Goal: Task Accomplishment & Management: Complete application form

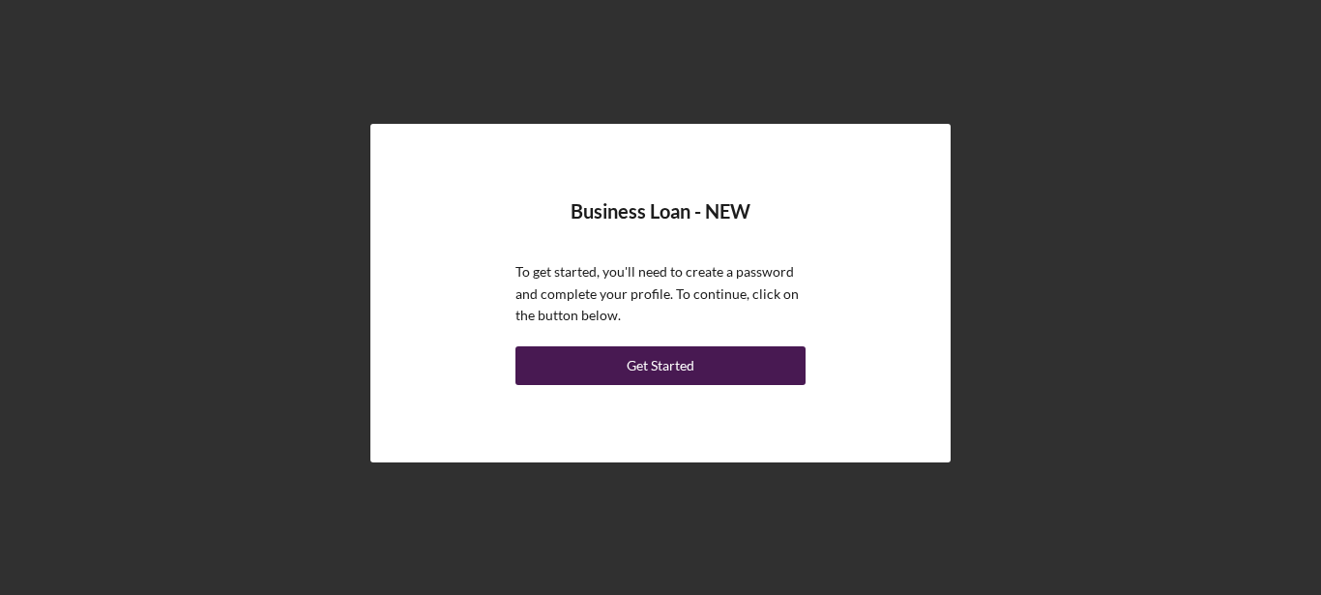
click at [659, 370] on div "Get Started" at bounding box center [661, 365] width 68 height 39
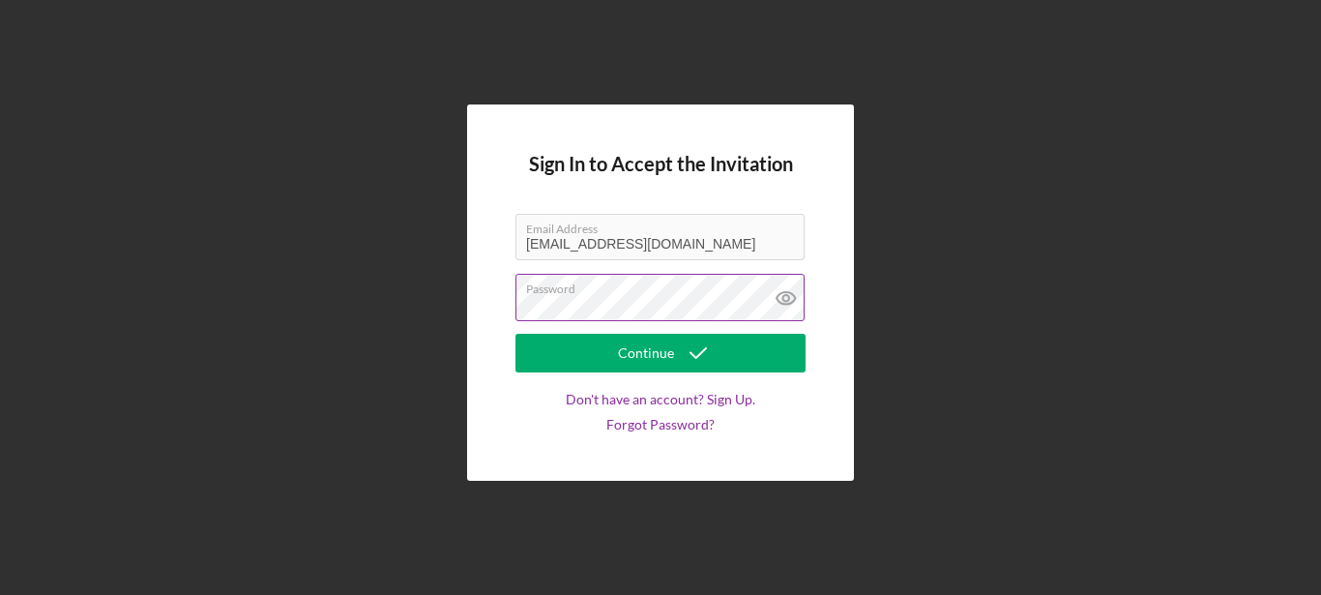
click at [787, 290] on icon at bounding box center [786, 298] width 48 height 48
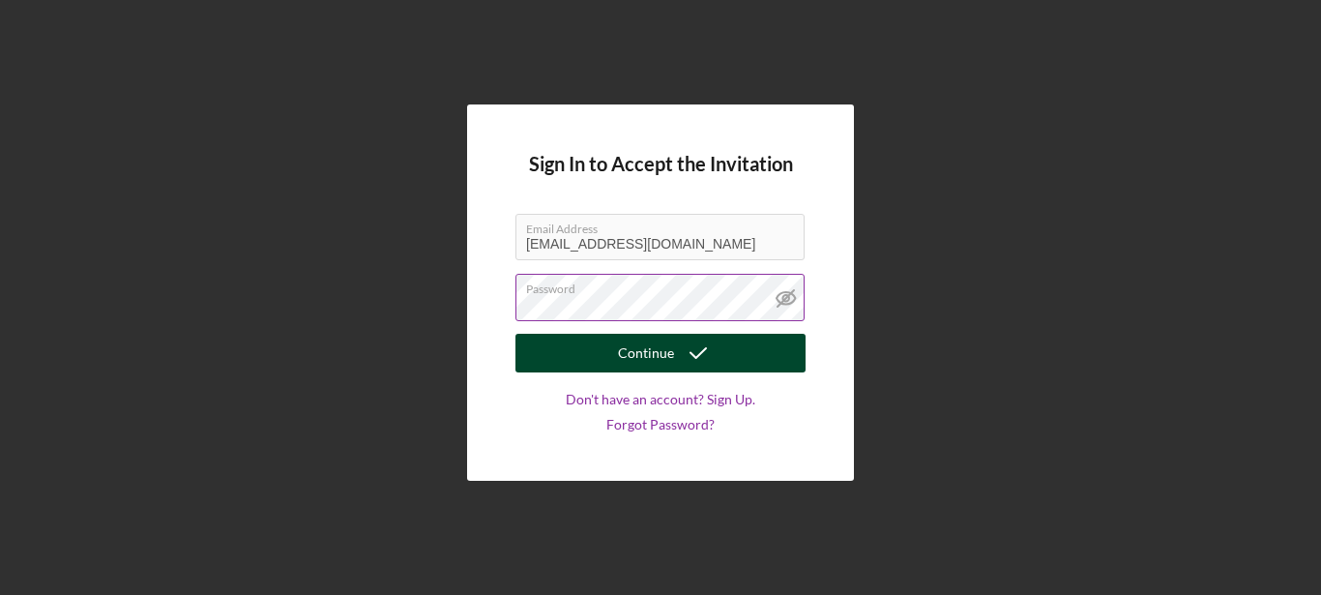
click at [652, 352] on div "Continue" at bounding box center [646, 353] width 56 height 39
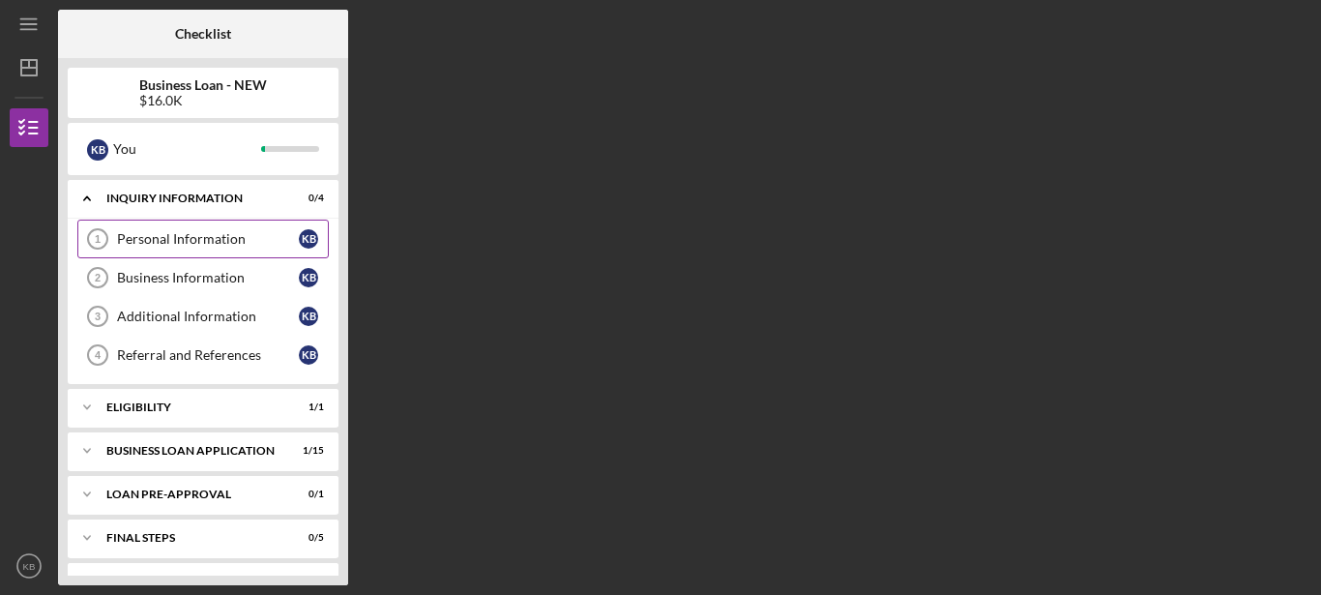
click at [236, 234] on div "Personal Information" at bounding box center [208, 238] width 182 height 15
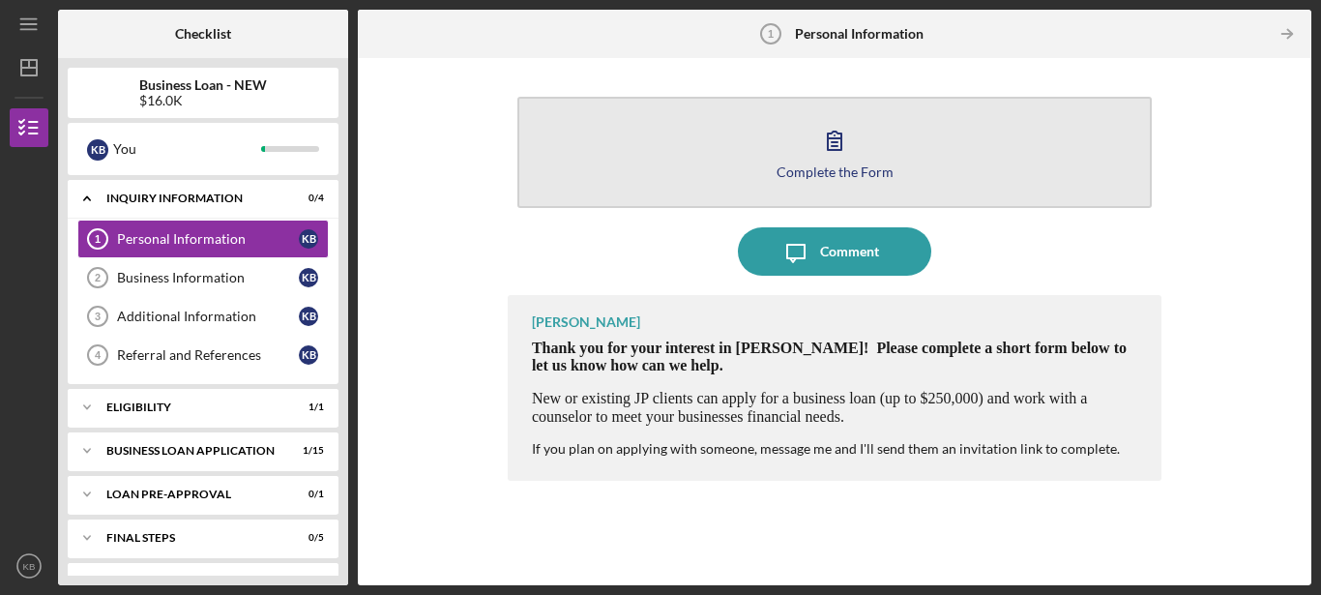
click at [810, 156] on button "Complete the Form Form" at bounding box center [834, 152] width 634 height 111
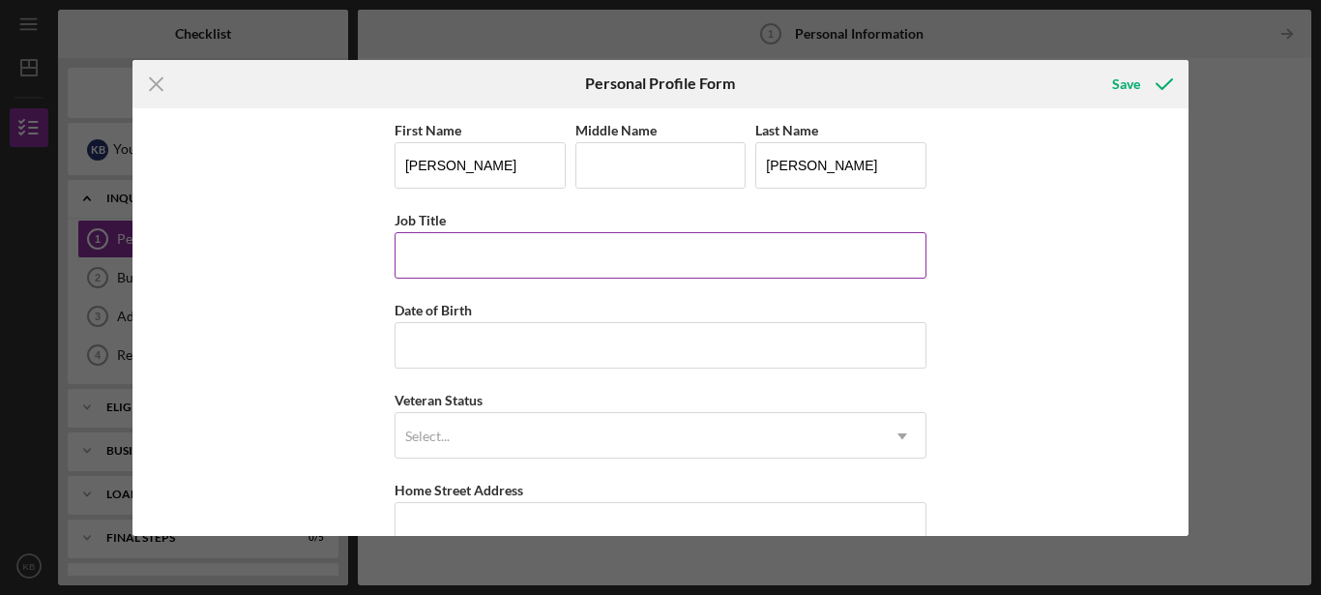
click at [613, 250] on input "Job Title" at bounding box center [661, 255] width 532 height 46
type input "Legislative Assistant"
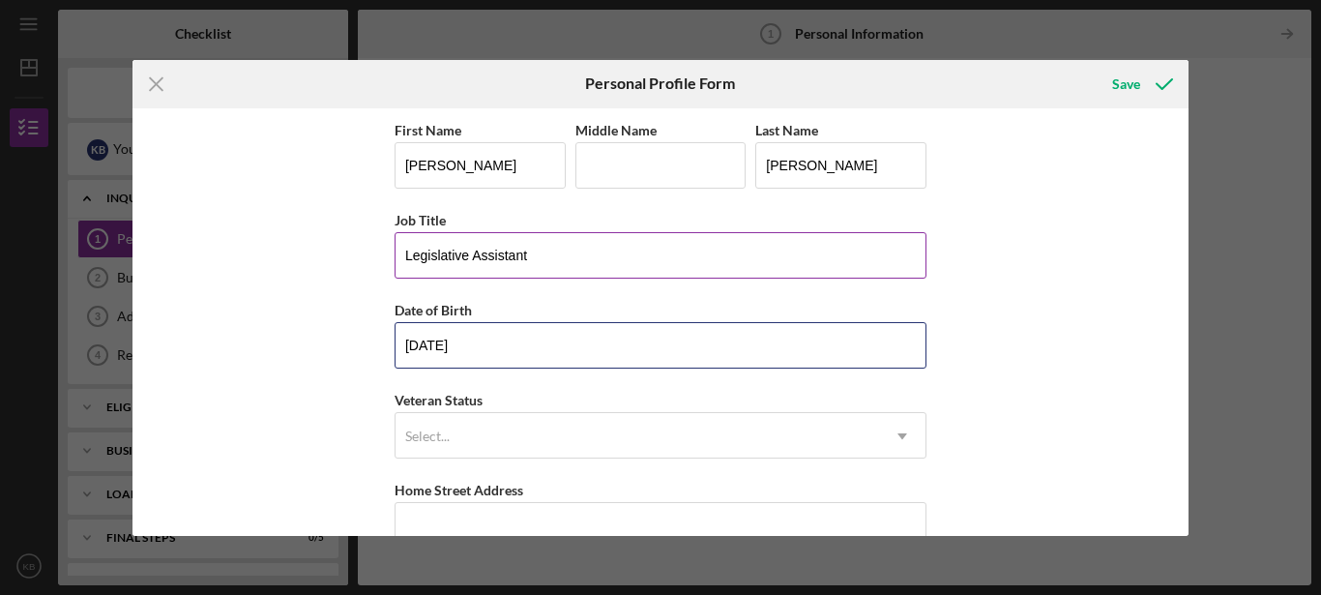
type input "[DATE]"
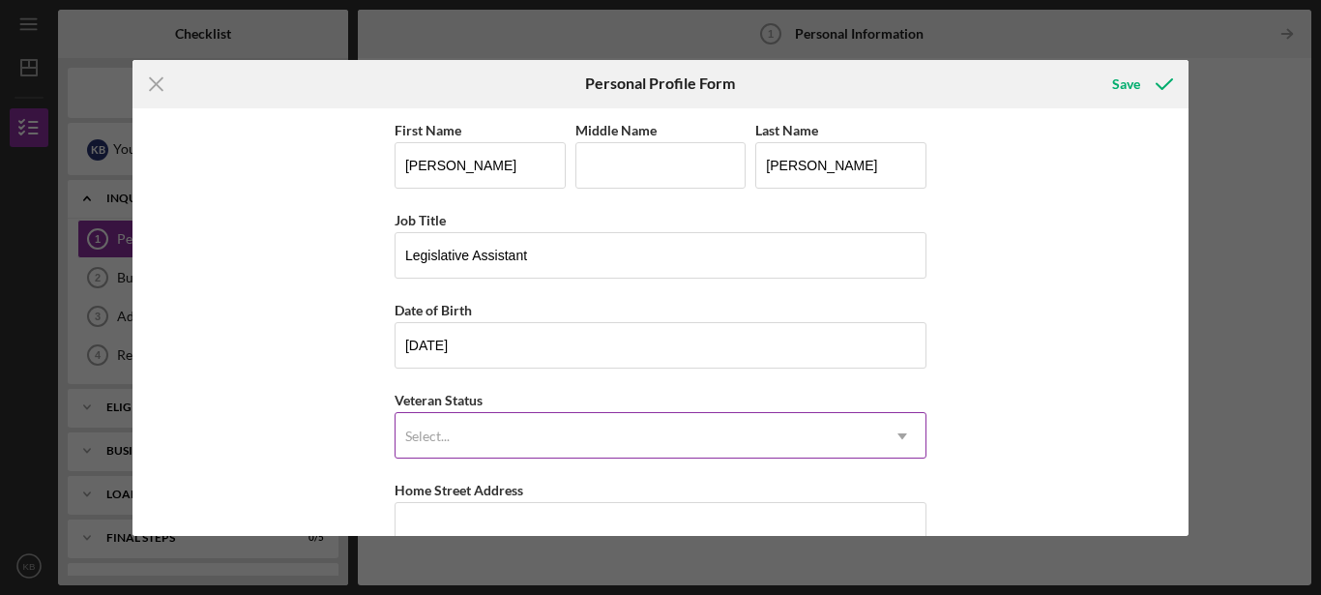
click at [868, 454] on div "Select..." at bounding box center [636, 436] width 483 height 44
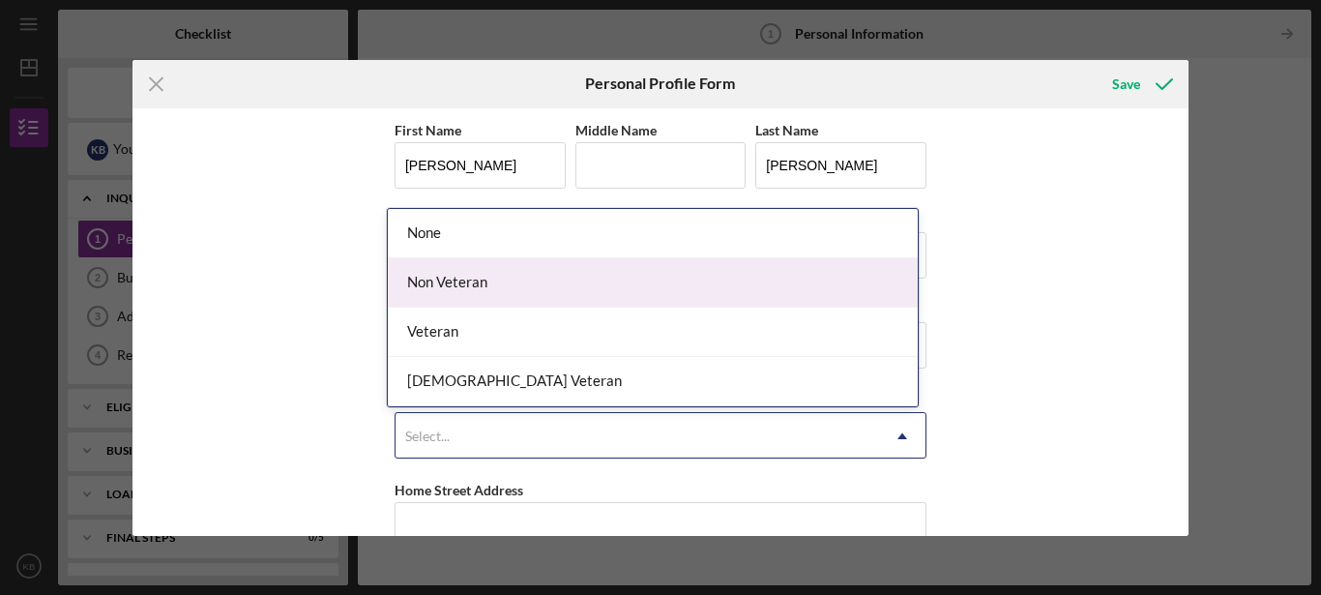
click at [779, 302] on div "Non Veteran" at bounding box center [653, 282] width 530 height 49
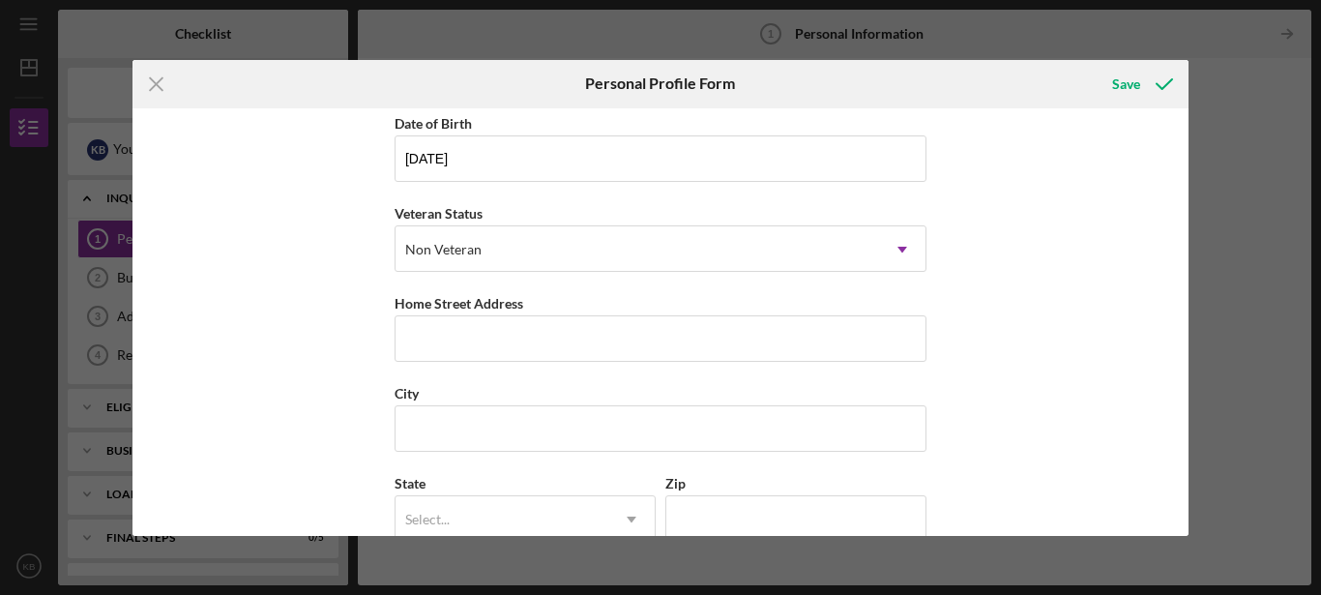
scroll to position [191, 0]
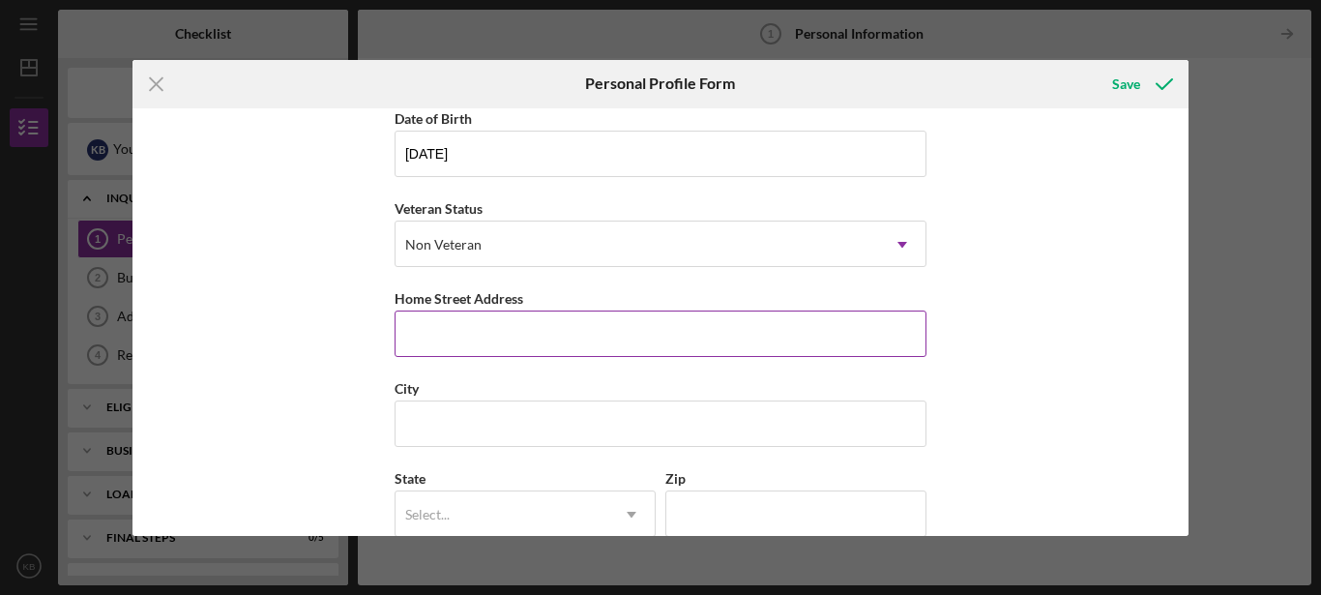
click at [865, 341] on input "Home Street Address" at bounding box center [661, 333] width 532 height 46
type input "4191 CD Banks Apt C"
type input "Saint Louis"
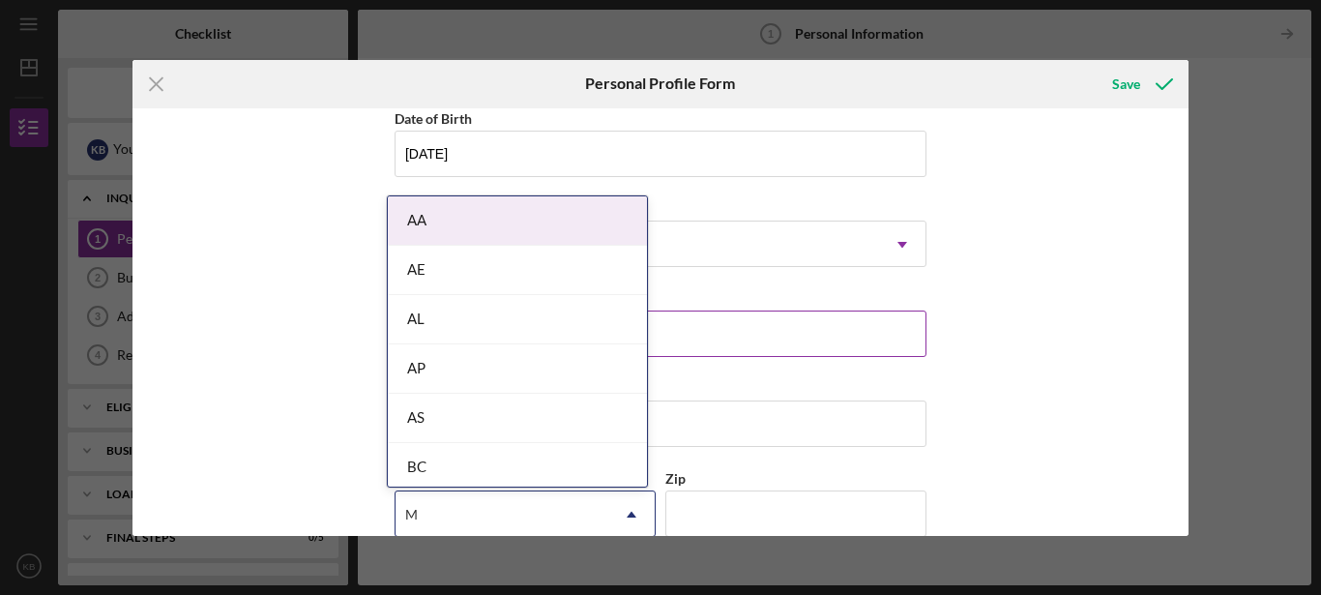
type input "MO"
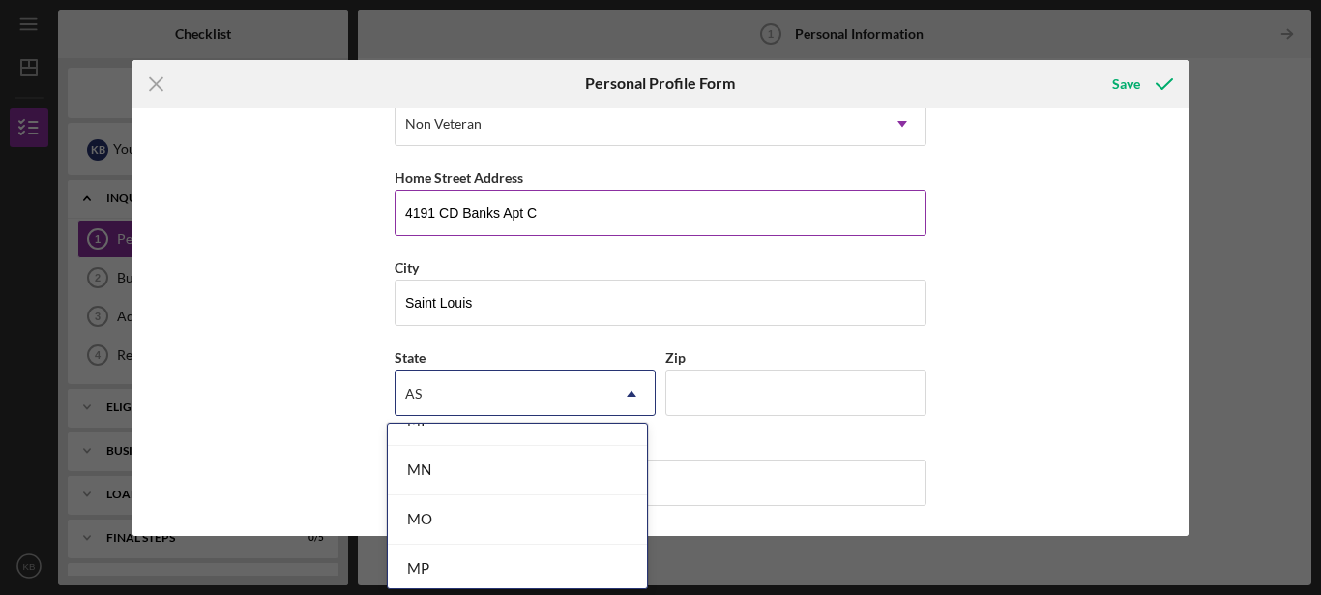
scroll to position [1656, 0]
click at [495, 526] on div "MO" at bounding box center [517, 517] width 259 height 49
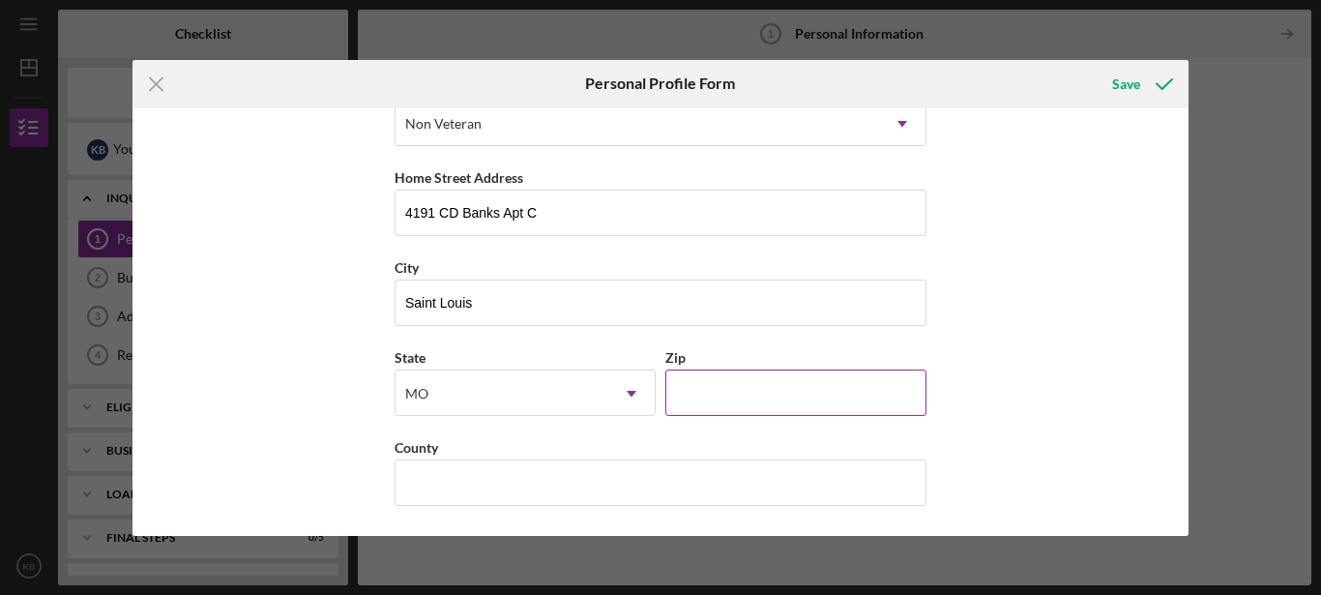
click at [734, 388] on input "Zip" at bounding box center [795, 392] width 261 height 46
type input "63113"
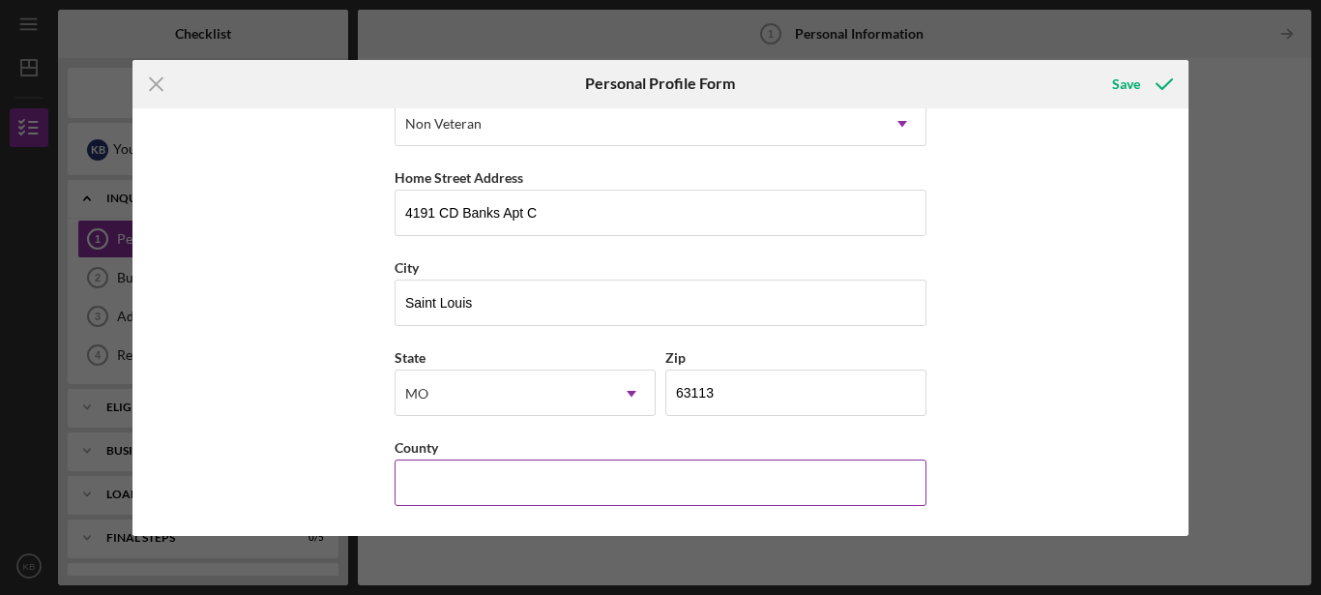
click at [605, 493] on input "County" at bounding box center [661, 482] width 532 height 46
type input "z"
type input "[GEOGRAPHIC_DATA]"
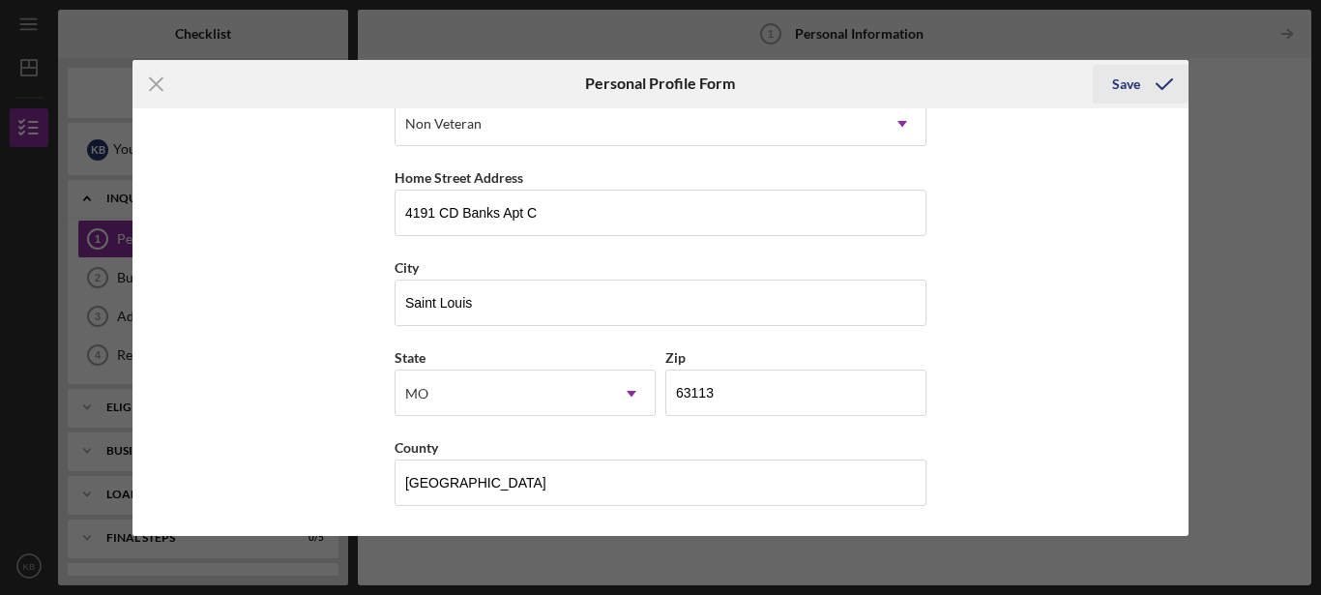
click at [1129, 85] on div "Save" at bounding box center [1126, 84] width 28 height 39
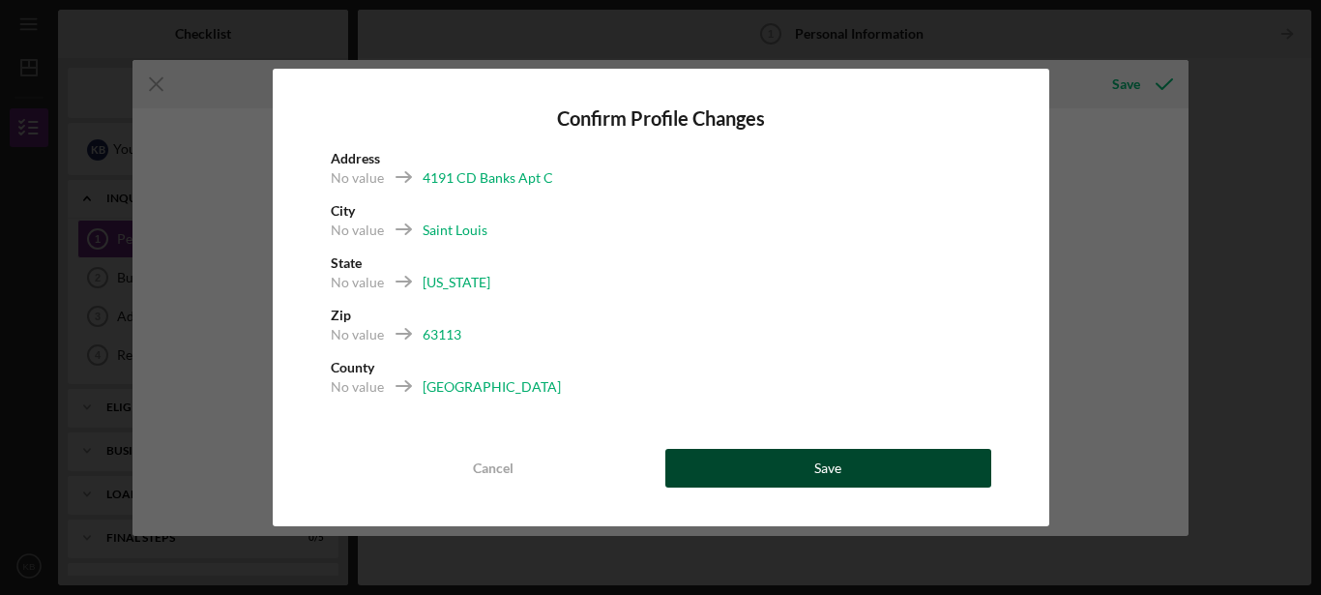
click at [797, 467] on button "Save" at bounding box center [828, 468] width 326 height 39
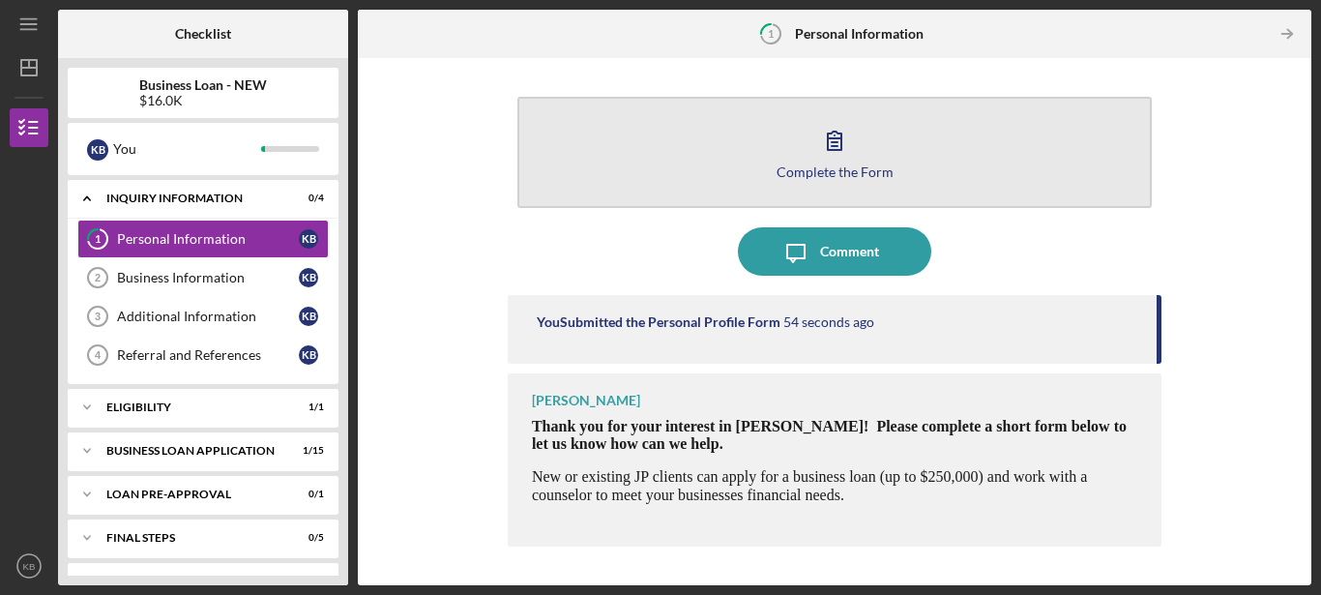
click at [823, 165] on div "Complete the Form" at bounding box center [834, 171] width 117 height 15
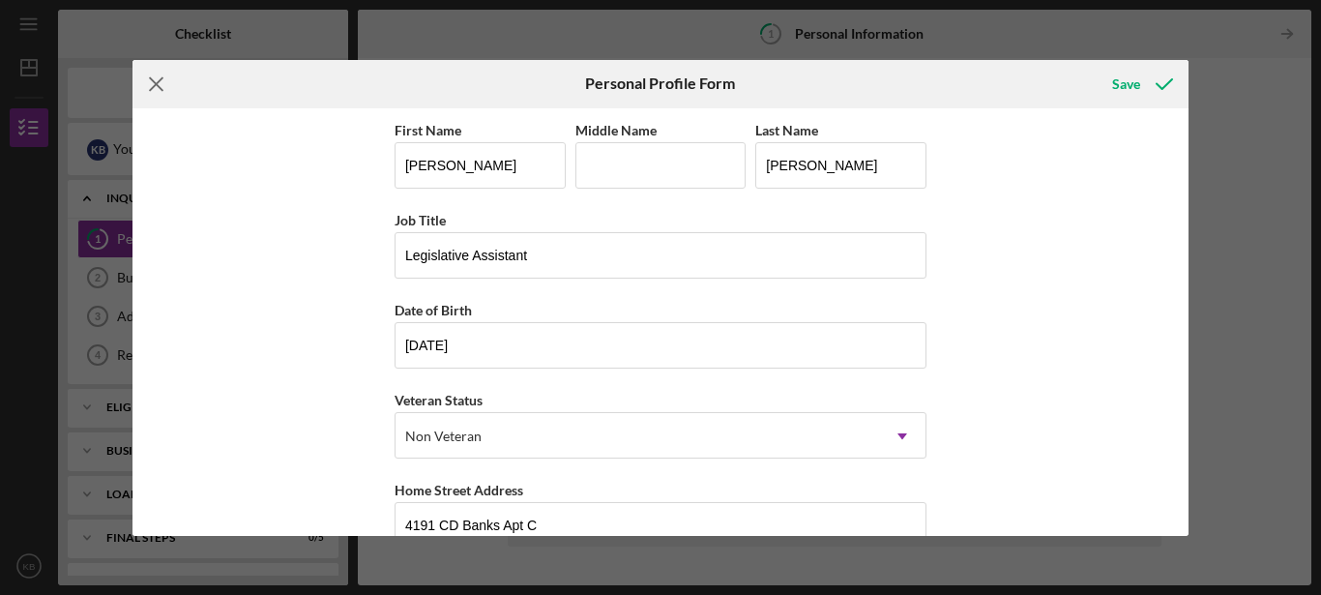
click at [163, 84] on icon "Icon/Menu Close" at bounding box center [156, 84] width 48 height 48
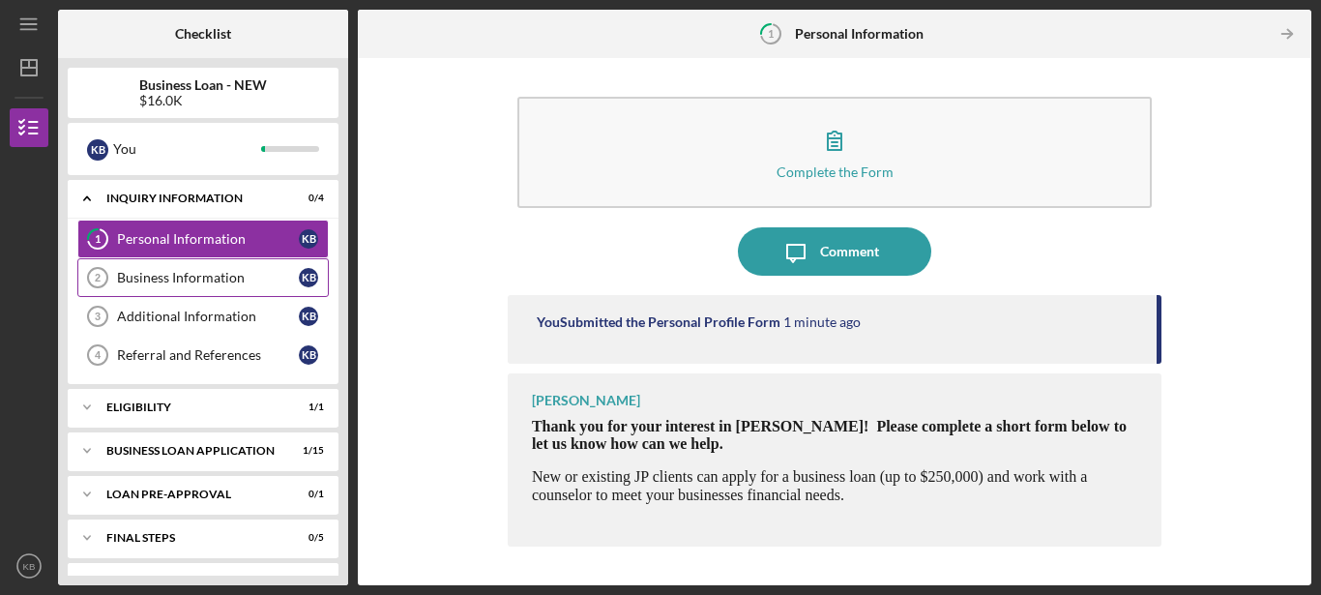
click at [163, 278] on div "Business Information" at bounding box center [208, 277] width 182 height 15
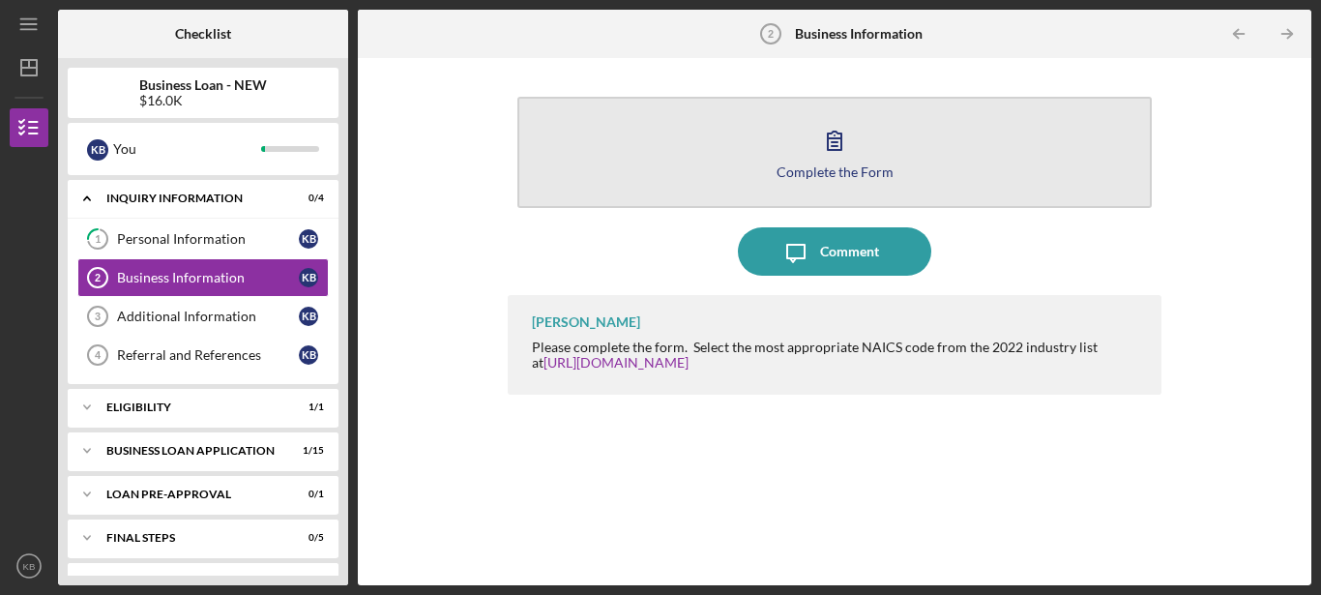
click at [818, 161] on icon "button" at bounding box center [834, 140] width 48 height 48
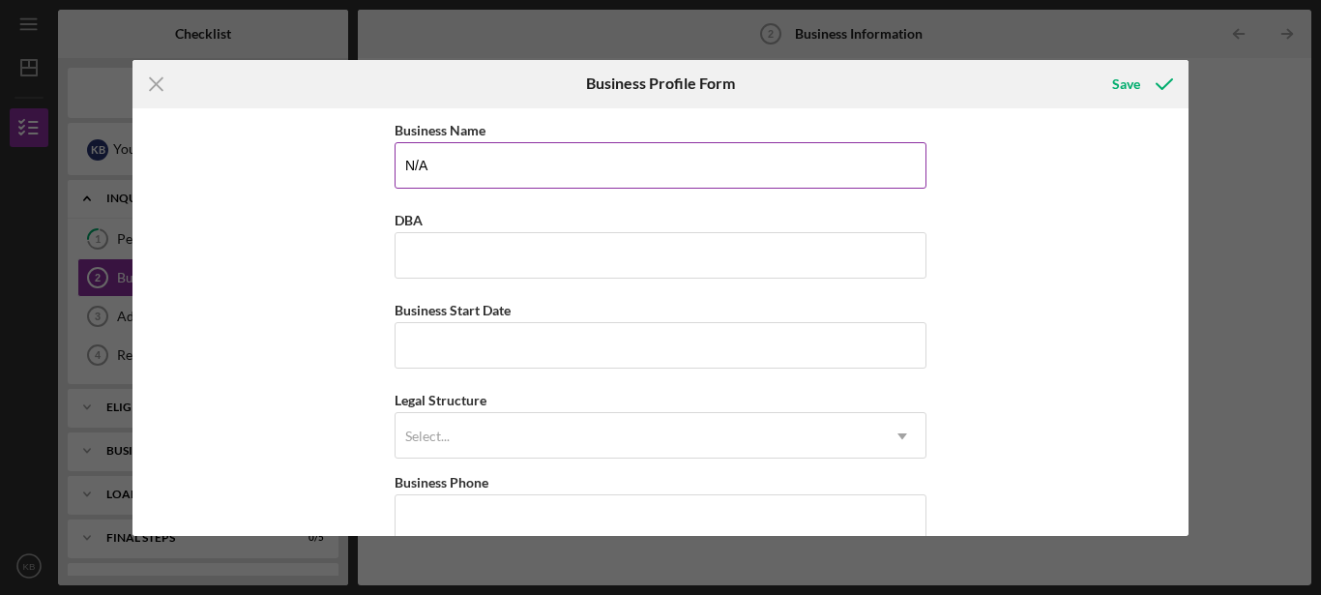
click at [770, 169] on input "N/A" at bounding box center [661, 165] width 532 height 46
type input "N/A His Promises"
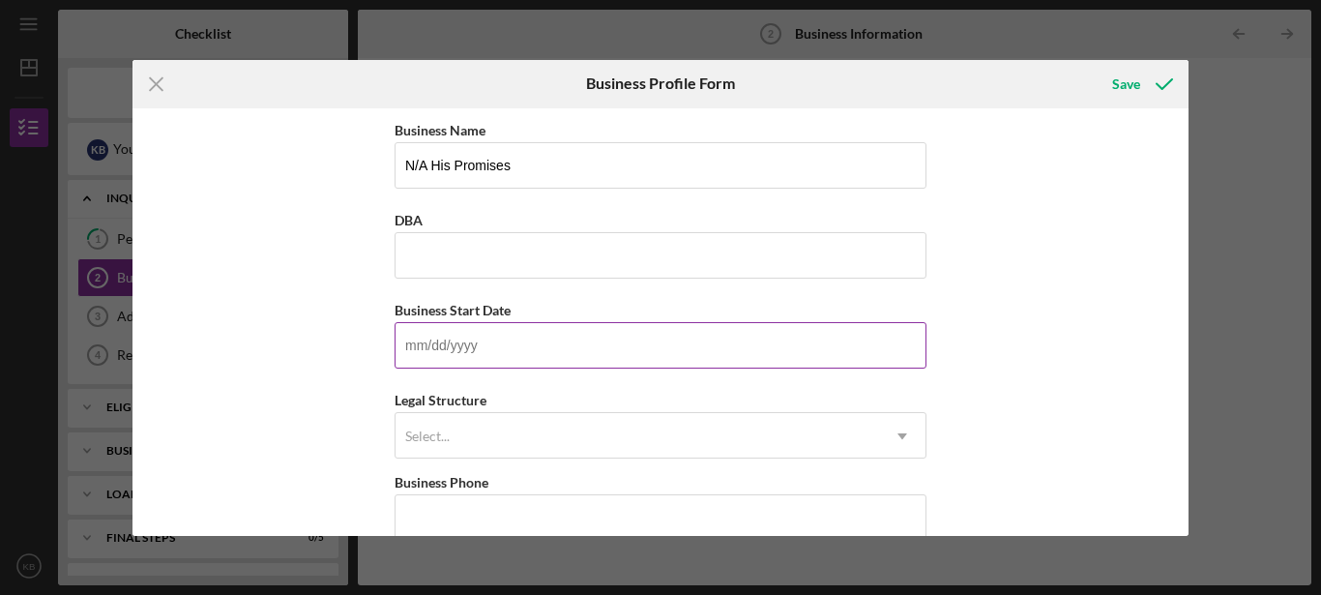
click at [527, 342] on input "Business Start Date" at bounding box center [661, 345] width 532 height 46
type input "[DATE]"
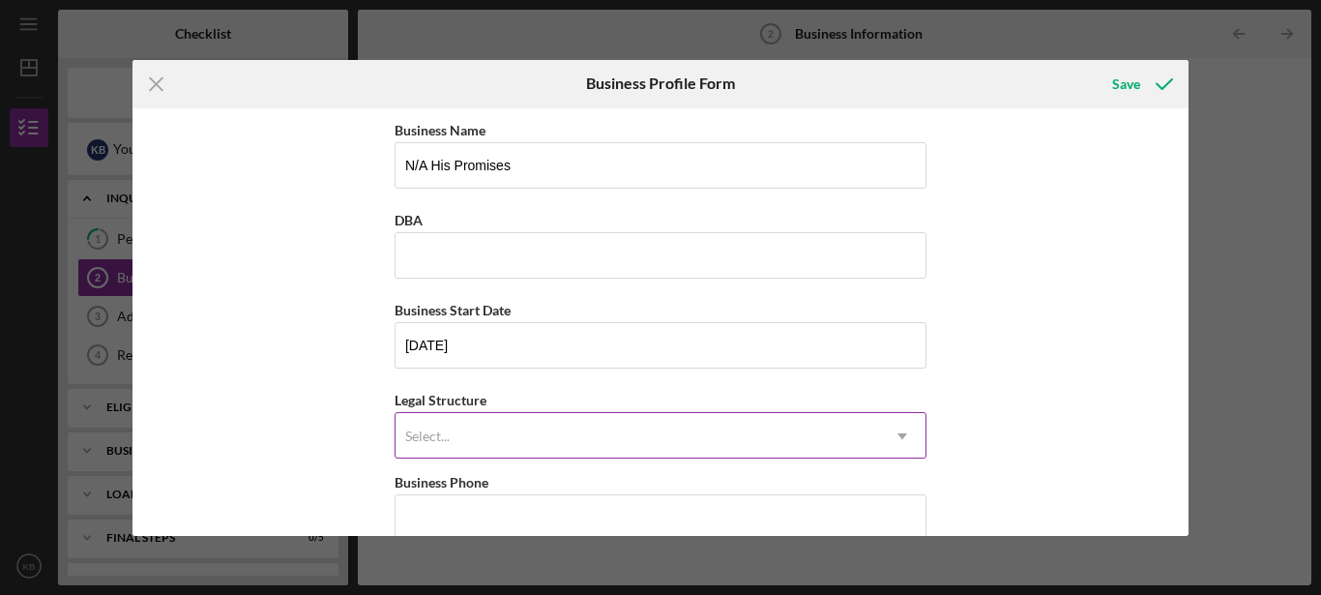
click at [690, 450] on div "Select..." at bounding box center [636, 436] width 483 height 44
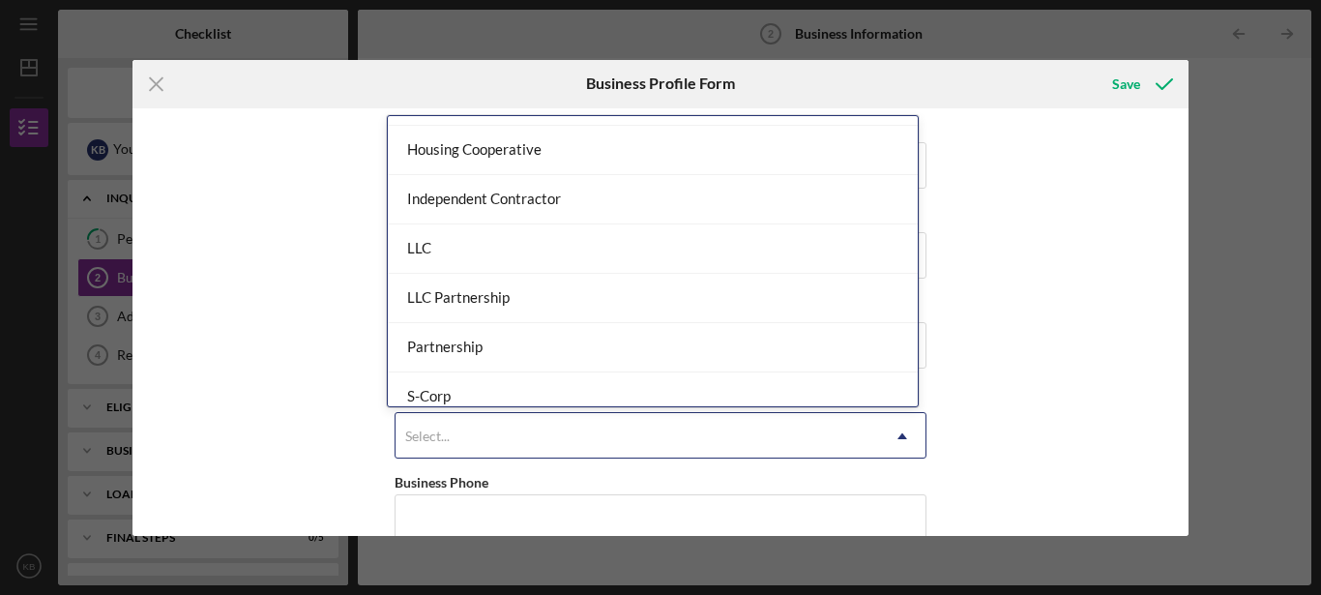
scroll to position [257, 0]
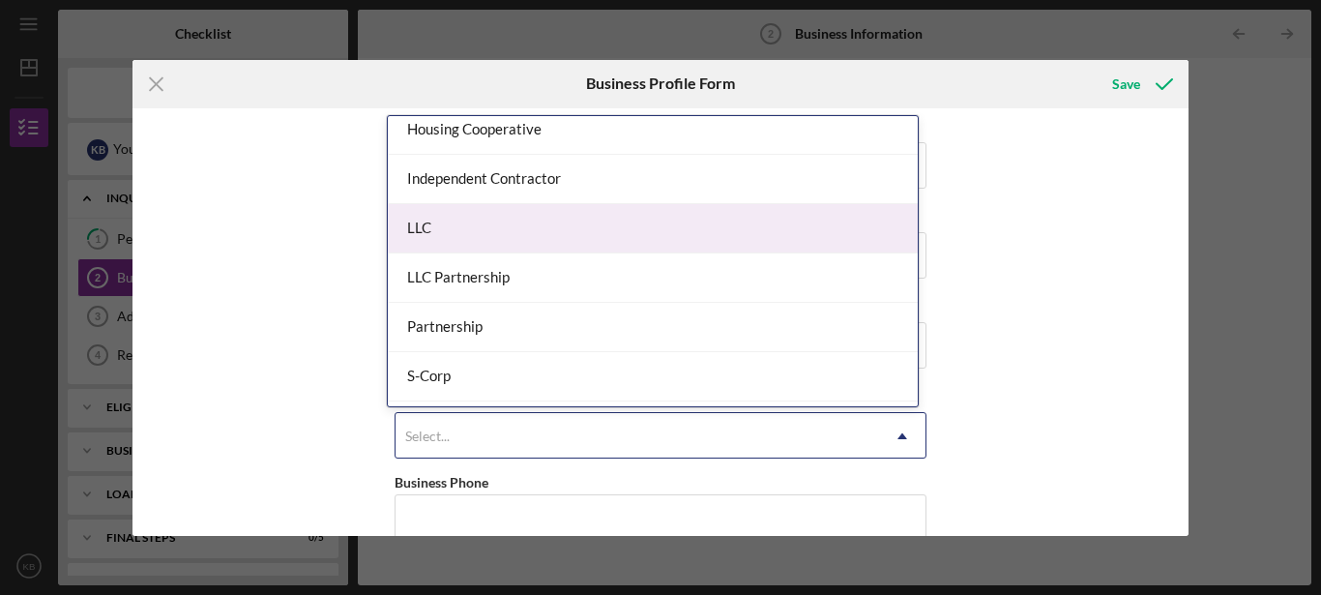
click at [774, 204] on div "LLC" at bounding box center [653, 228] width 530 height 49
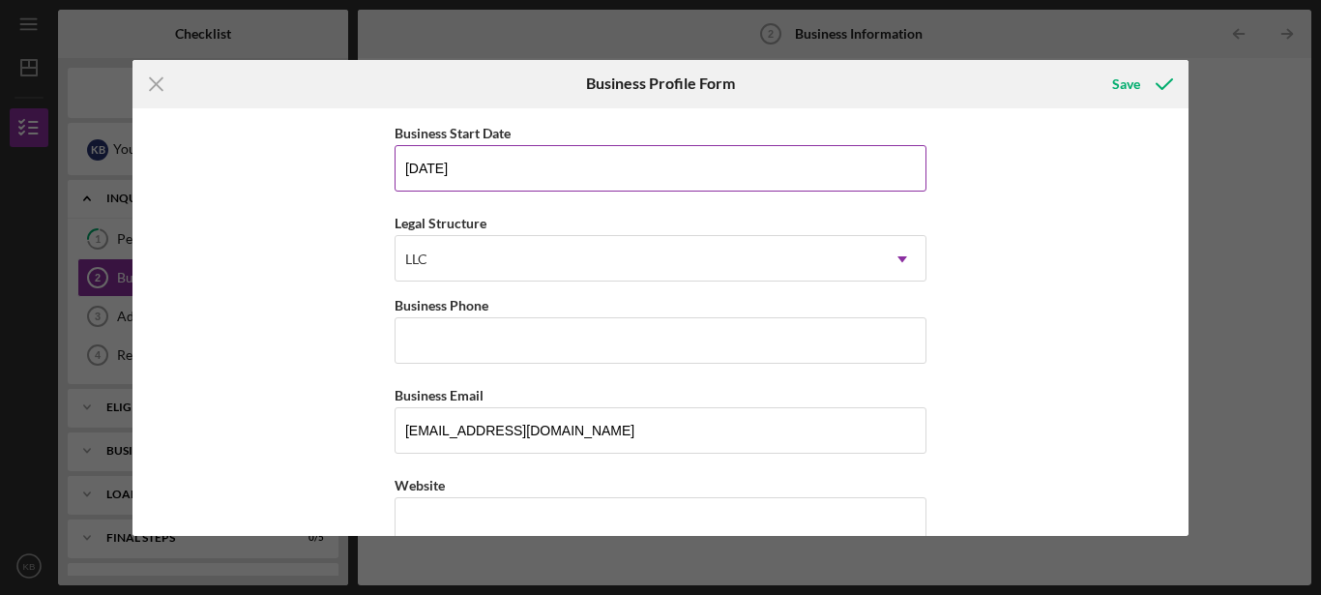
scroll to position [178, 0]
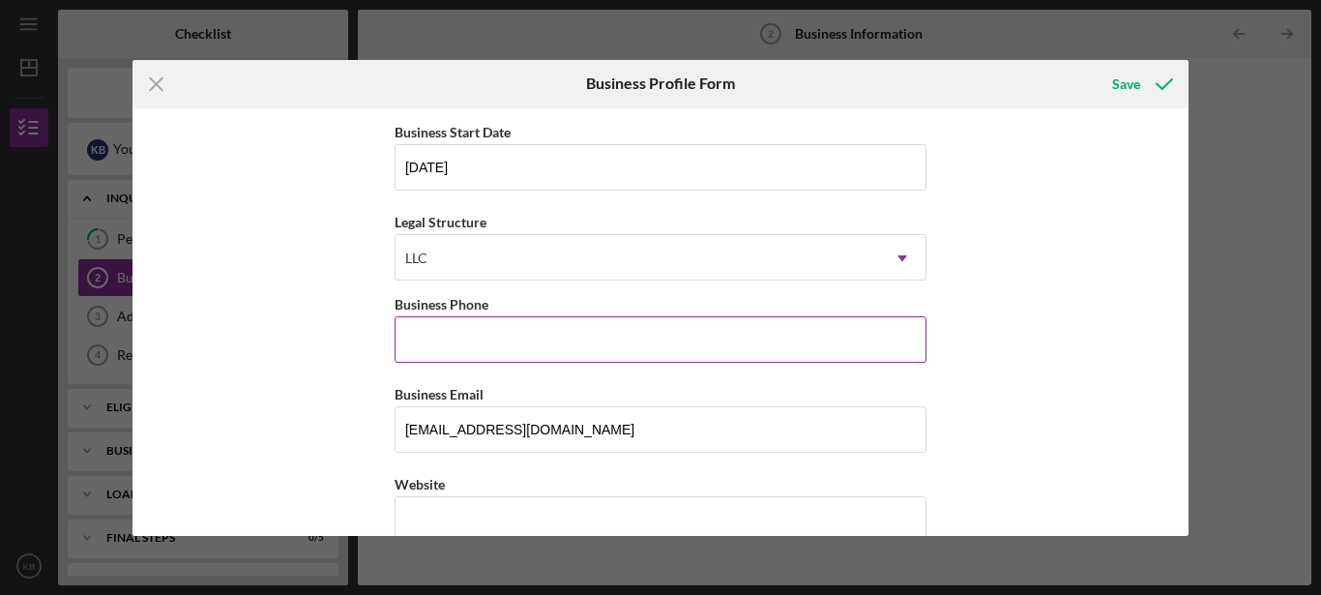
click at [810, 342] on input "Business Phone" at bounding box center [661, 339] width 532 height 46
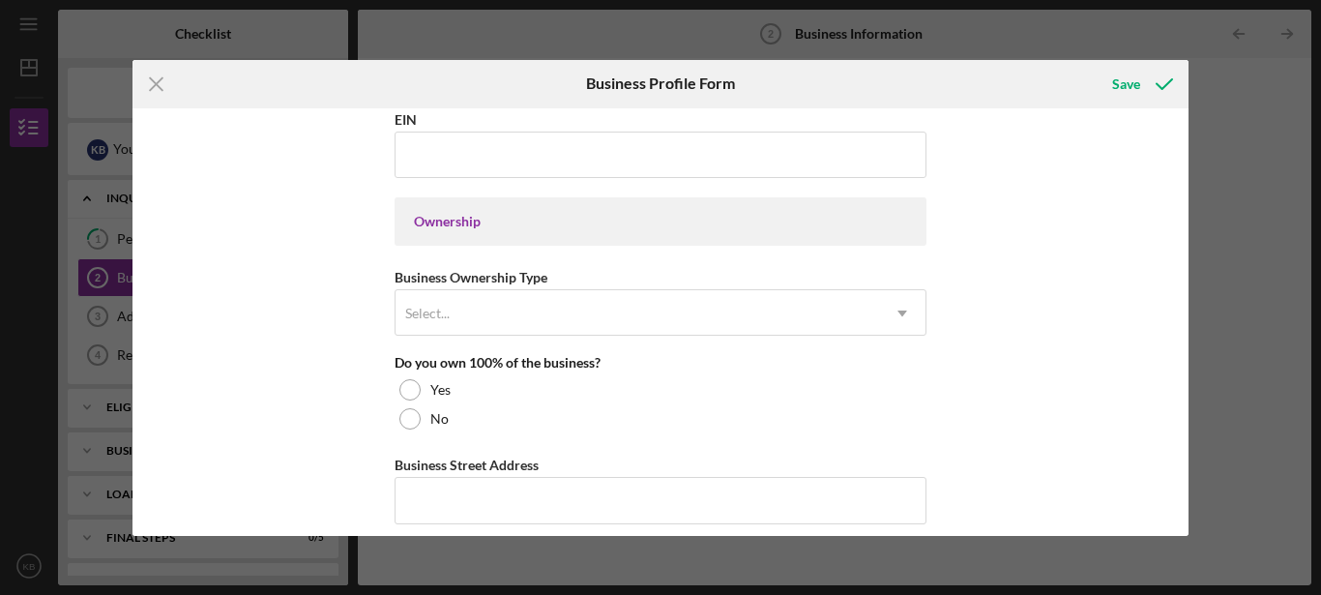
scroll to position [813, 0]
type input "[PHONE_NUMBER]"
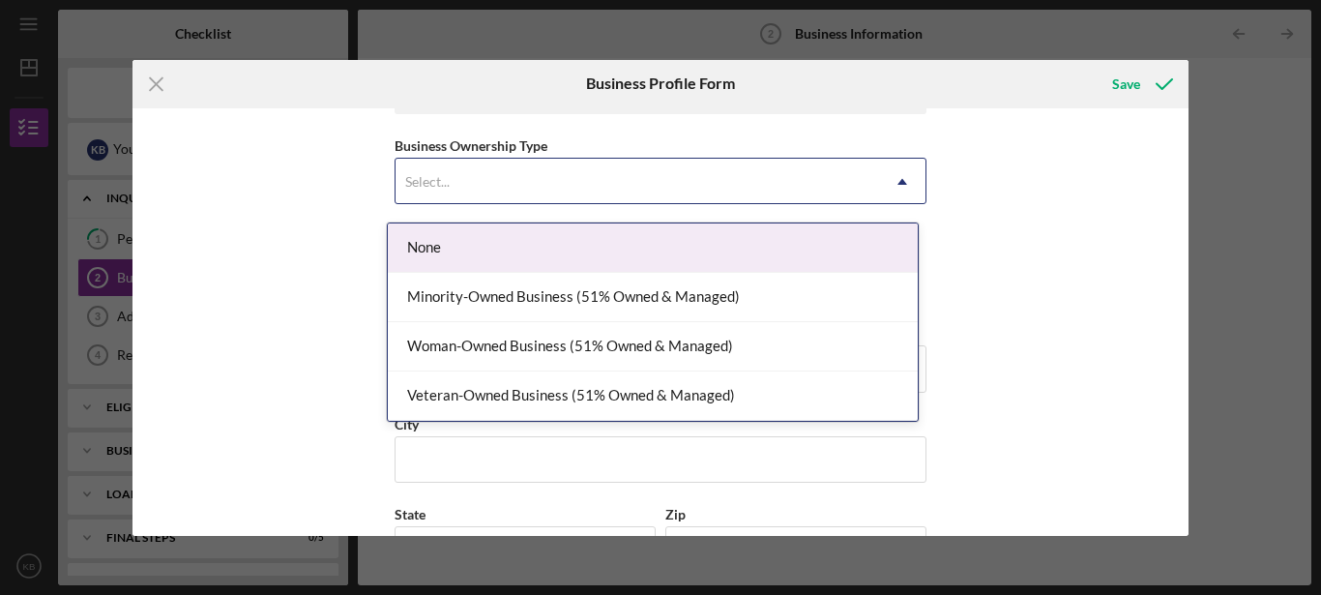
scroll to position [951, 0]
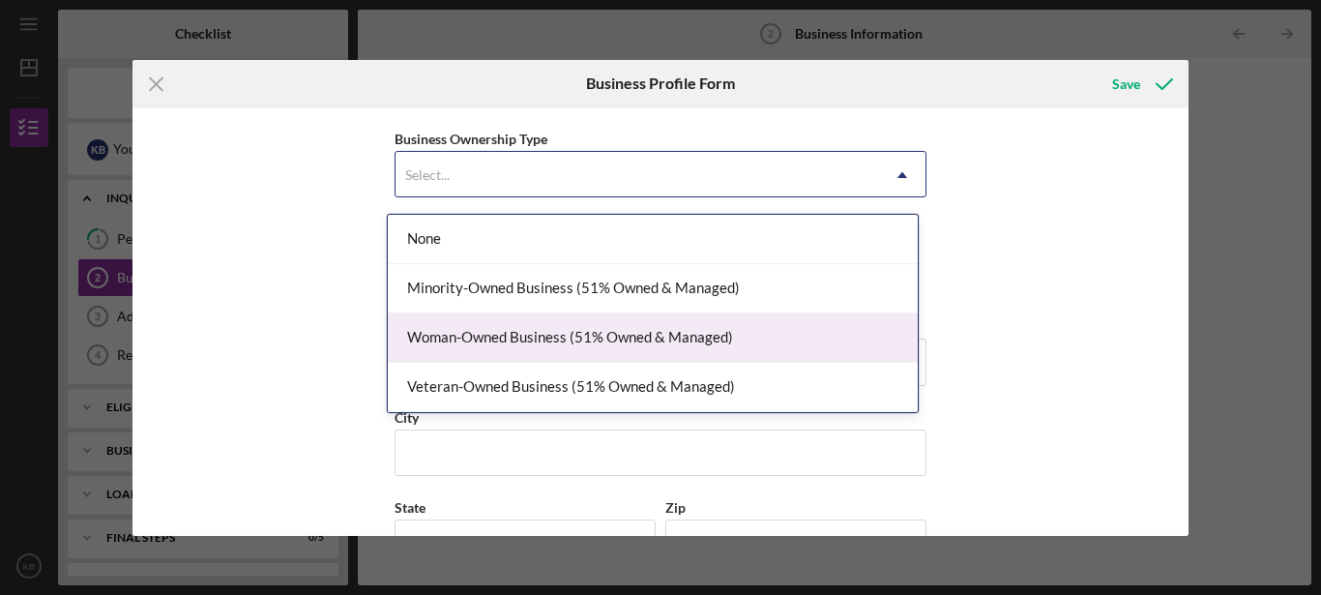
click at [676, 298] on div "Minority-Owned Business (51% Owned & Managed)" at bounding box center [653, 288] width 530 height 49
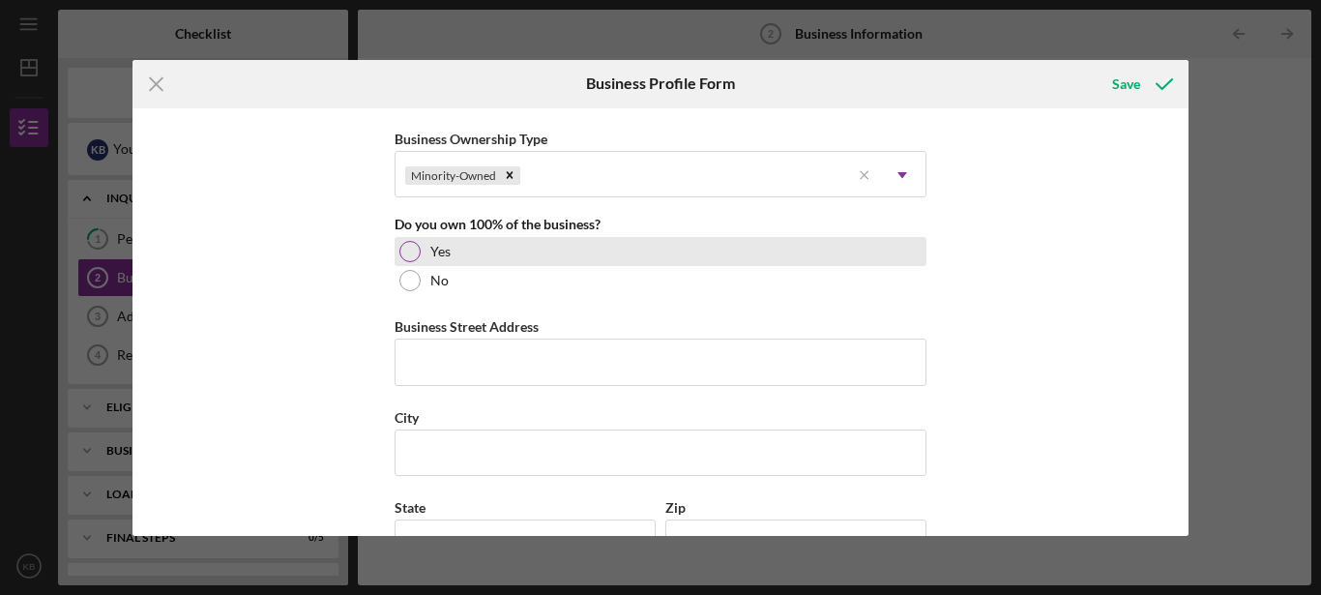
click at [406, 262] on div at bounding box center [409, 251] width 21 height 21
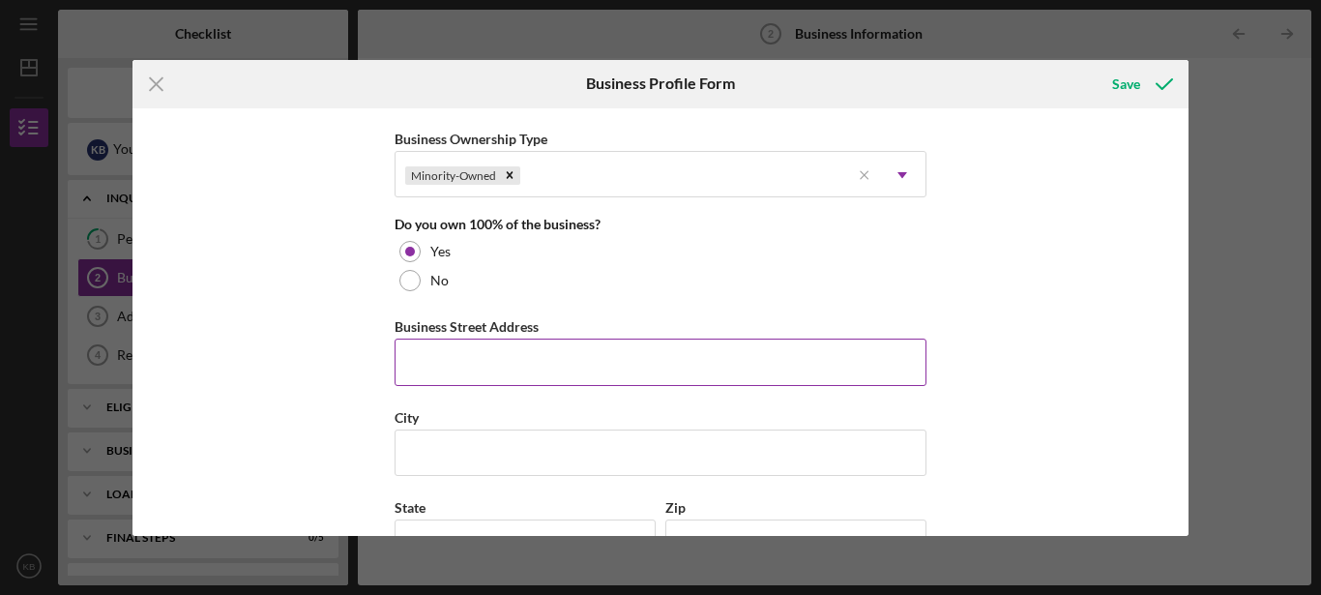
click at [437, 352] on input "Business Street Address" at bounding box center [661, 361] width 532 height 46
type input "4191 CD Banks Apt C"
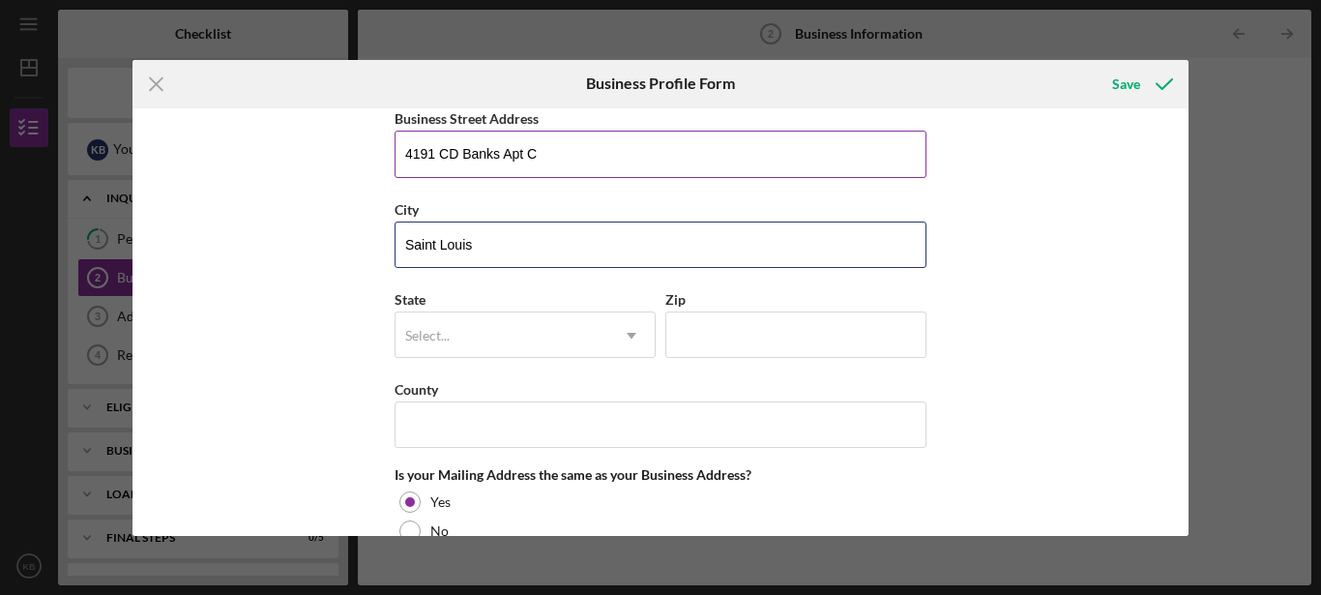
scroll to position [1160, 0]
type input "Saint Louis"
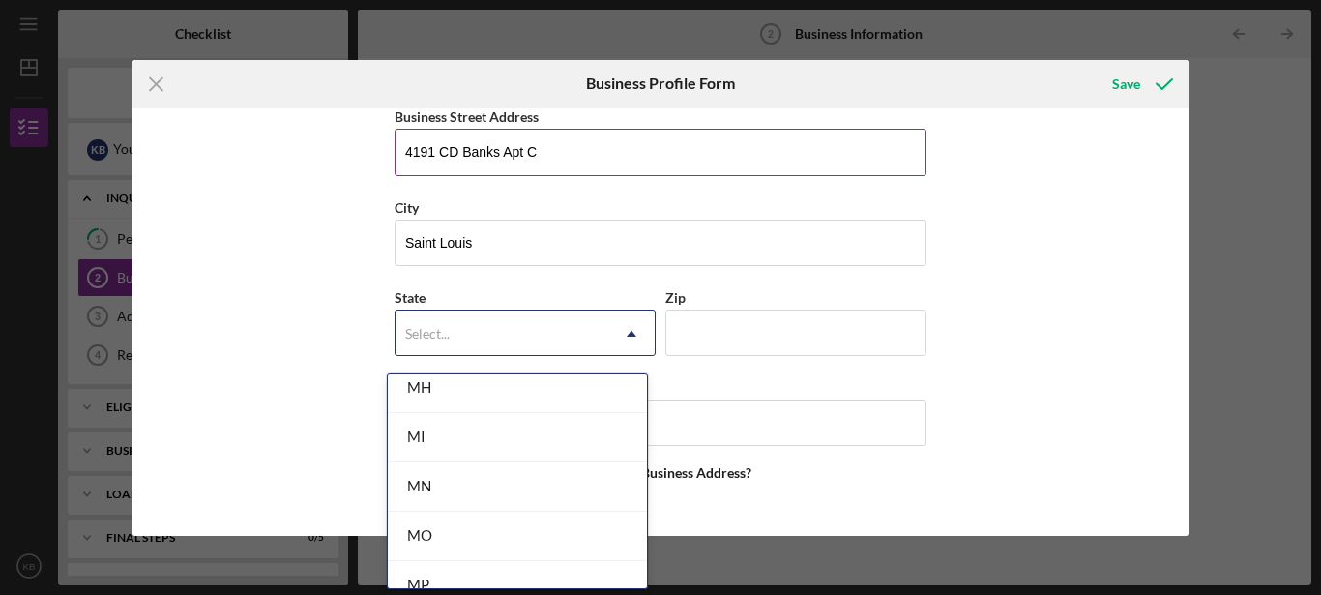
scroll to position [1596, 0]
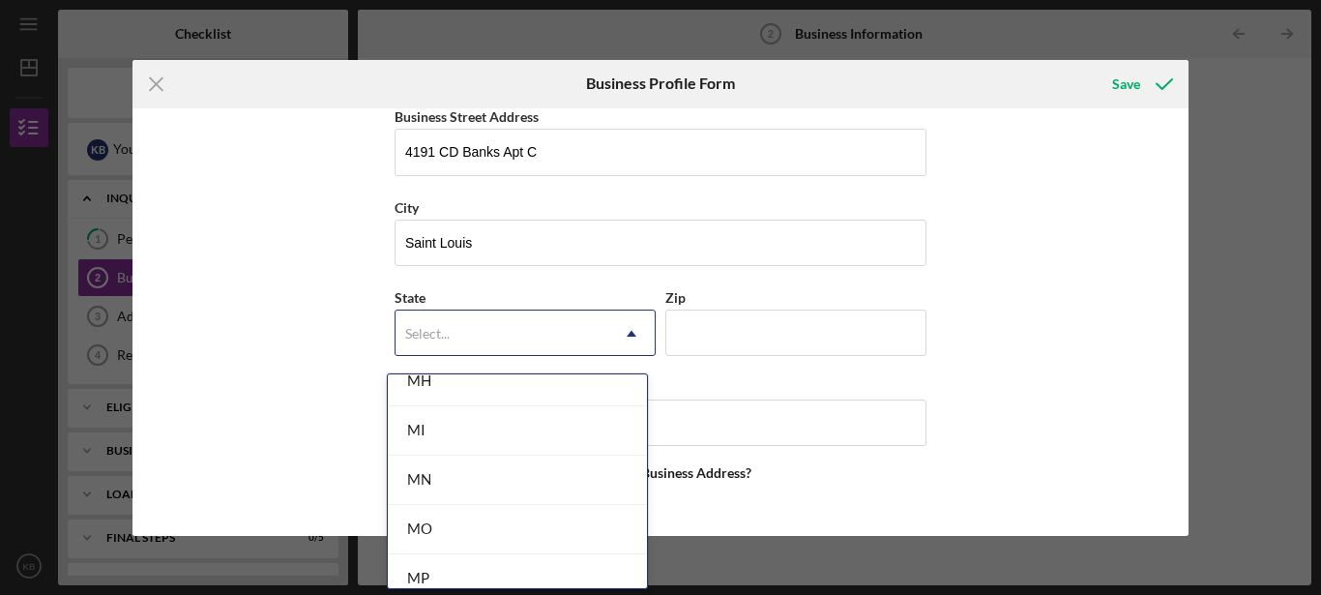
click at [483, 542] on div "MO" at bounding box center [517, 529] width 259 height 49
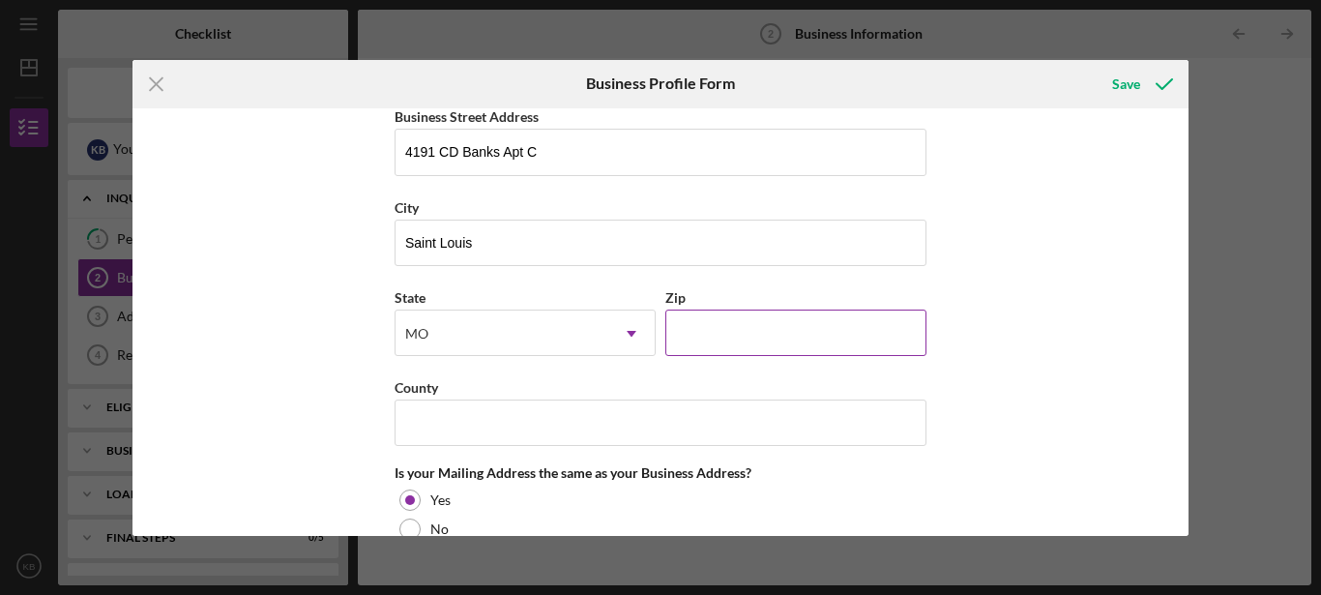
click at [735, 337] on input "Zip" at bounding box center [795, 332] width 261 height 46
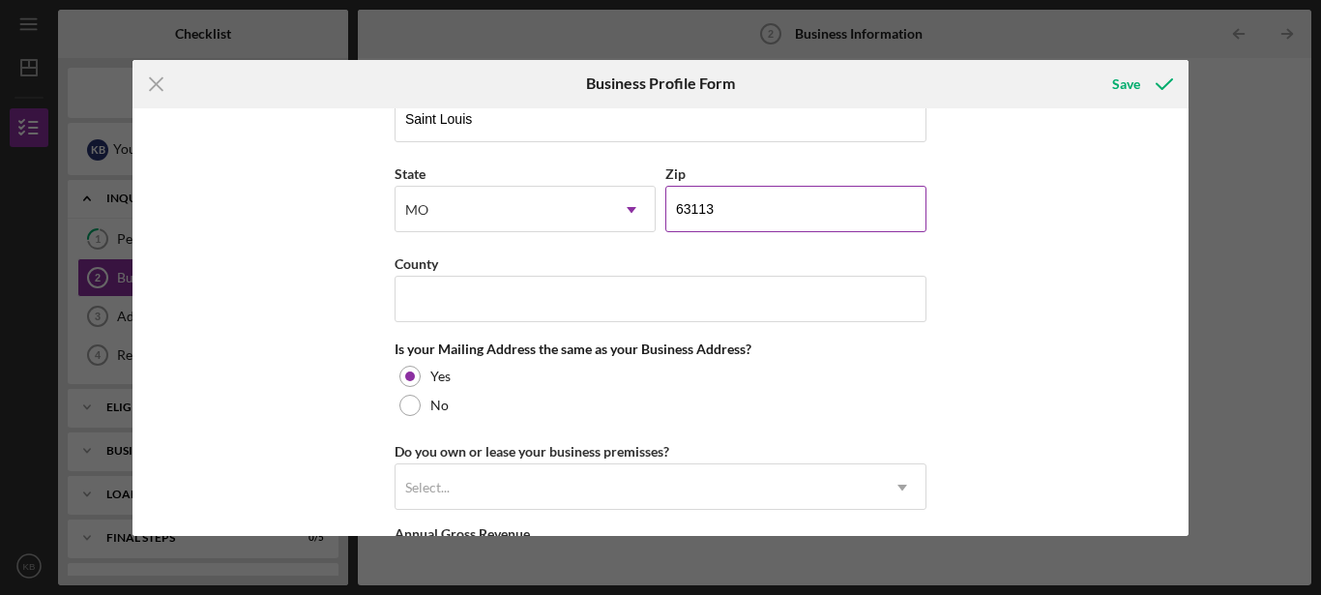
scroll to position [1300, 0]
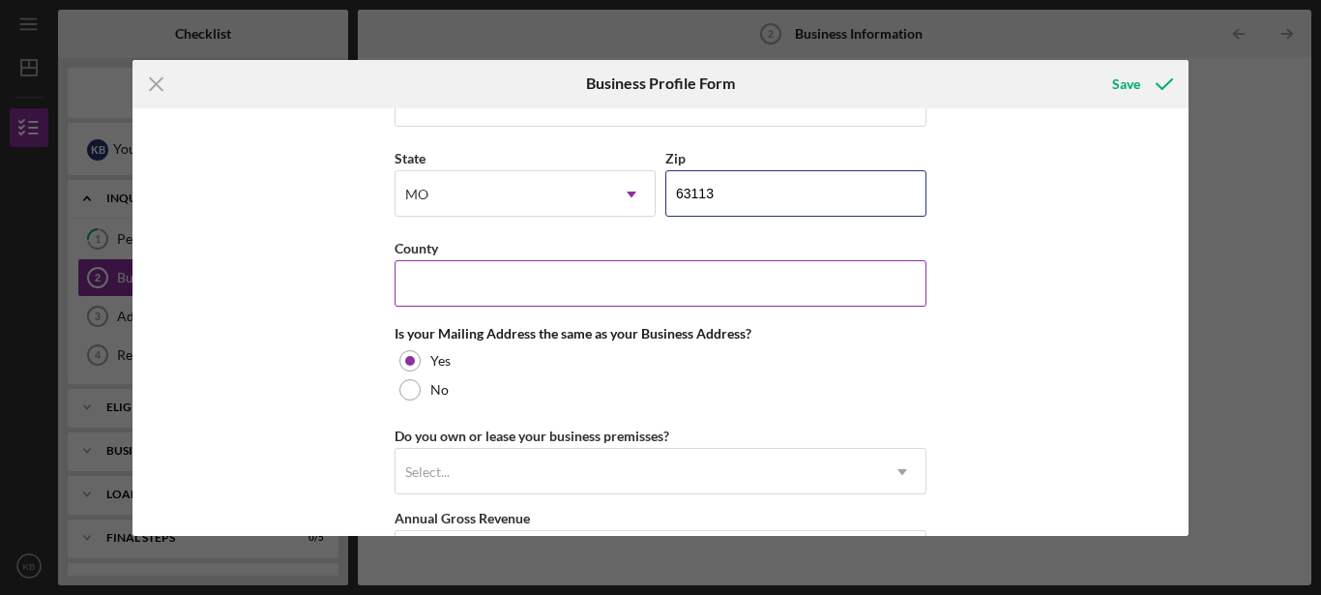
type input "63113"
click at [643, 298] on input "County" at bounding box center [661, 283] width 532 height 46
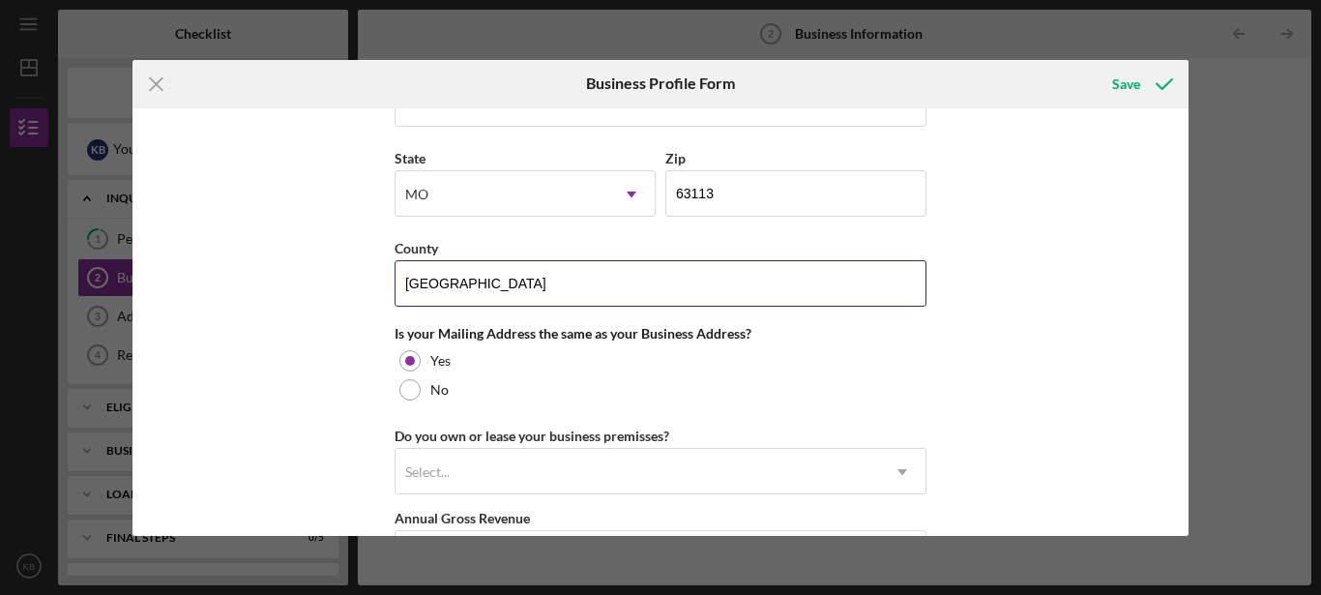
type input "[GEOGRAPHIC_DATA]"
click at [288, 355] on div "Business Name N/A His Promises DBA Business Start Date [DATE] Legal Structure L…" at bounding box center [660, 321] width 1057 height 427
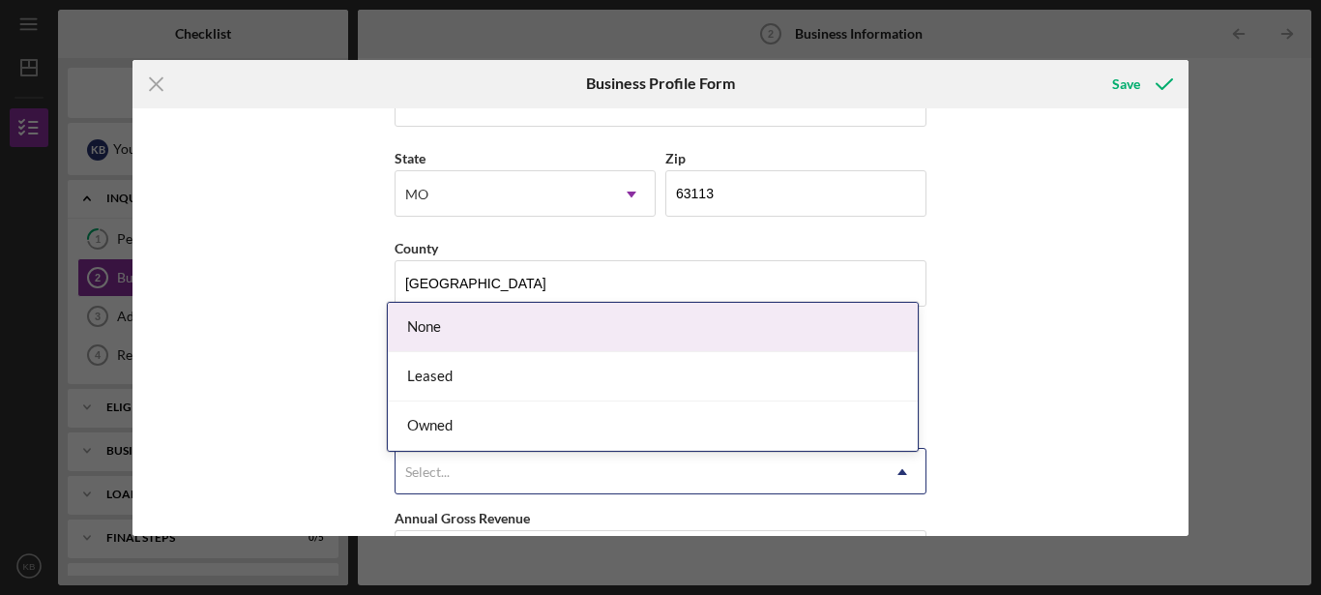
click at [588, 477] on div "Select..." at bounding box center [636, 472] width 483 height 44
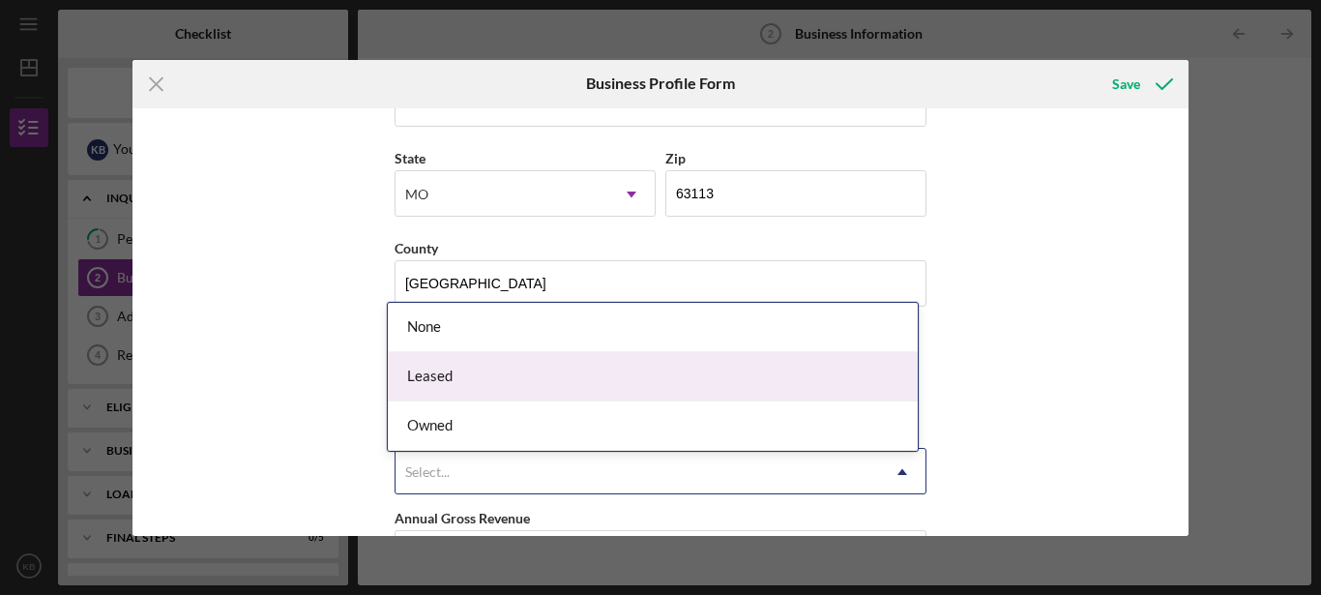
click at [515, 380] on div "Leased" at bounding box center [653, 376] width 530 height 49
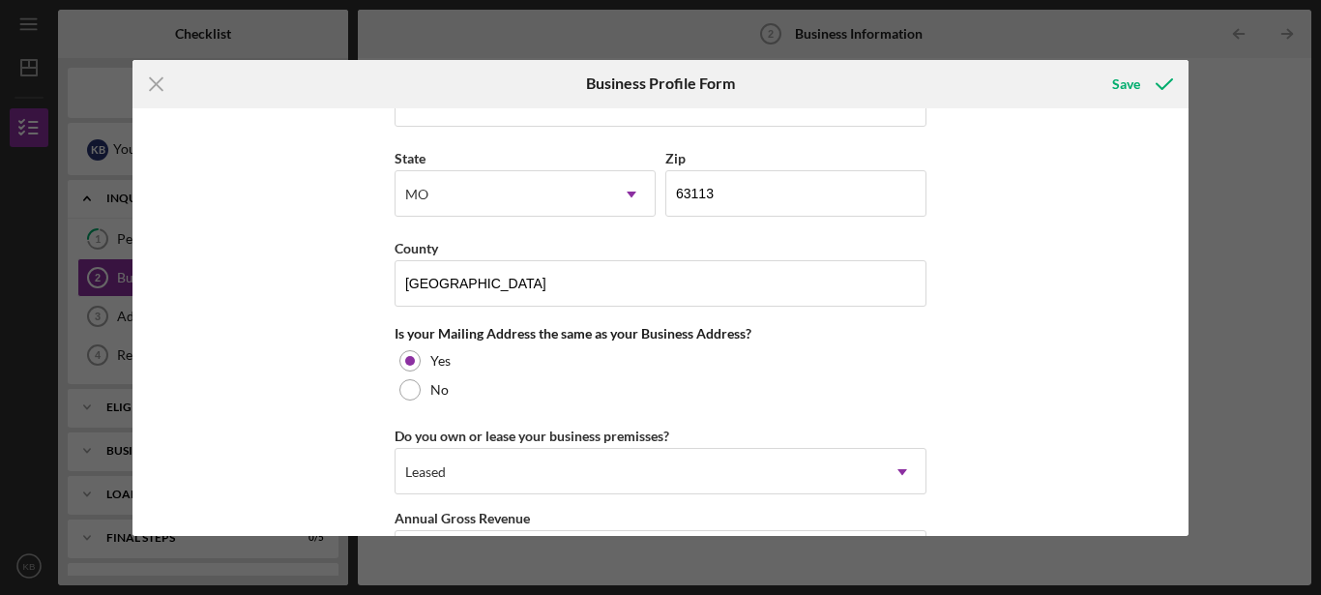
click at [282, 406] on div "Business Name N/A His Promises DBA Business Start Date [DATE] Legal Structure L…" at bounding box center [660, 321] width 1057 height 427
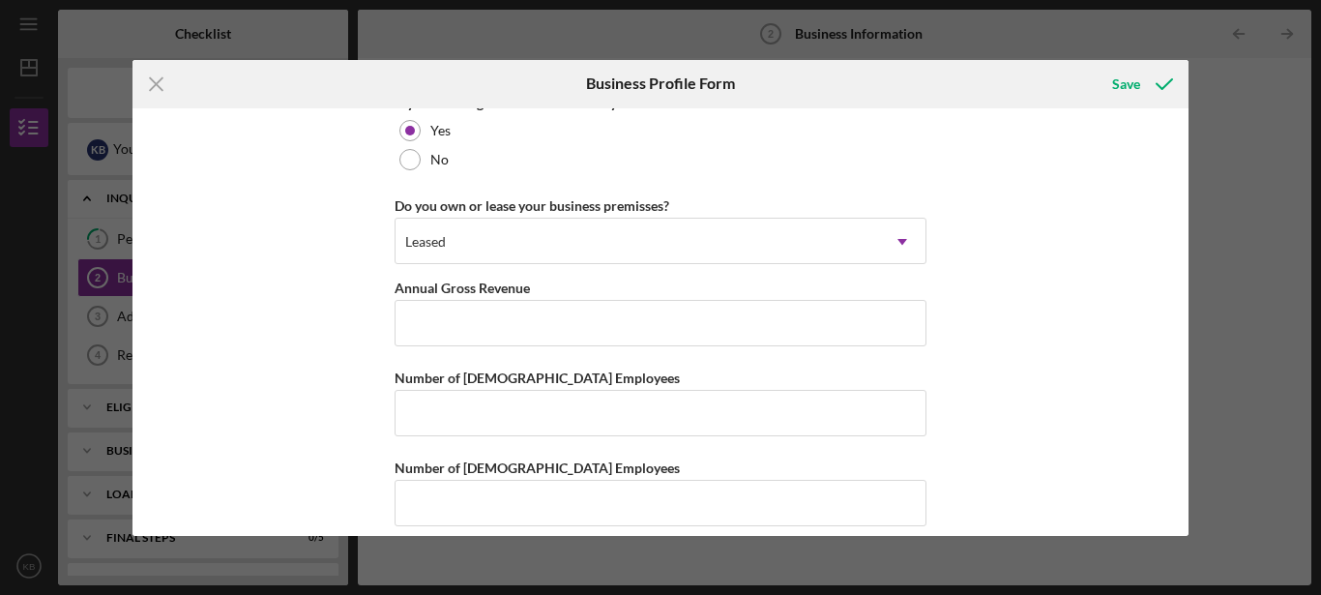
scroll to position [1532, 0]
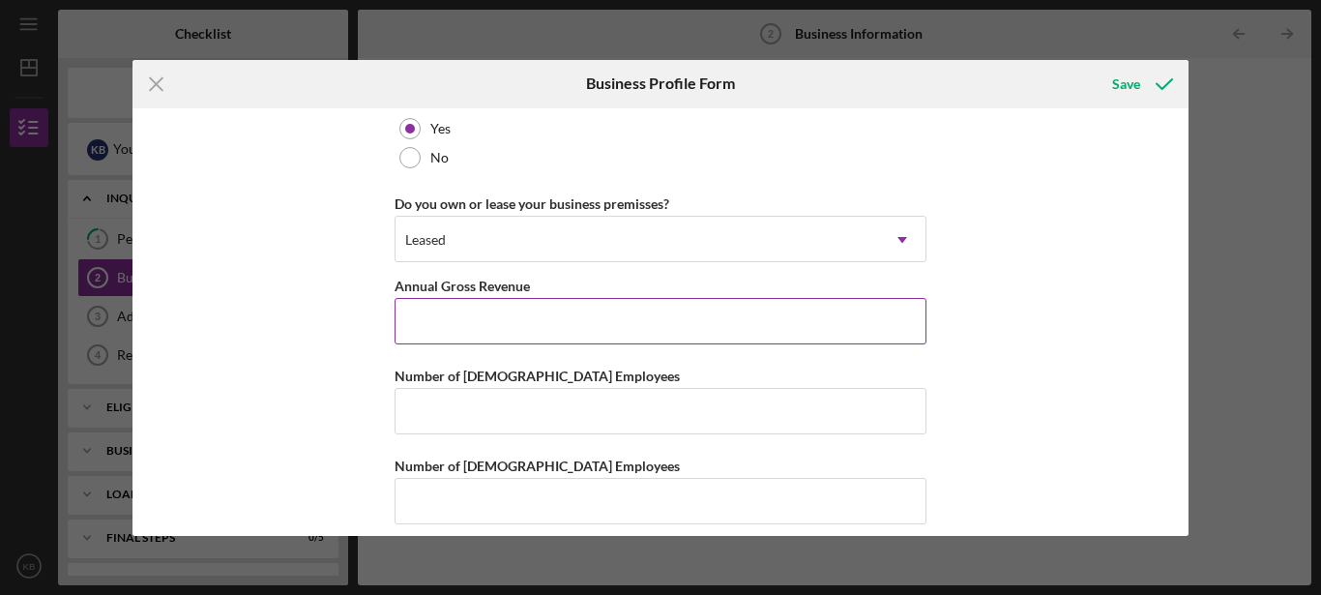
click at [821, 340] on input "Annual Gross Revenue" at bounding box center [661, 321] width 532 height 46
type input "$75,000"
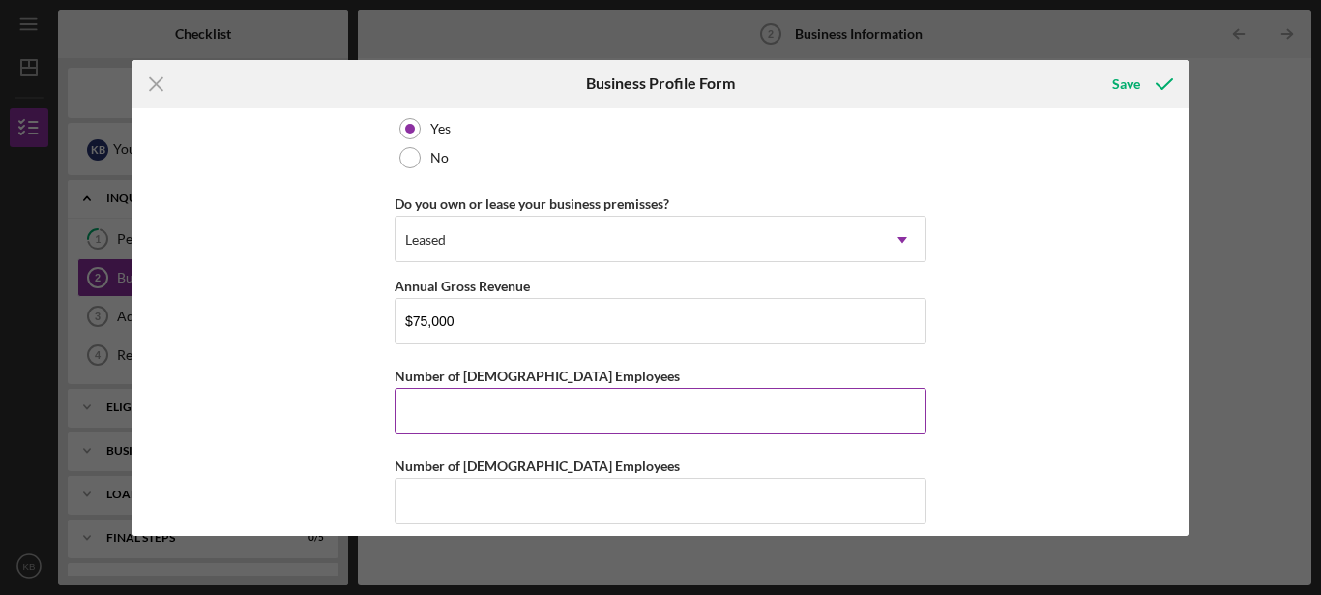
click at [733, 428] on input "Number of [DEMOGRAPHIC_DATA] Employees" at bounding box center [661, 411] width 532 height 46
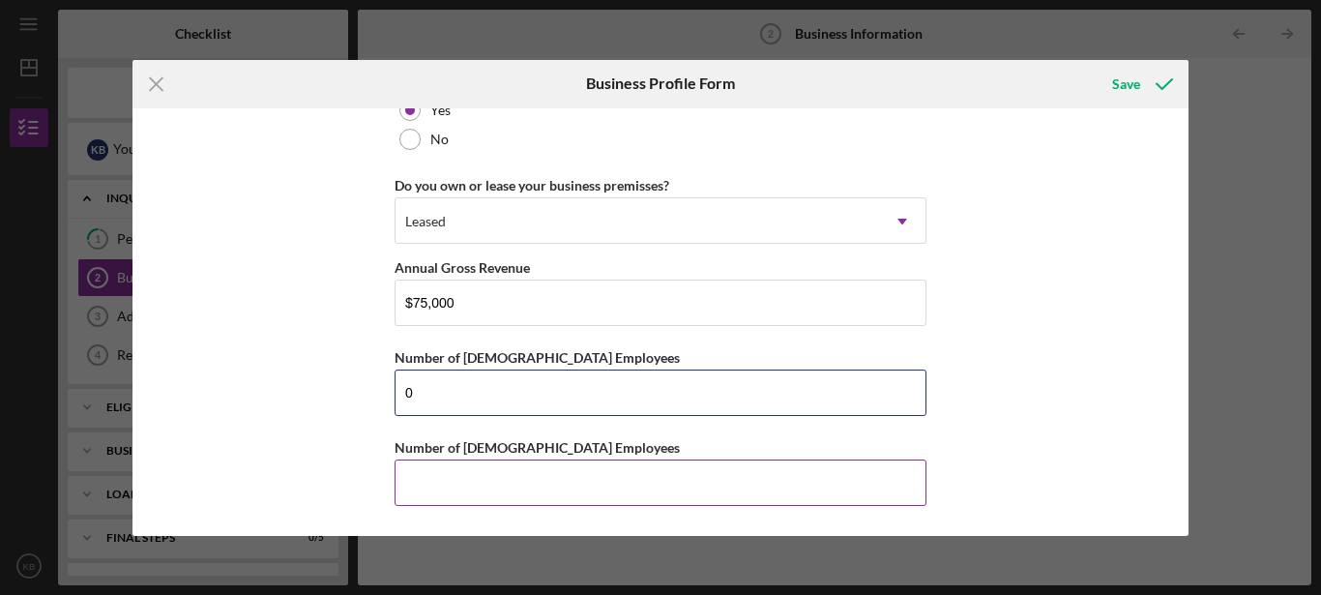
type input "0"
click at [577, 487] on input "Number of [DEMOGRAPHIC_DATA] Employees" at bounding box center [661, 482] width 532 height 46
type input "1"
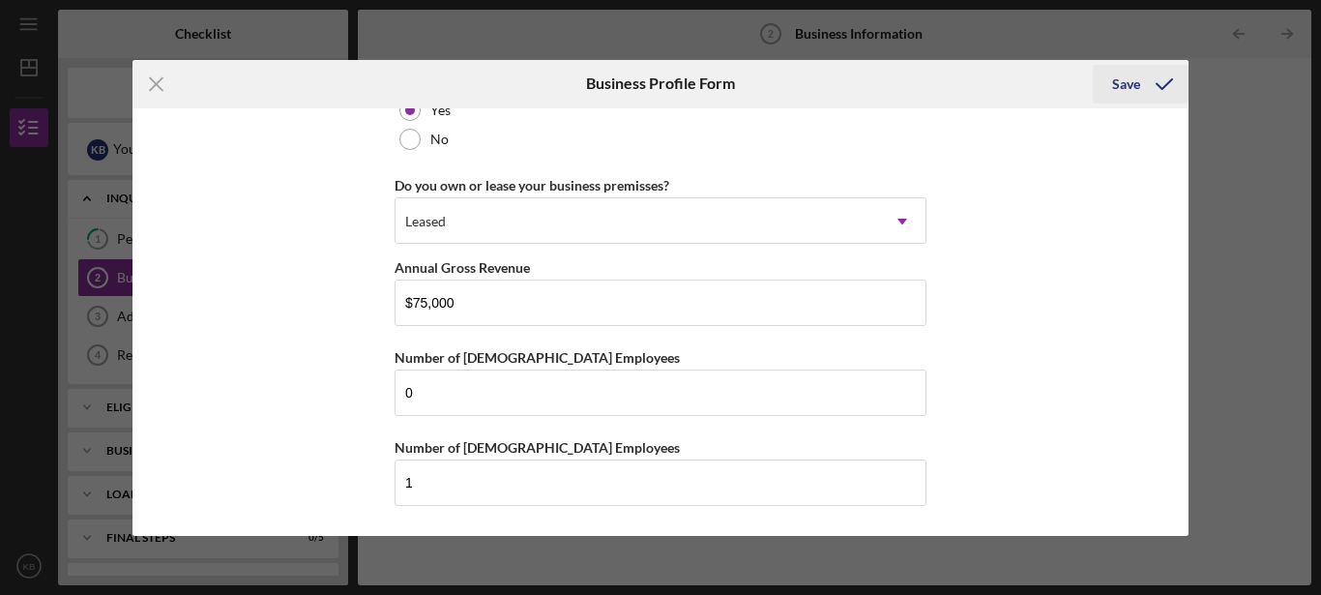
click at [1127, 75] on div "Save" at bounding box center [1126, 84] width 28 height 39
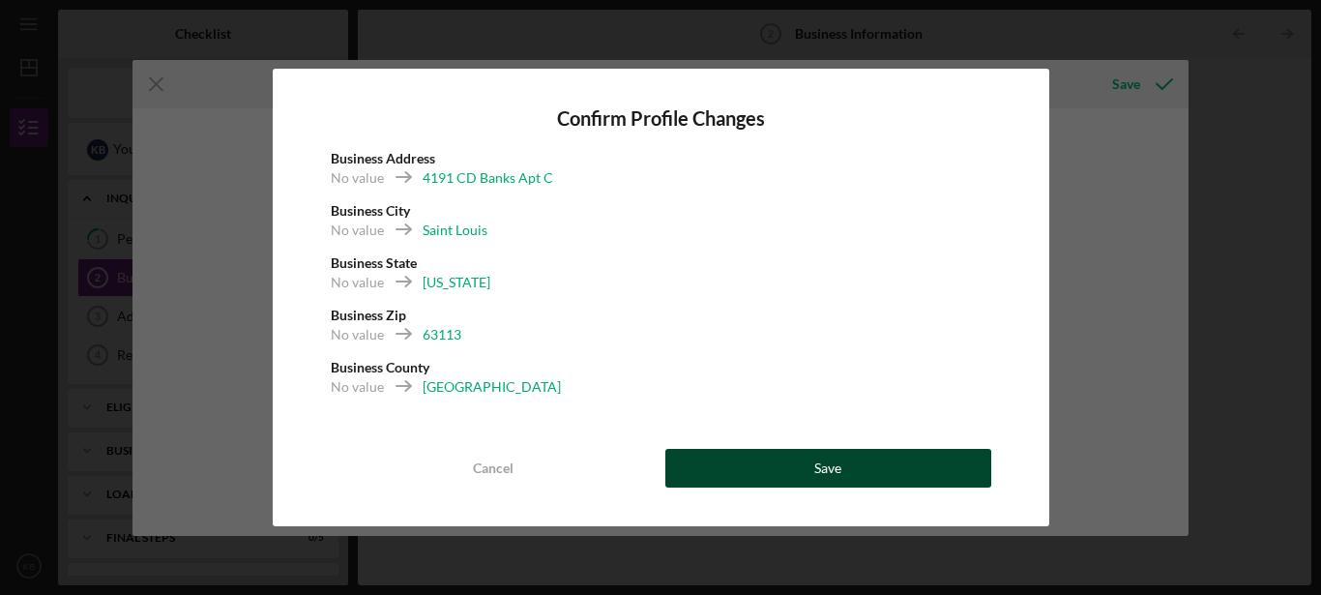
click at [840, 465] on div "Save" at bounding box center [827, 468] width 27 height 39
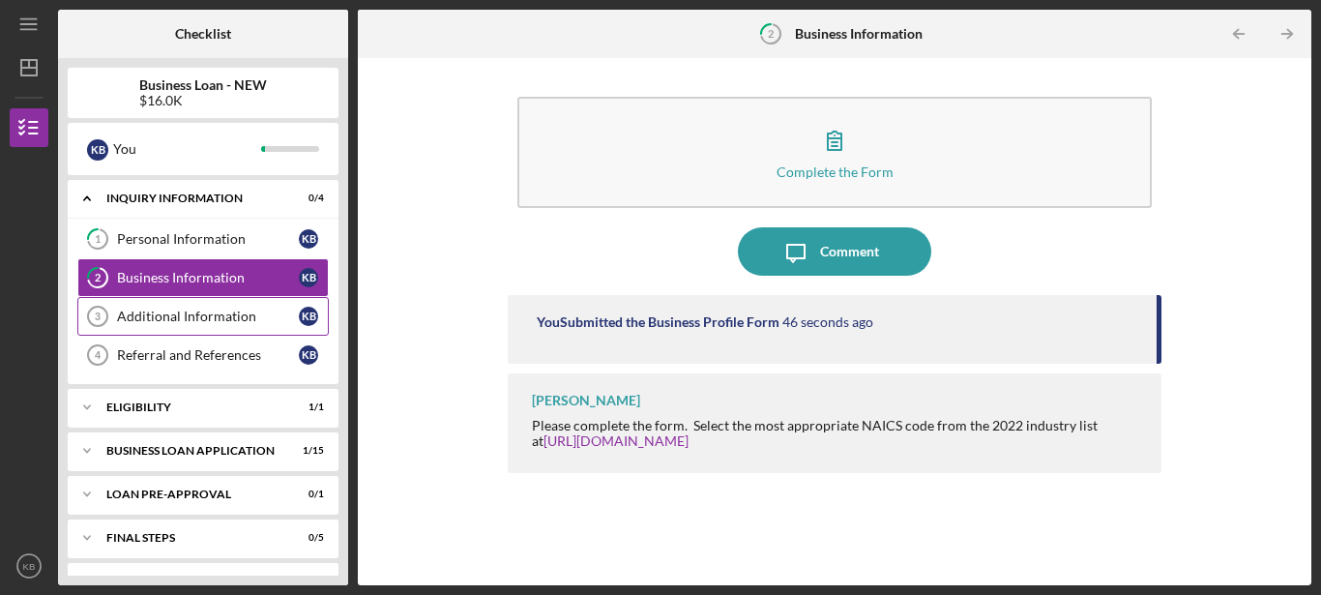
click at [240, 306] on link "Additional Information 3 Additional Information K B" at bounding box center [202, 316] width 251 height 39
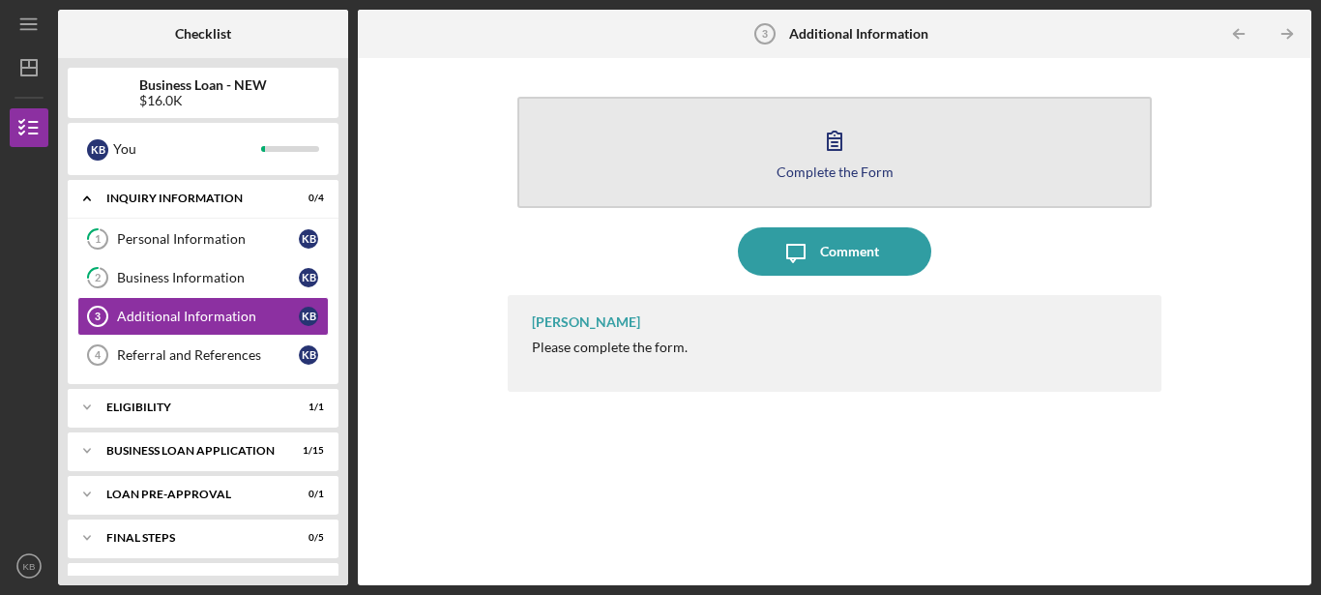
click at [738, 173] on button "Complete the Form Form" at bounding box center [834, 152] width 634 height 111
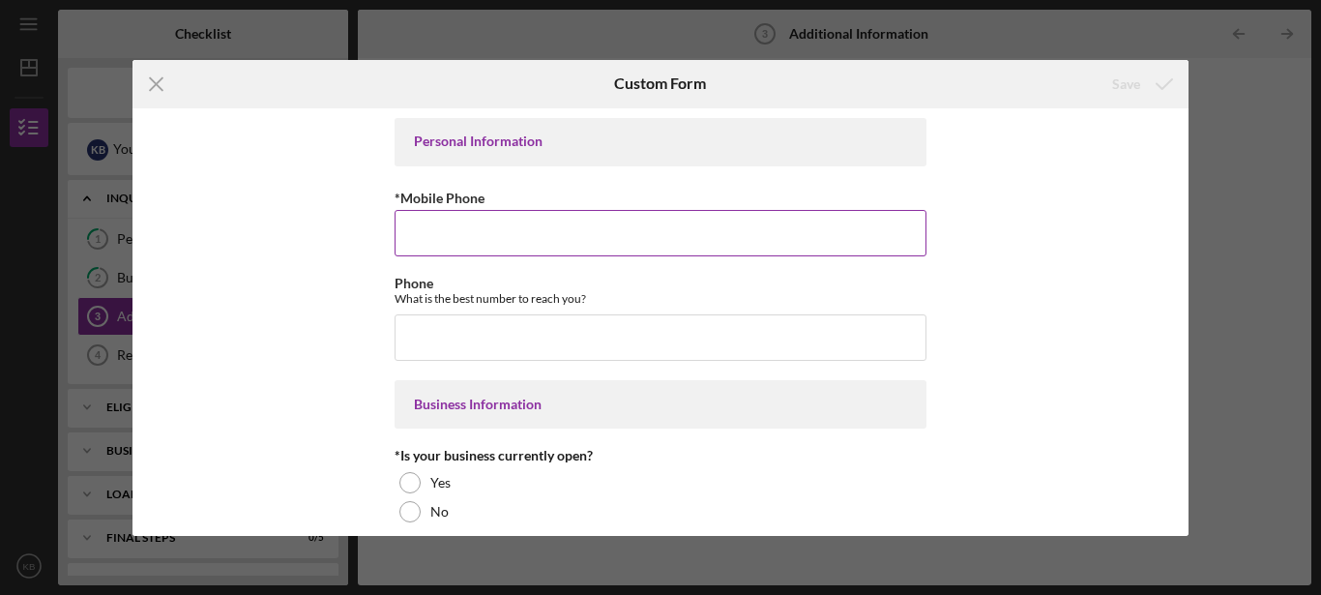
click at [622, 241] on input "*Mobile Phone" at bounding box center [661, 233] width 532 height 46
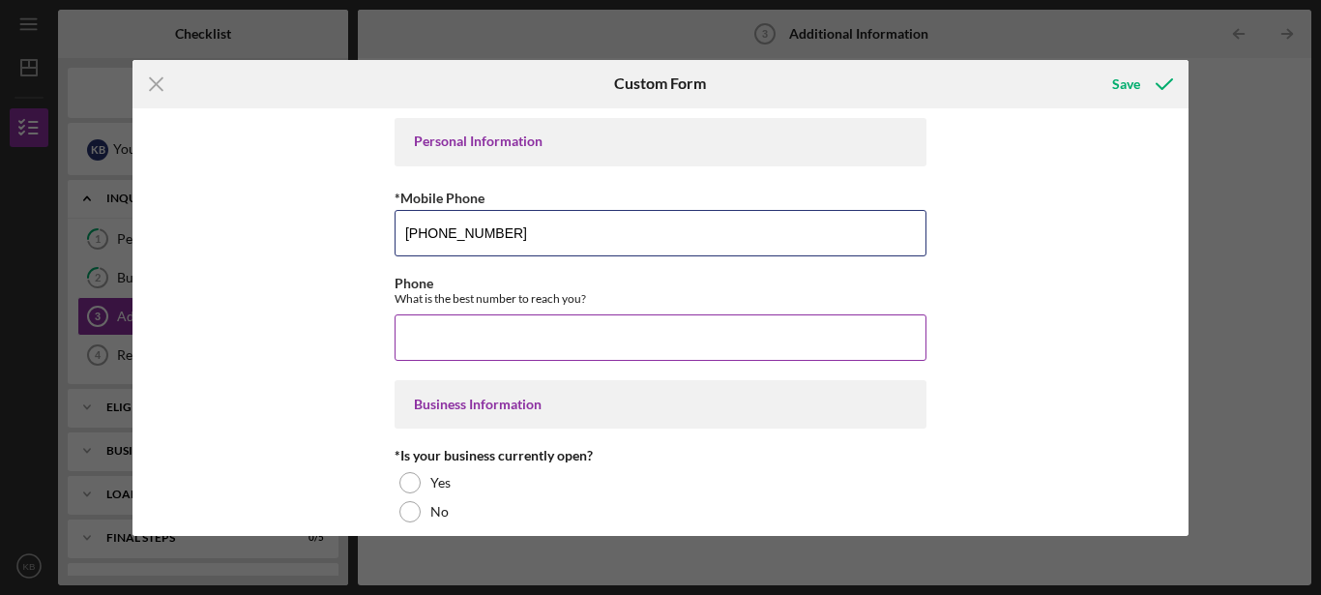
type input "[PHONE_NUMBER]"
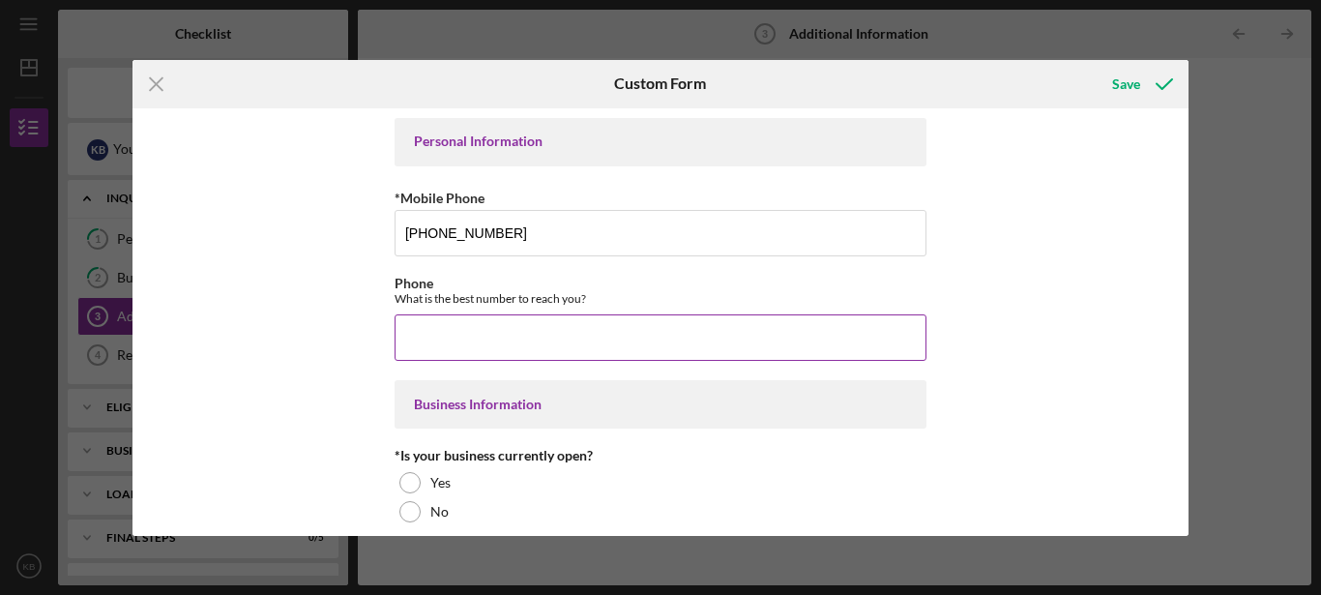
click at [634, 341] on input "Phone" at bounding box center [661, 337] width 532 height 46
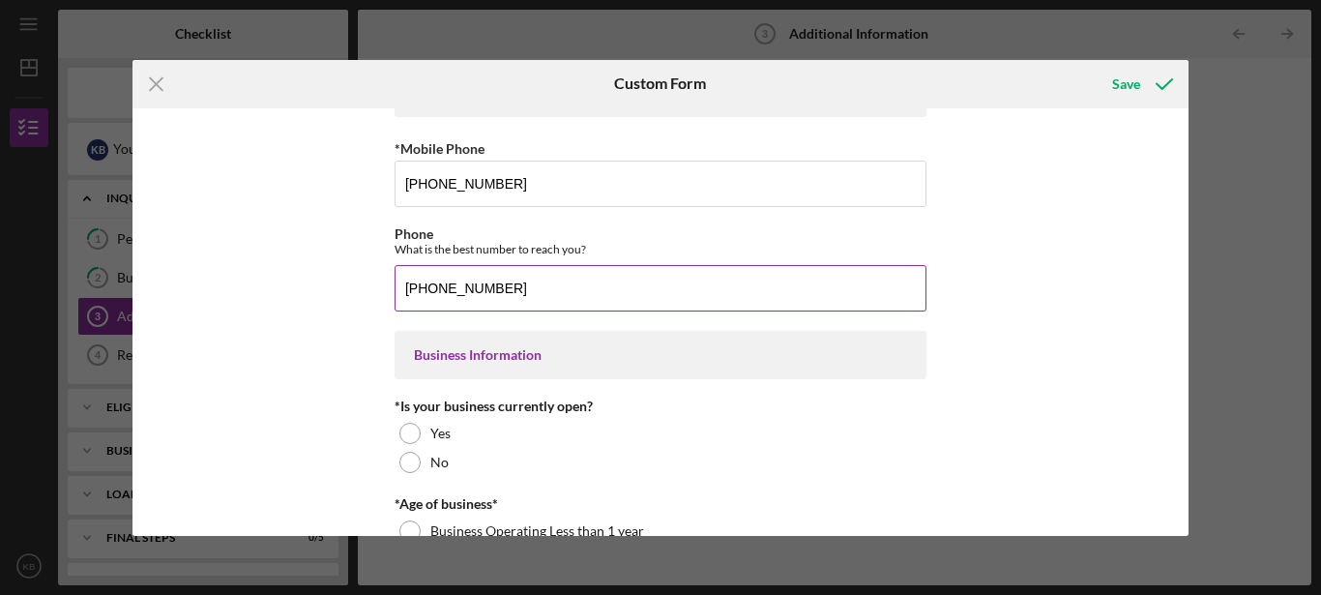
scroll to position [149, 0]
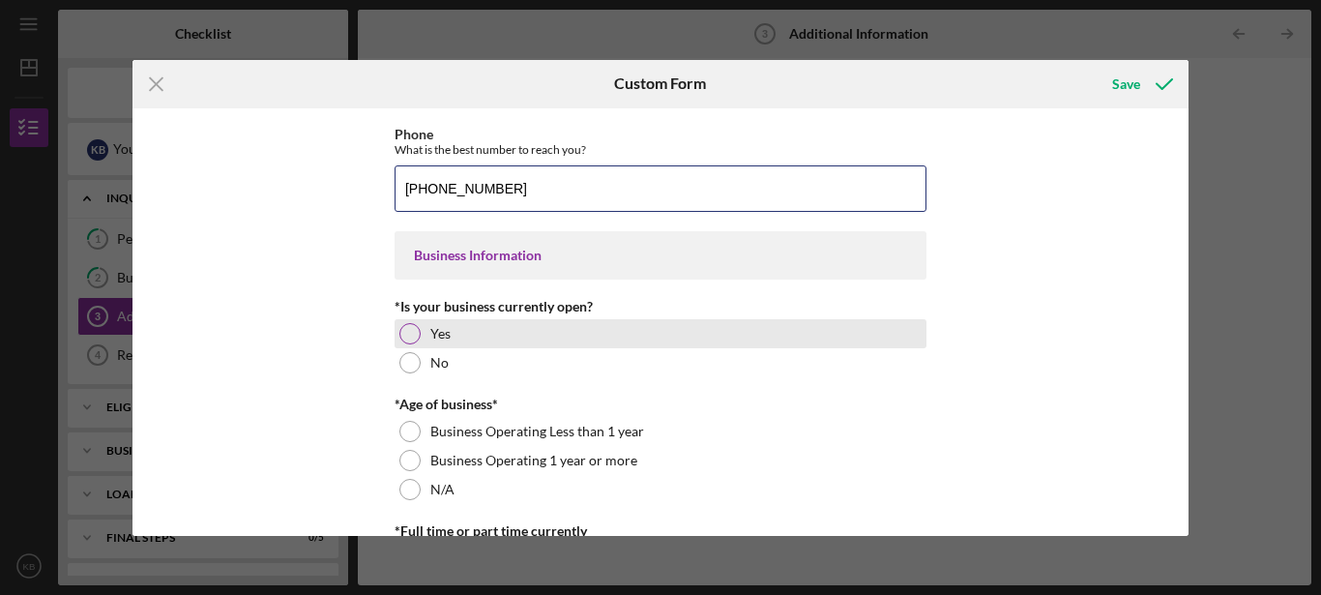
type input "[PHONE_NUMBER]"
click at [399, 333] on div at bounding box center [409, 333] width 21 height 21
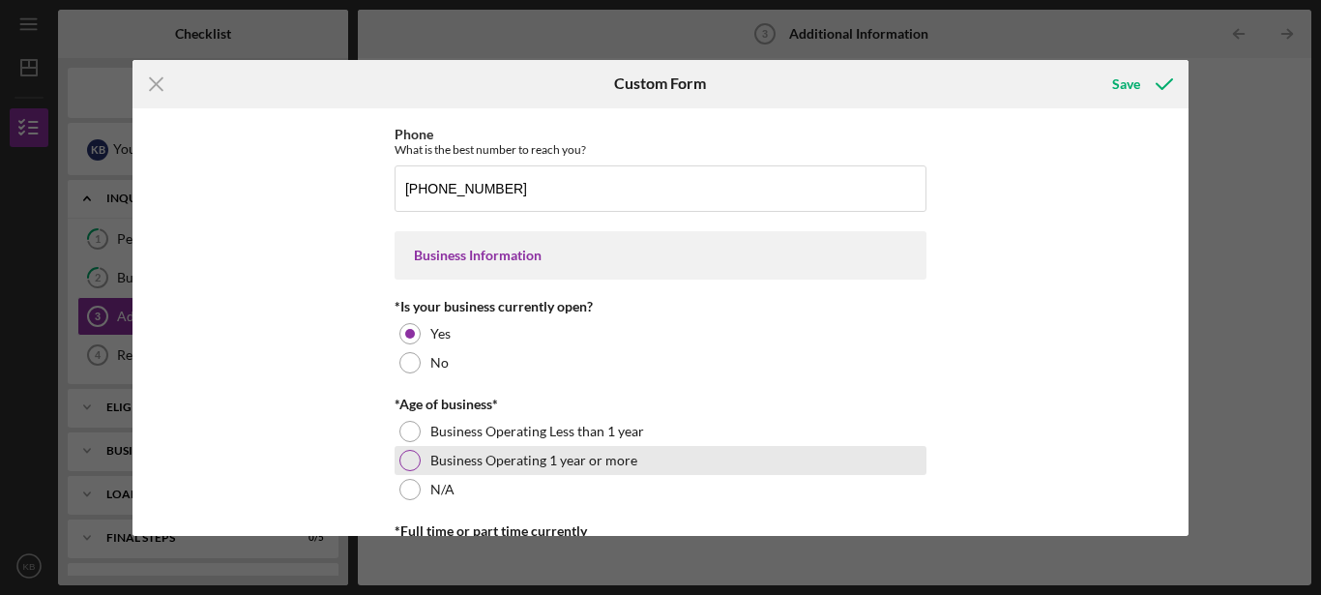
click at [403, 460] on div at bounding box center [409, 460] width 21 height 21
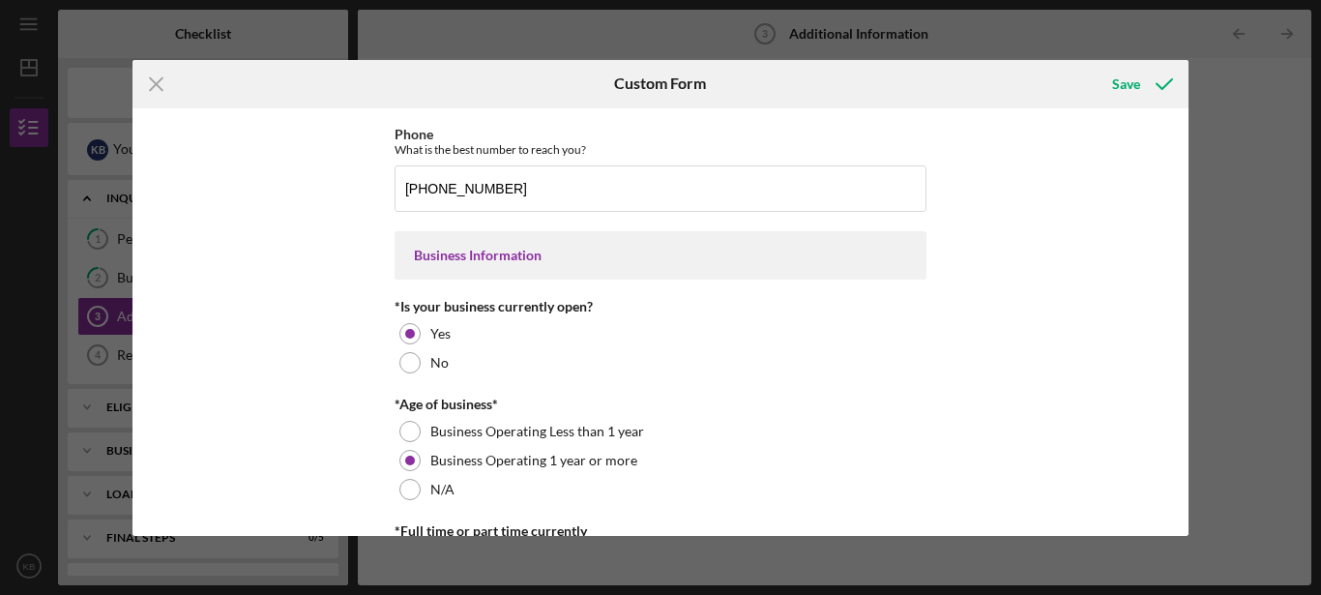
click at [313, 478] on div "Personal Information *Mobile Phone [PHONE_NUMBER] Phone What is the best number…" at bounding box center [660, 321] width 1057 height 427
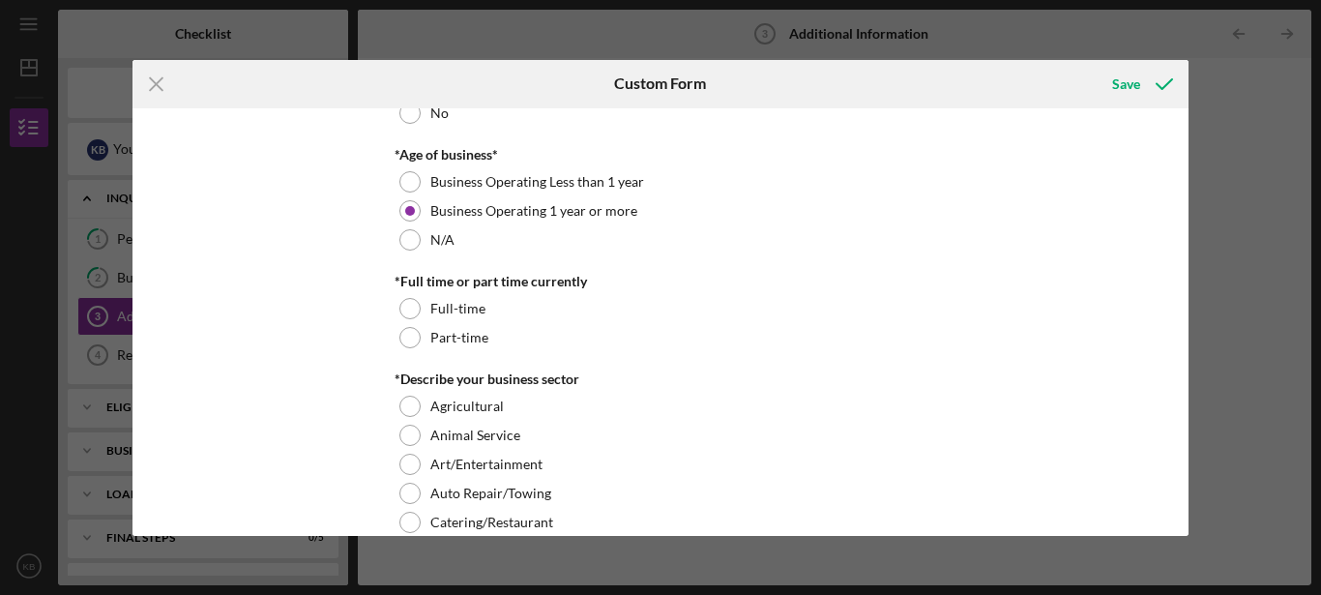
scroll to position [400, 0]
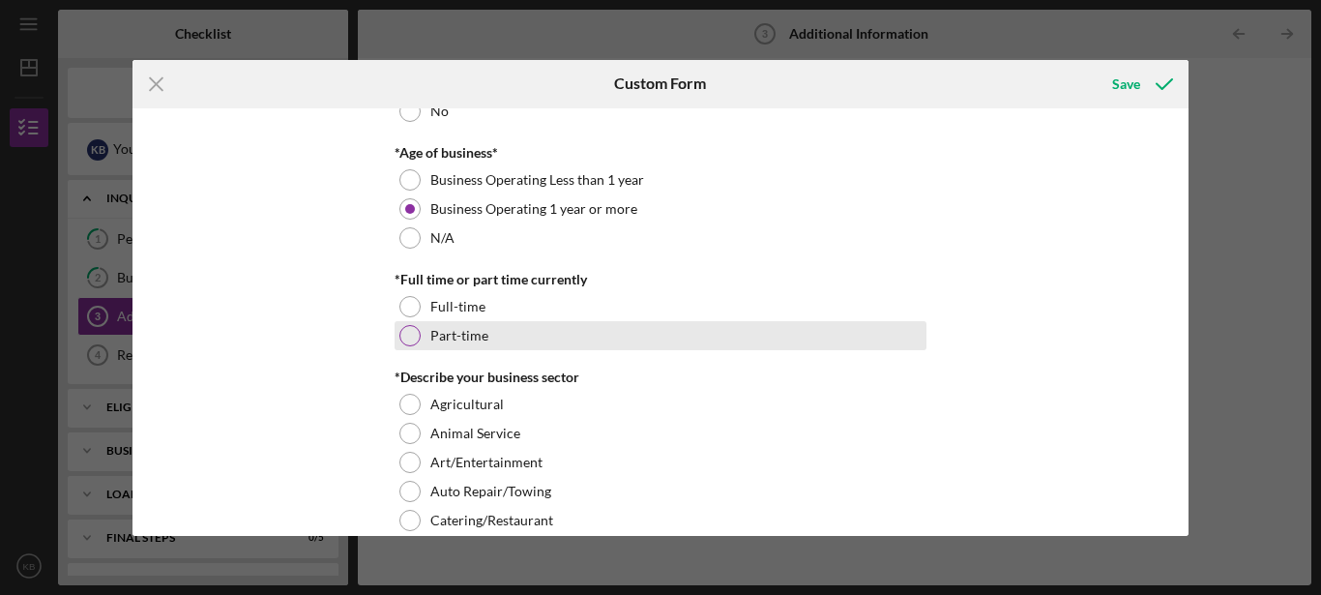
click at [405, 343] on div at bounding box center [409, 335] width 21 height 21
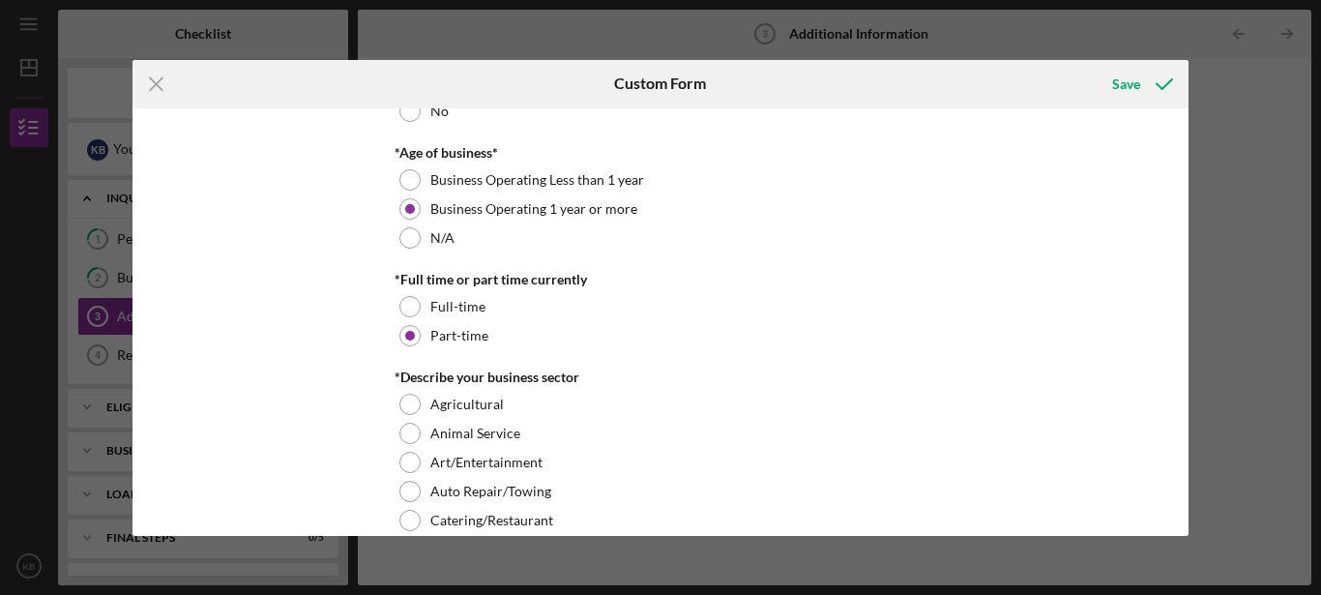
click at [237, 416] on div "Personal Information *Mobile Phone [PHONE_NUMBER] Phone What is the best number…" at bounding box center [660, 321] width 1057 height 427
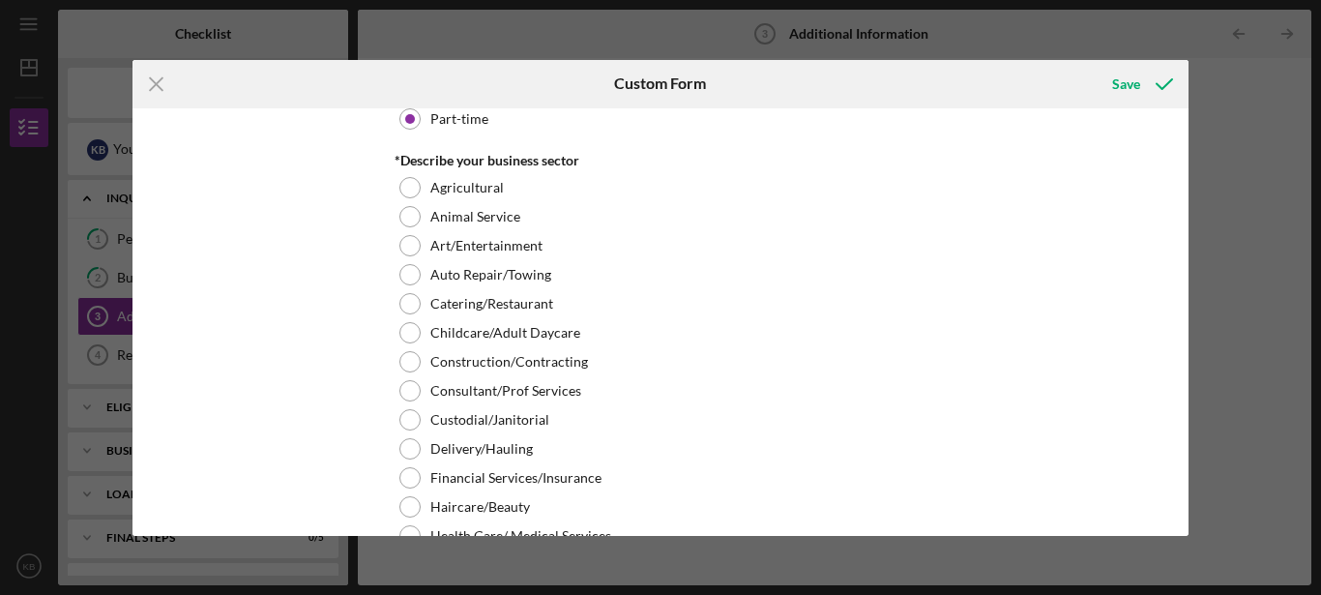
scroll to position [614, 0]
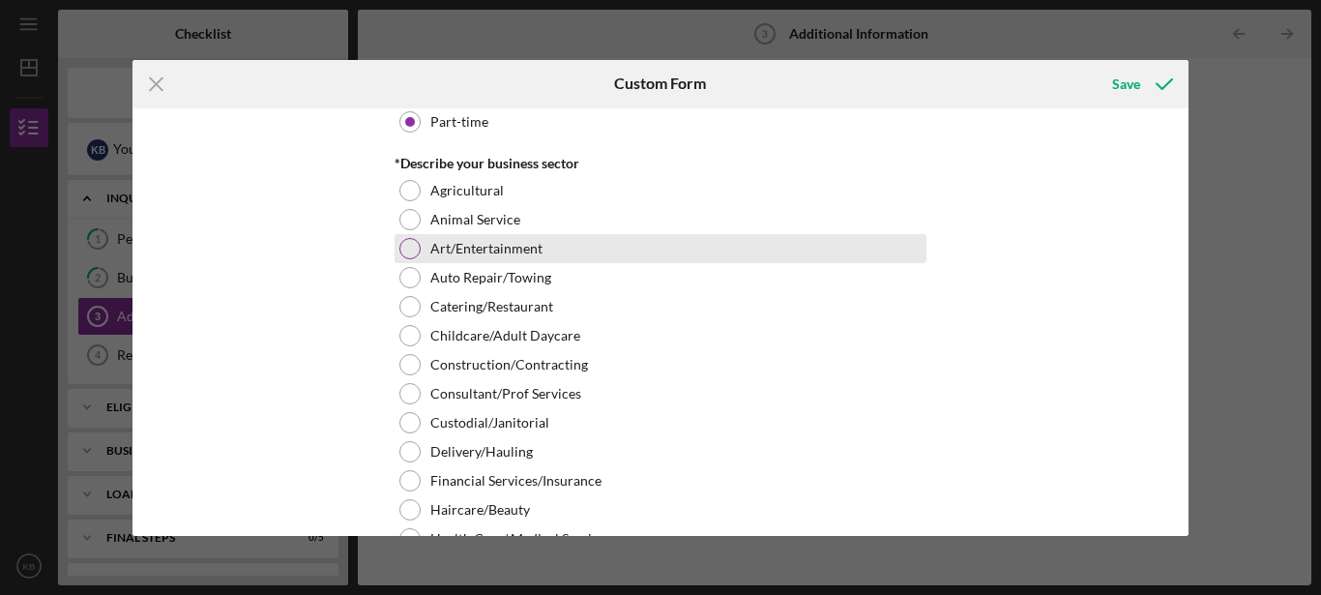
click at [409, 248] on div at bounding box center [409, 248] width 21 height 21
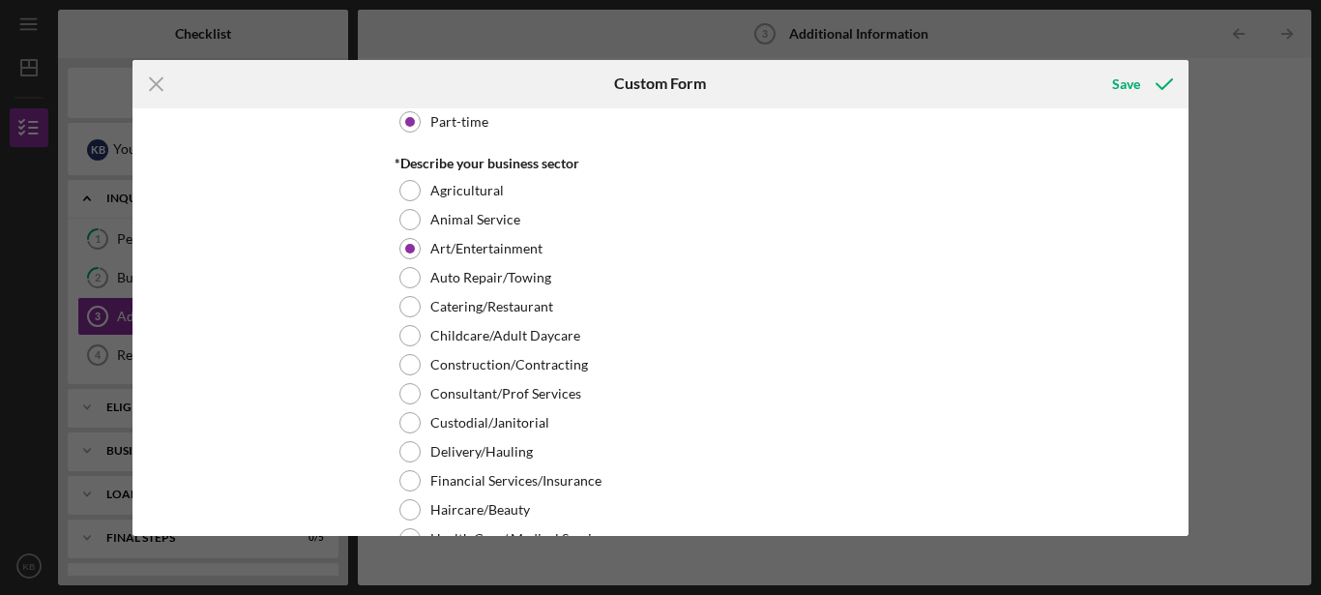
click at [259, 268] on div "Personal Information *Mobile Phone [PHONE_NUMBER] Phone What is the best number…" at bounding box center [660, 321] width 1057 height 427
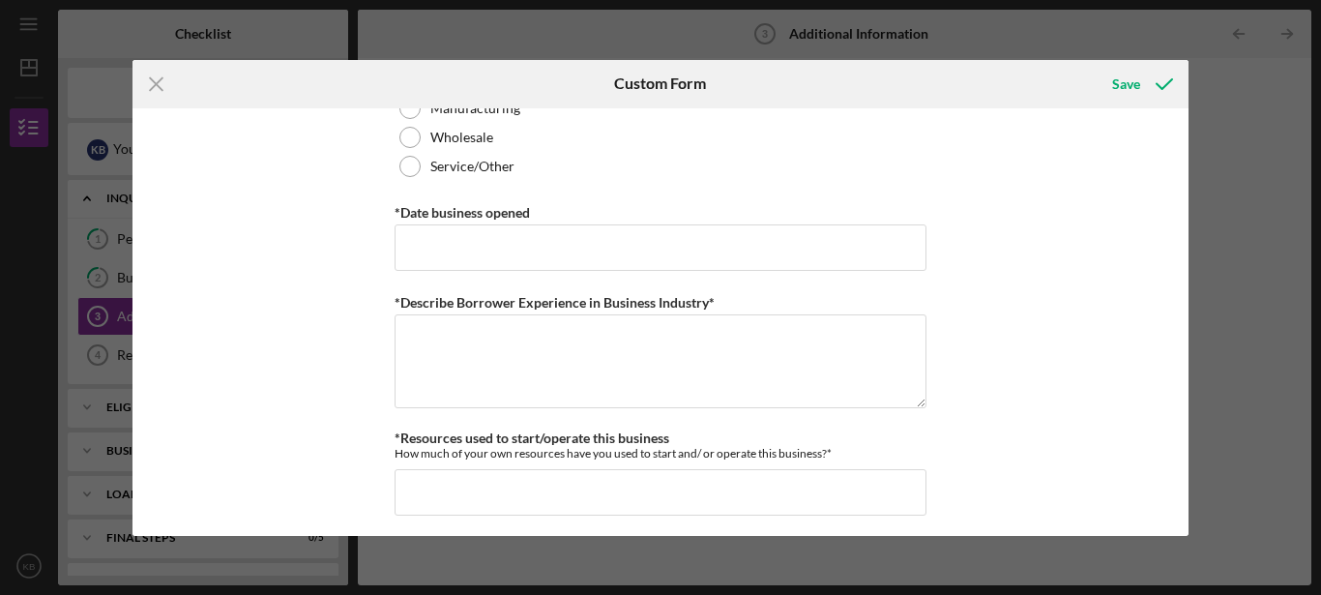
scroll to position [1157, 0]
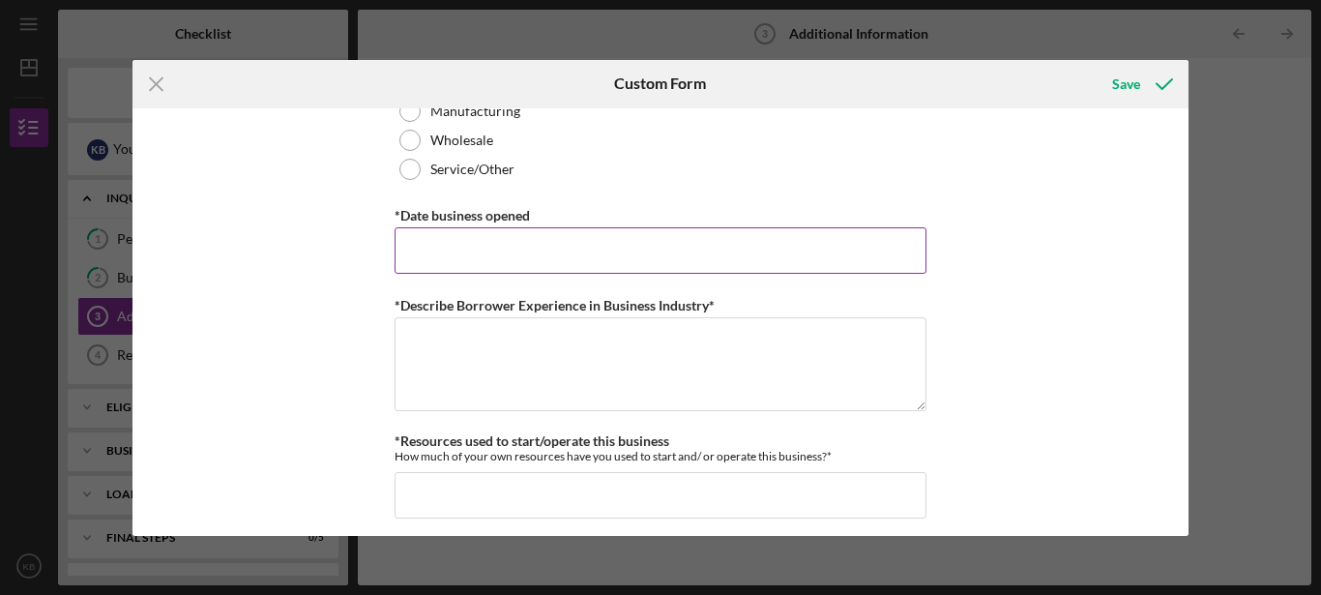
click at [606, 255] on input "*Date business opened" at bounding box center [661, 250] width 532 height 46
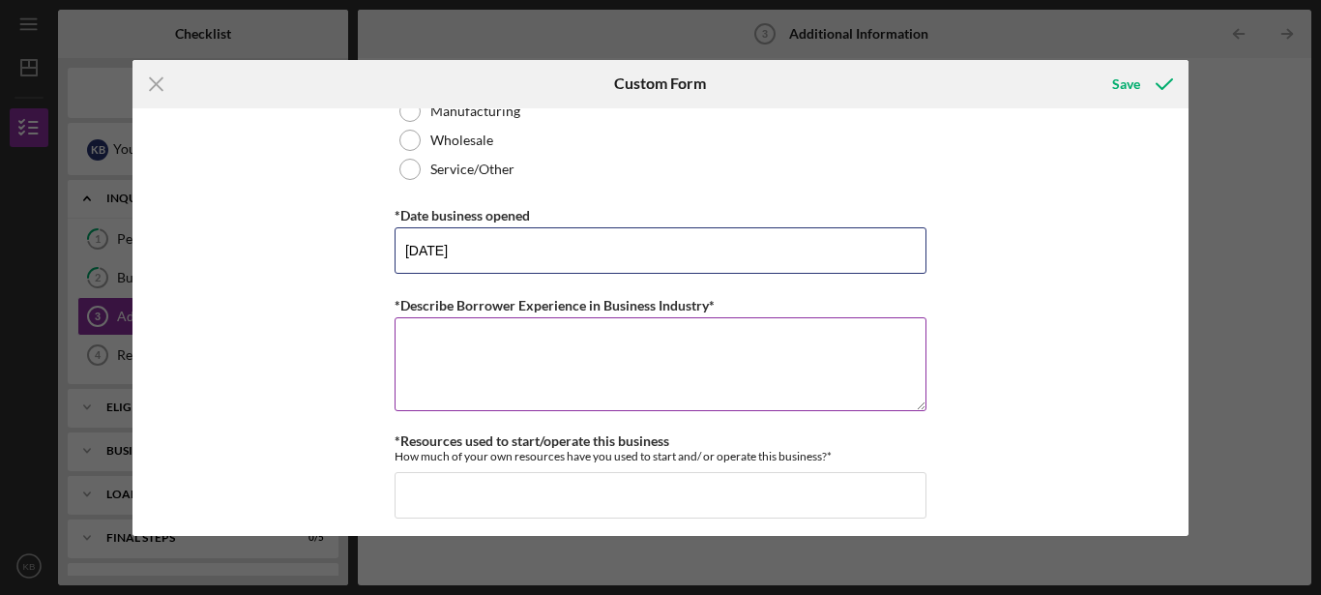
type input "[DATE]"
click at [577, 379] on textarea "*Describe Borrower Experience in Business Industry*" at bounding box center [661, 363] width 532 height 93
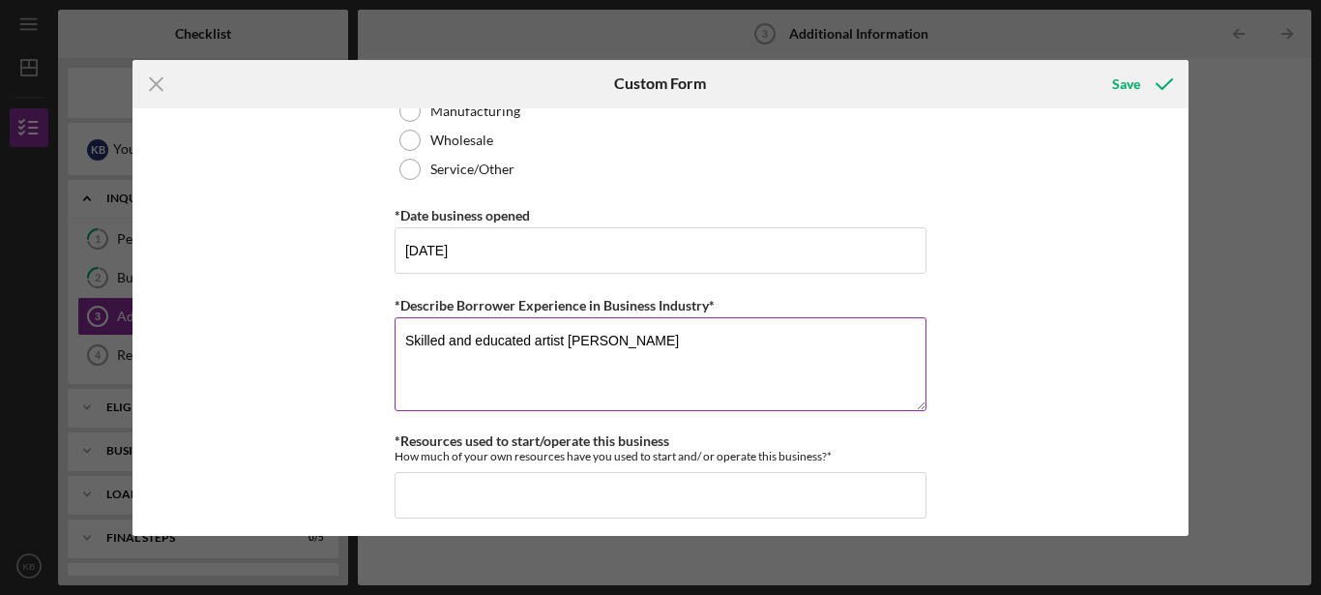
click at [577, 379] on textarea "Skilled and educated artist and ow" at bounding box center [661, 363] width 532 height 93
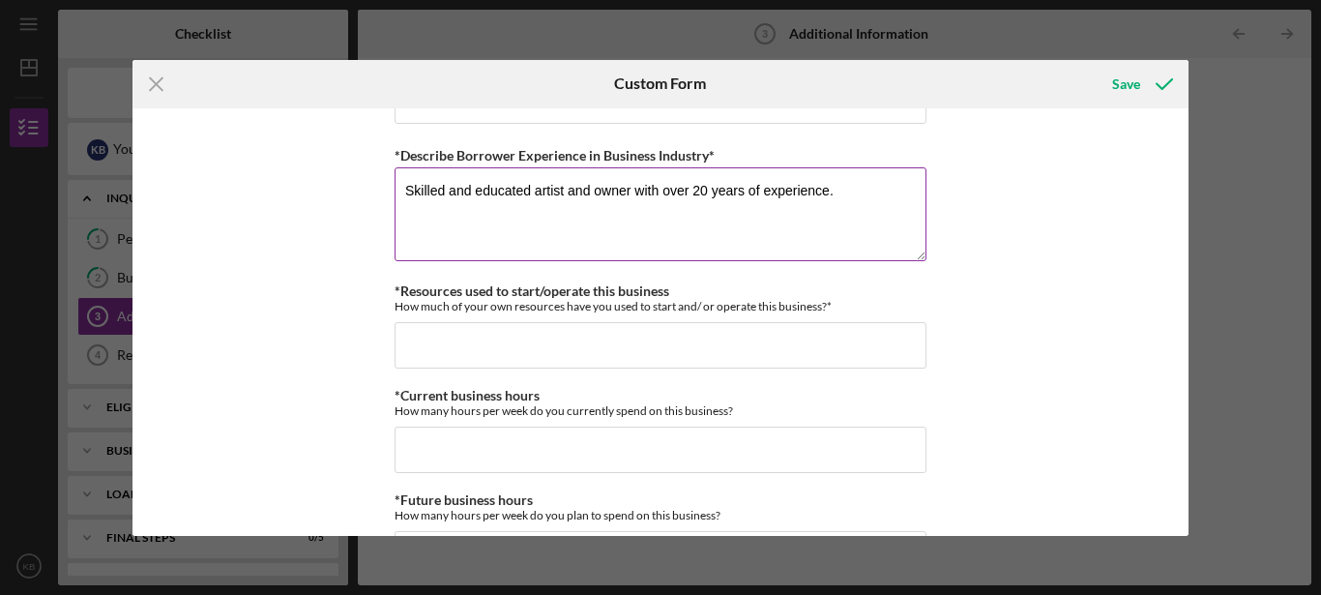
scroll to position [1315, 0]
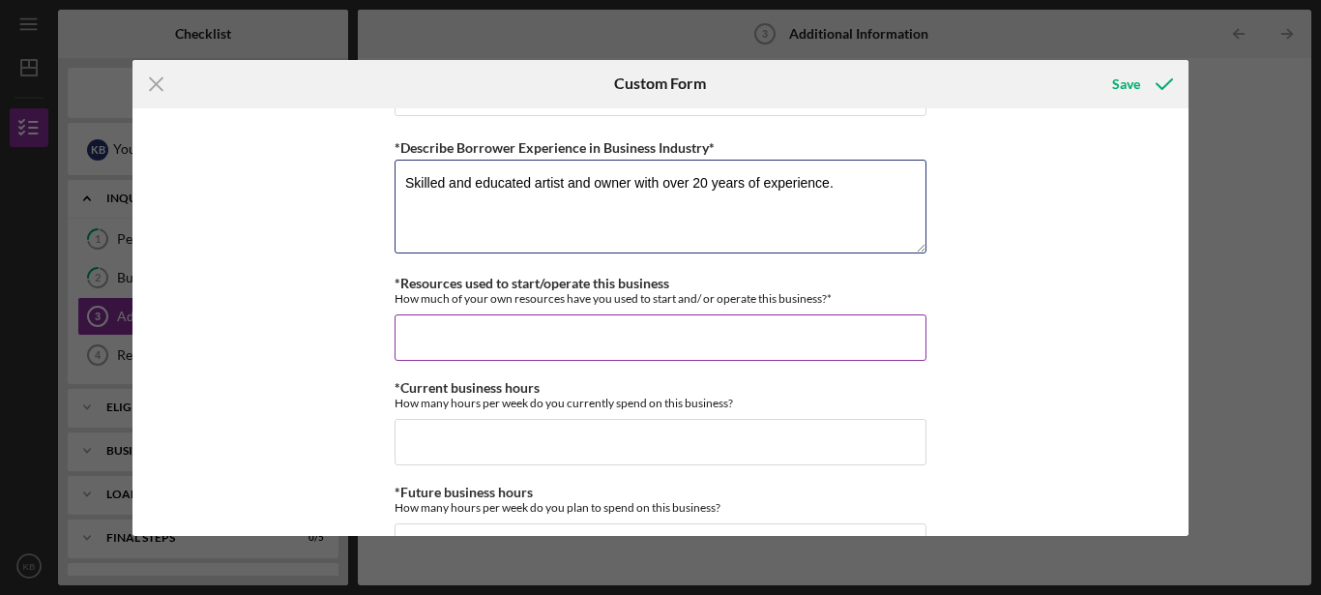
type textarea "Skilled and educated artist and owner with over 20 years of experience."
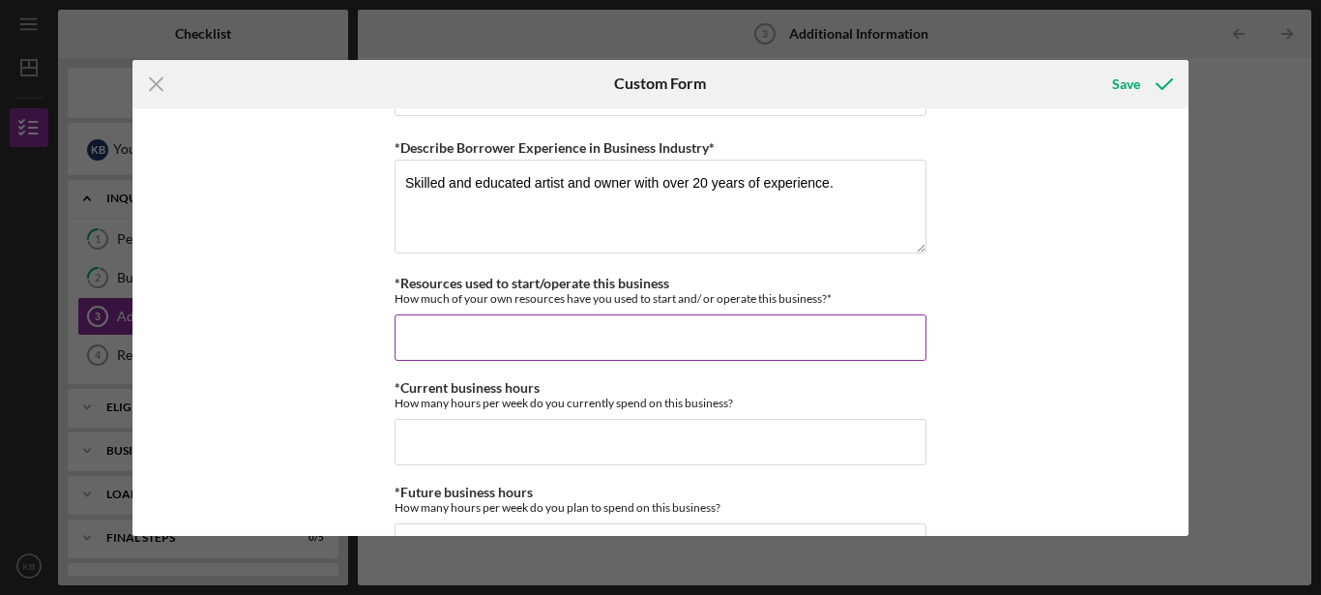
click at [659, 339] on input "*Resources used to start/operate this business" at bounding box center [661, 337] width 532 height 46
type input "$"
type input "$9"
type input "$1,200"
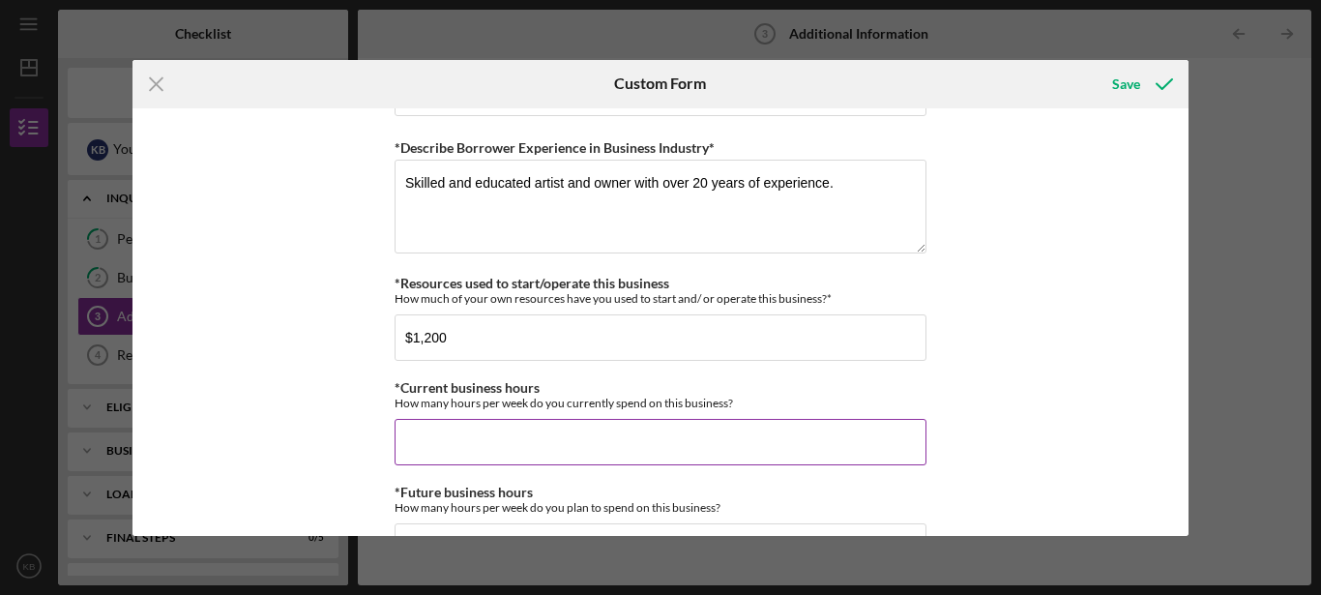
click at [609, 460] on input "*Current business hours" at bounding box center [661, 442] width 532 height 46
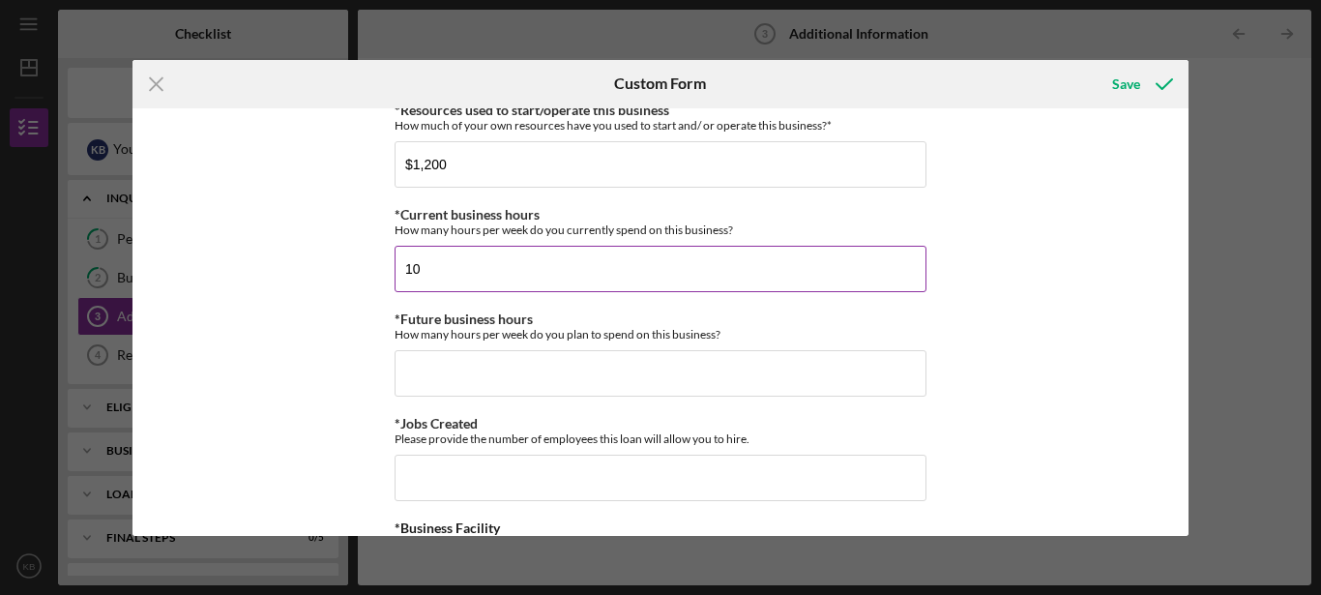
scroll to position [1501, 0]
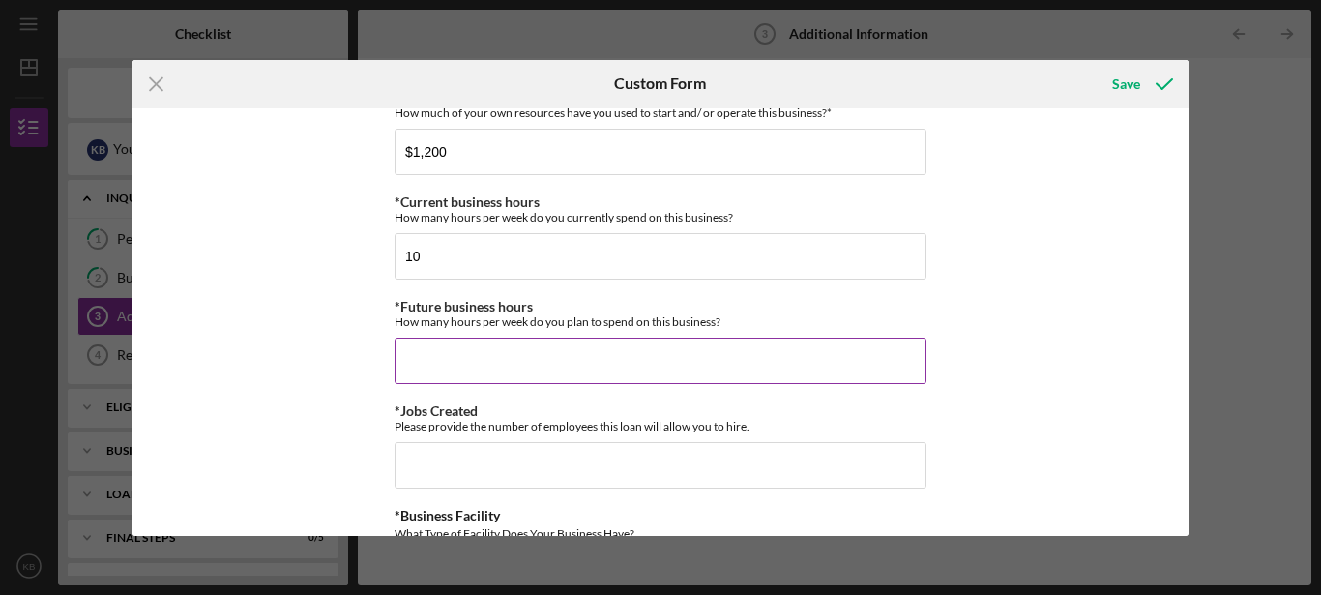
click at [601, 366] on input "*Future business hours" at bounding box center [661, 360] width 532 height 46
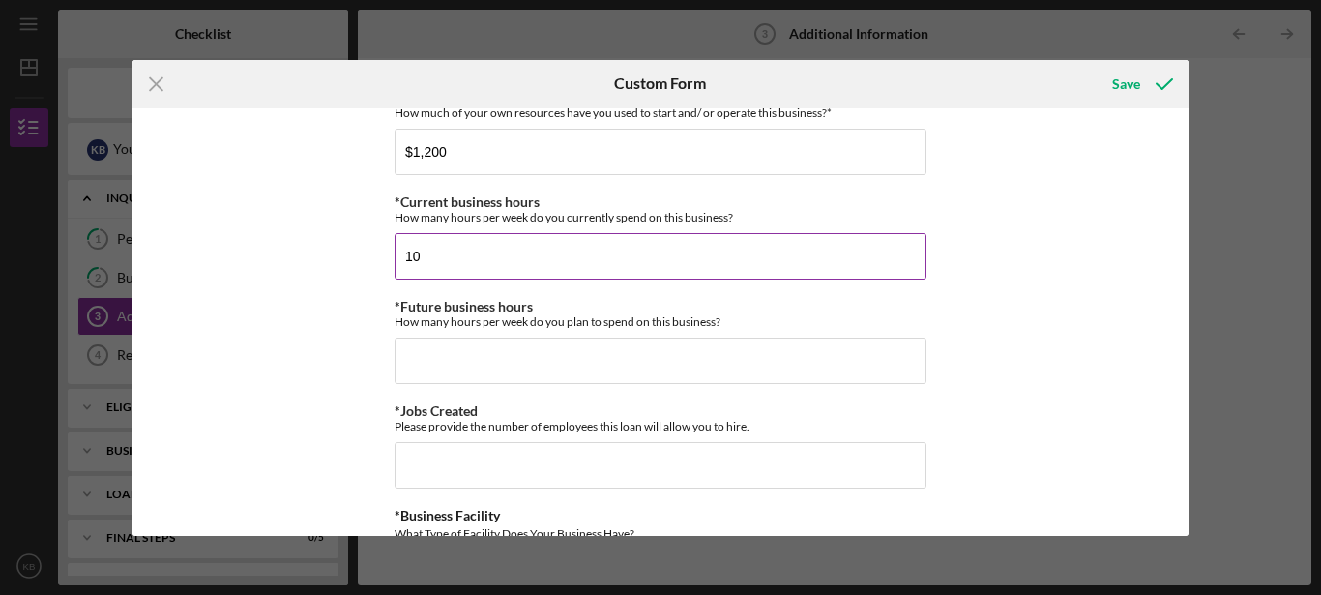
click at [573, 270] on input "10" at bounding box center [661, 256] width 532 height 46
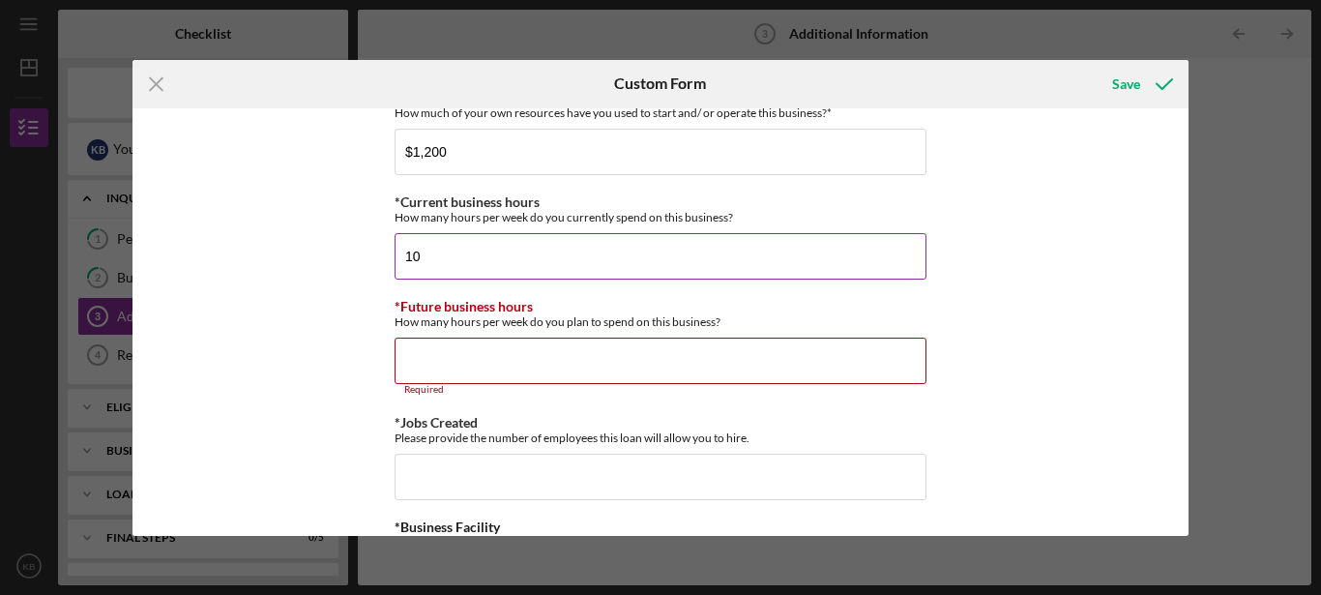
type input "1"
type input "8"
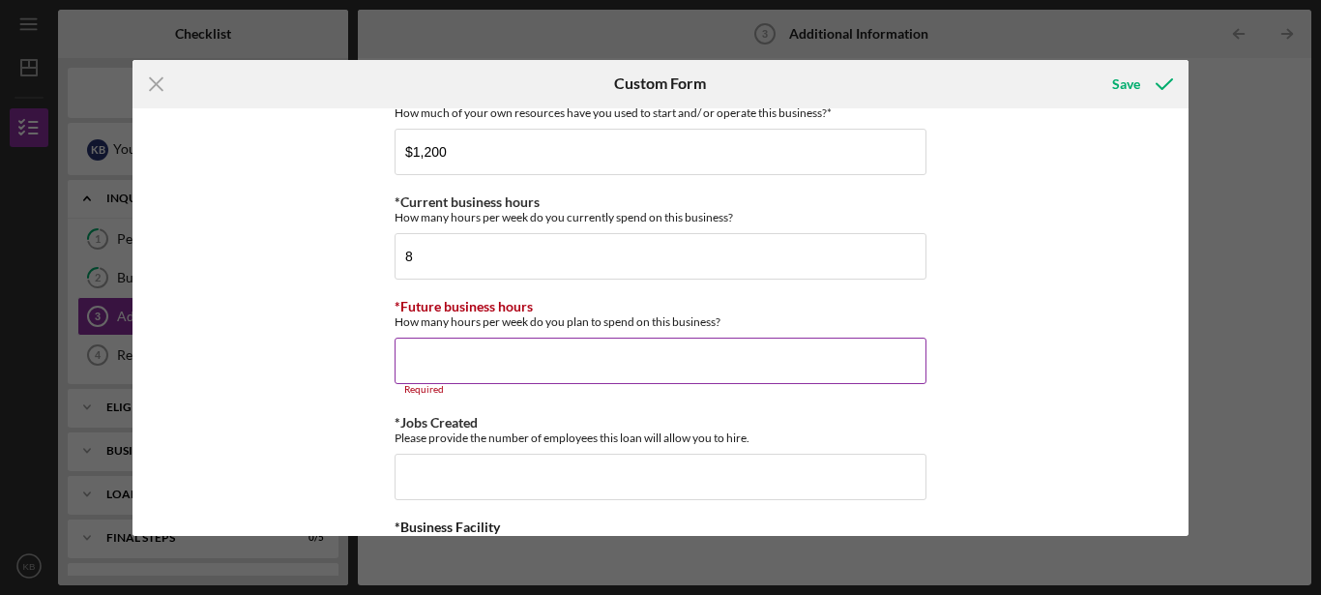
click at [672, 370] on input "*Future business hours" at bounding box center [661, 360] width 532 height 46
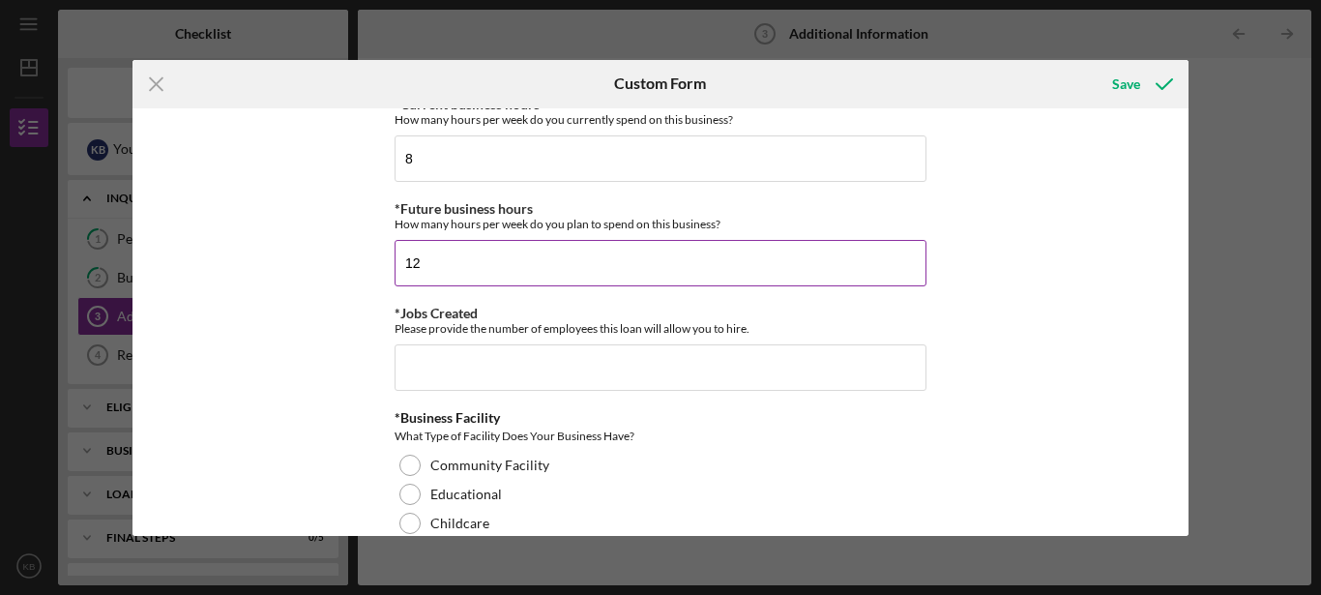
scroll to position [1638, 0]
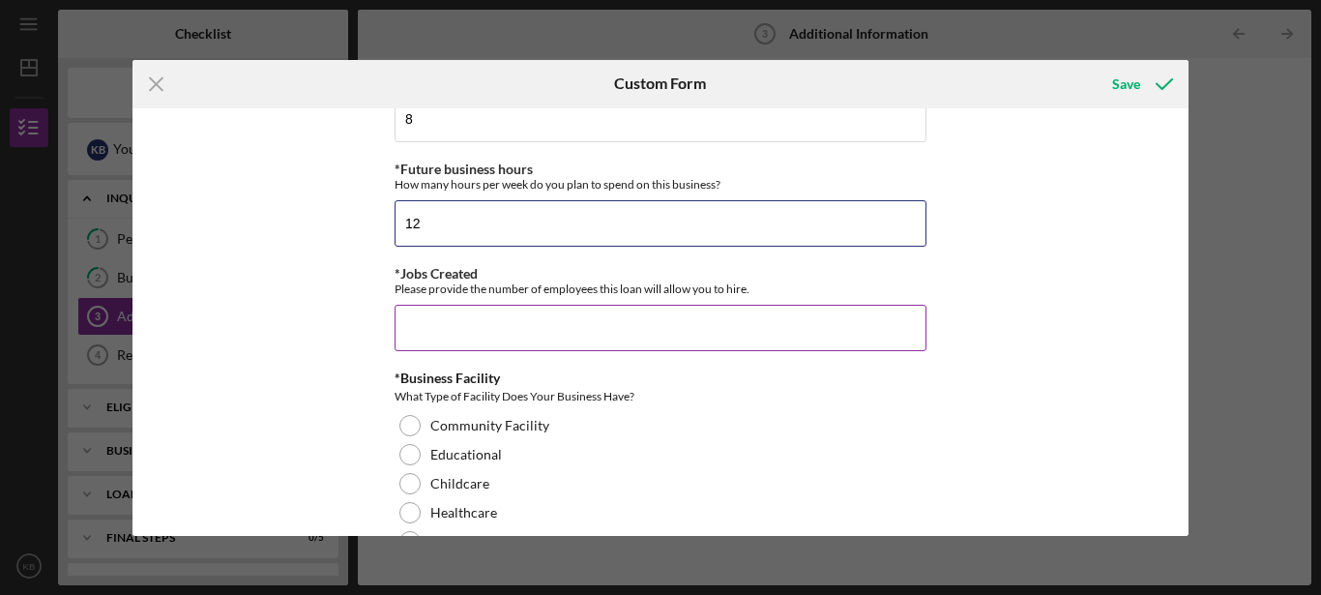
type input "12"
click at [669, 335] on input "*Jobs Created" at bounding box center [661, 328] width 532 height 46
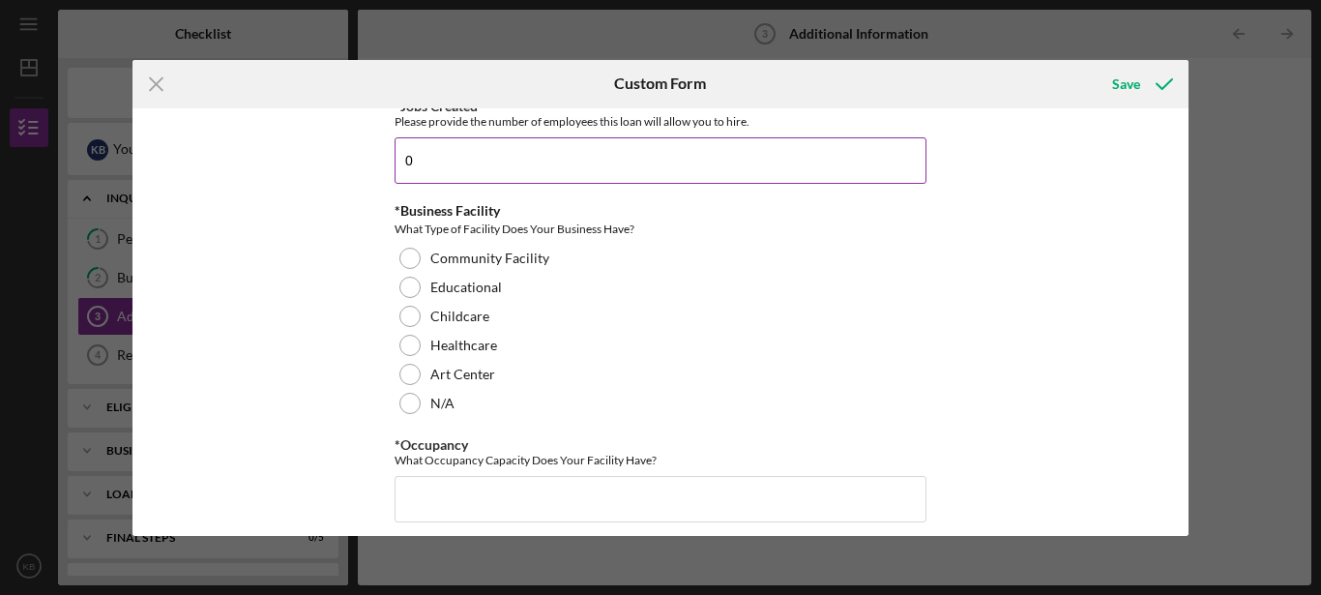
scroll to position [1807, 0]
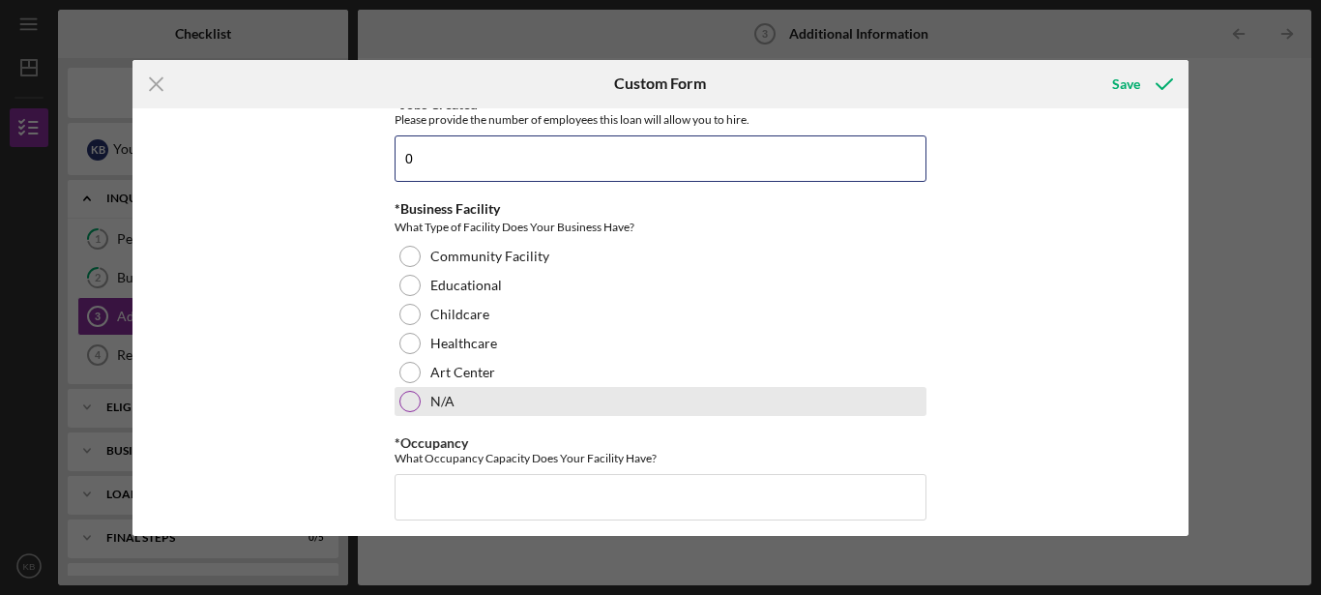
type input "0"
click at [403, 404] on div at bounding box center [409, 401] width 21 height 21
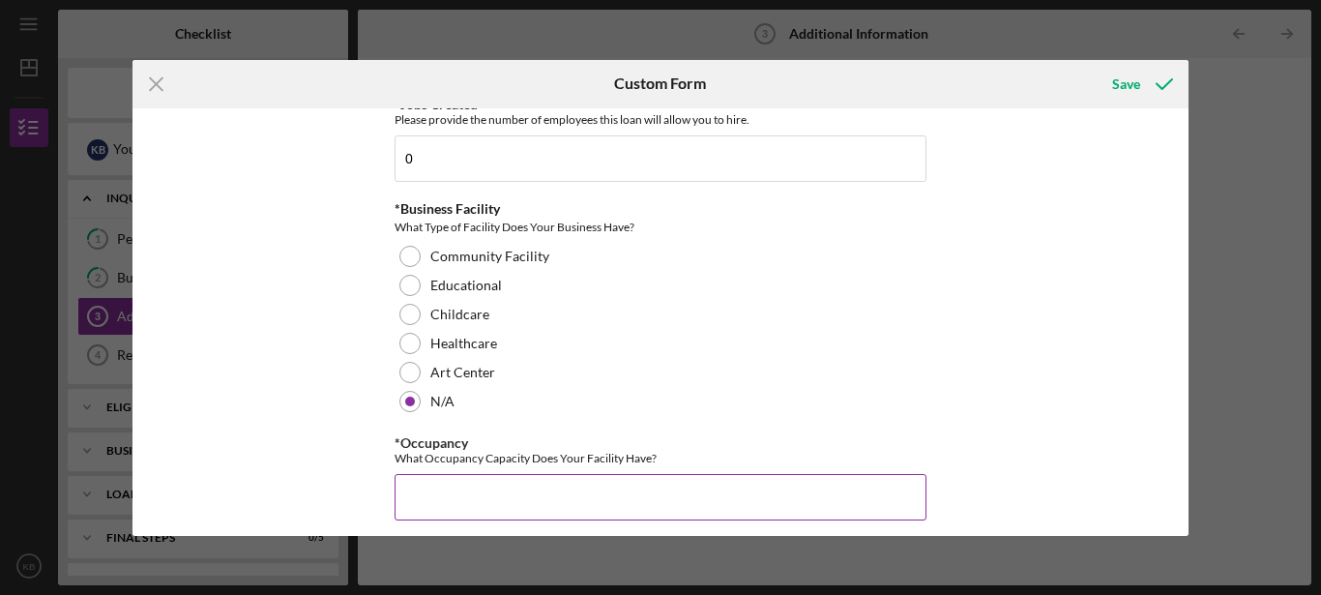
click at [444, 510] on input "*Occupancy" at bounding box center [661, 497] width 532 height 46
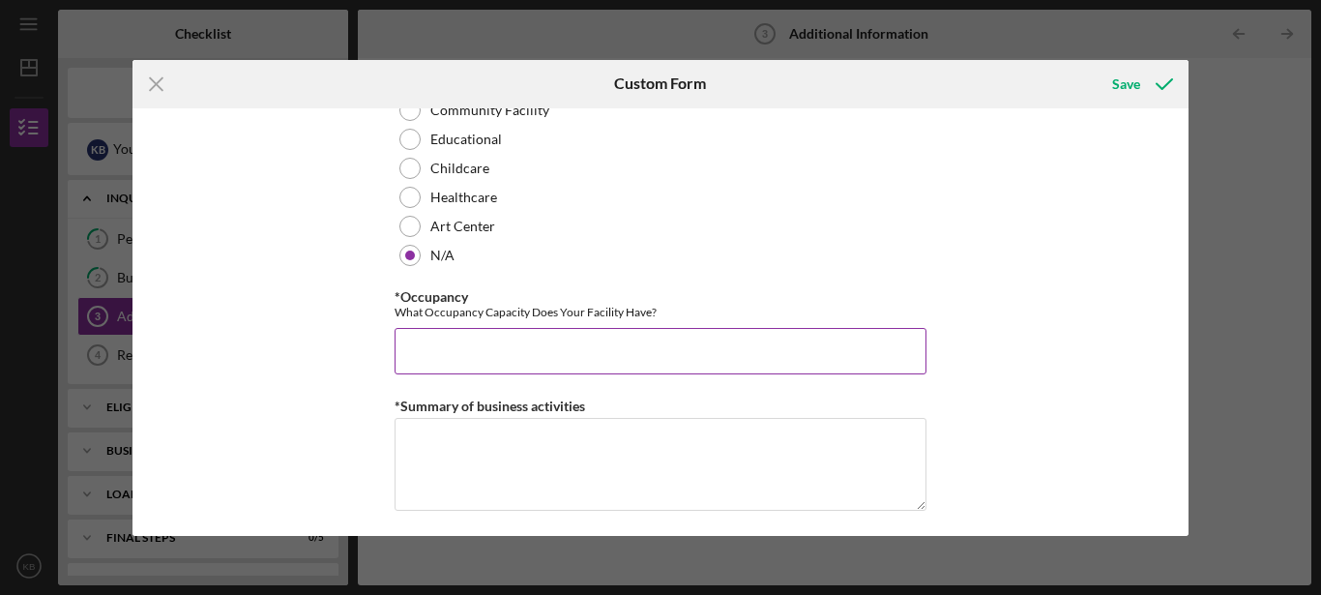
scroll to position [1954, 0]
type input "0"
type input "4"
type input "2"
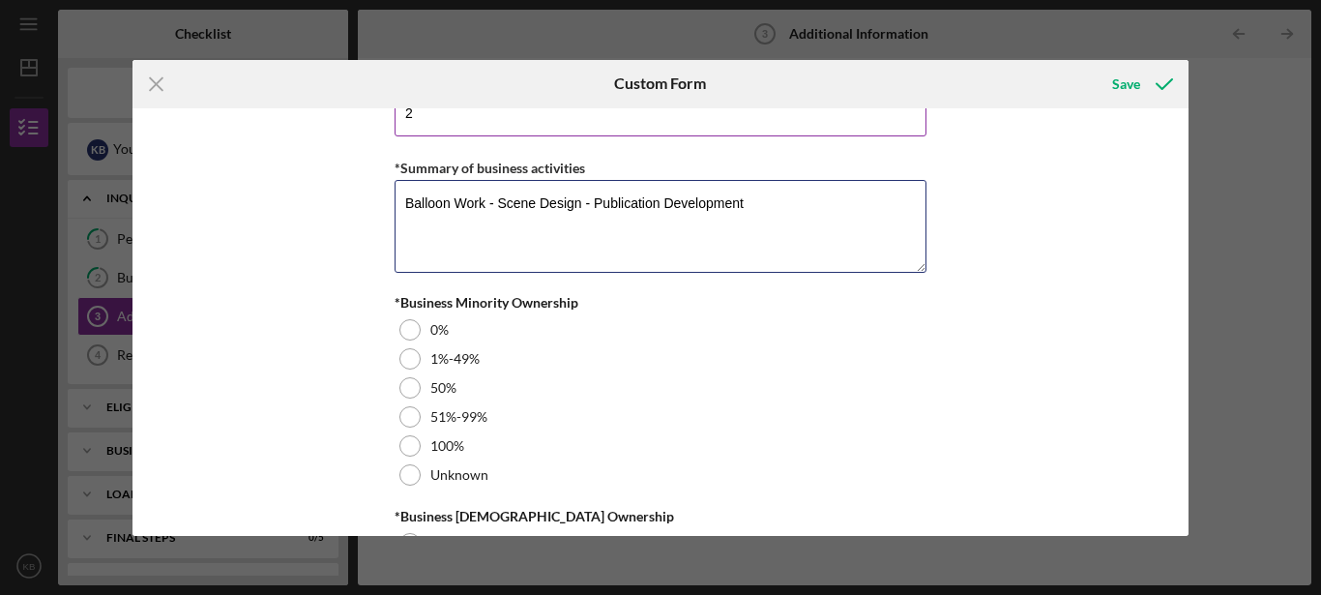
scroll to position [2192, 0]
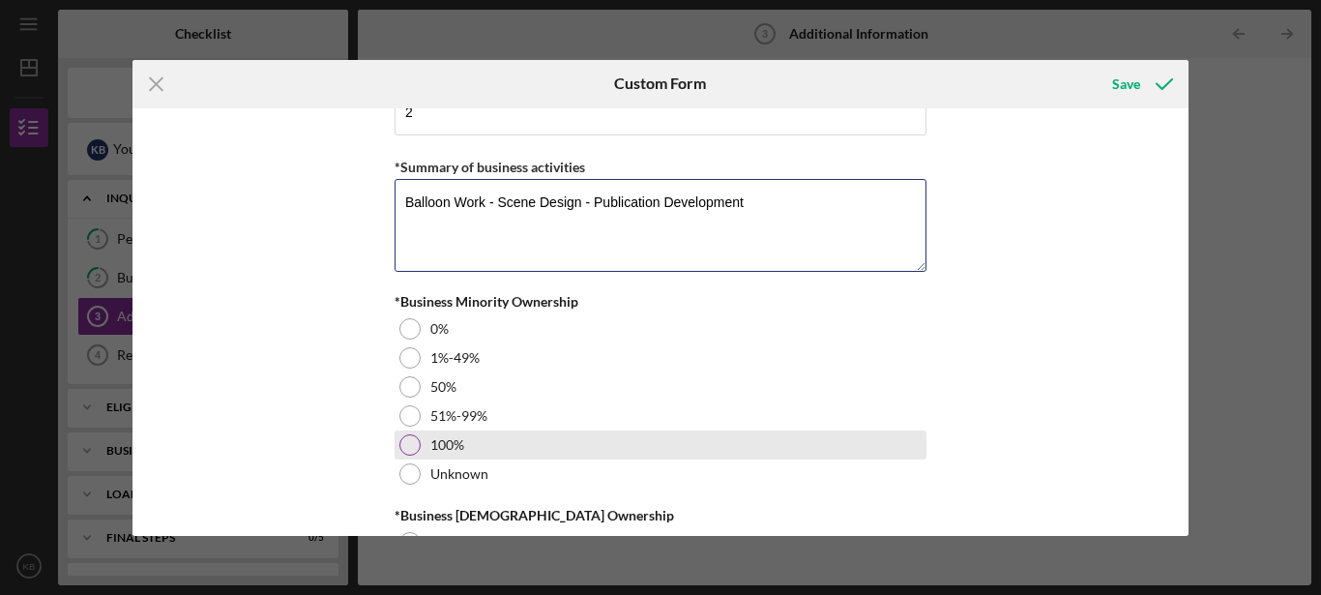
type textarea "Balloon Work - Scene Design - Publication Development"
click at [435, 445] on label "100%" at bounding box center [447, 444] width 34 height 15
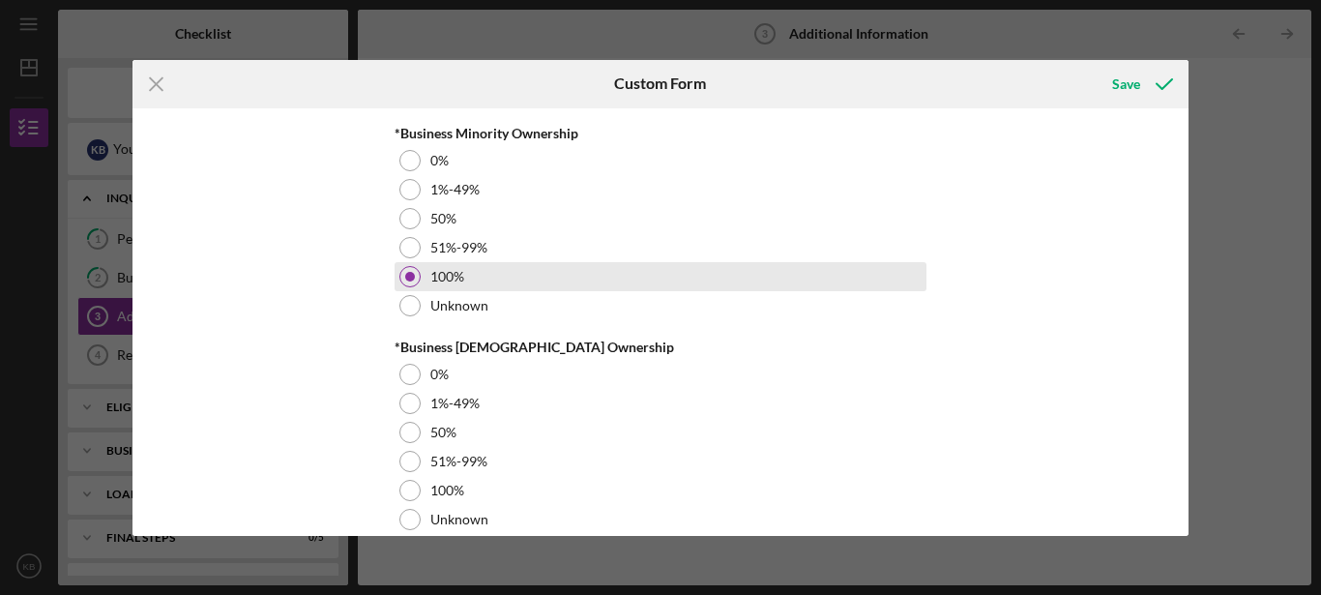
scroll to position [2389, 0]
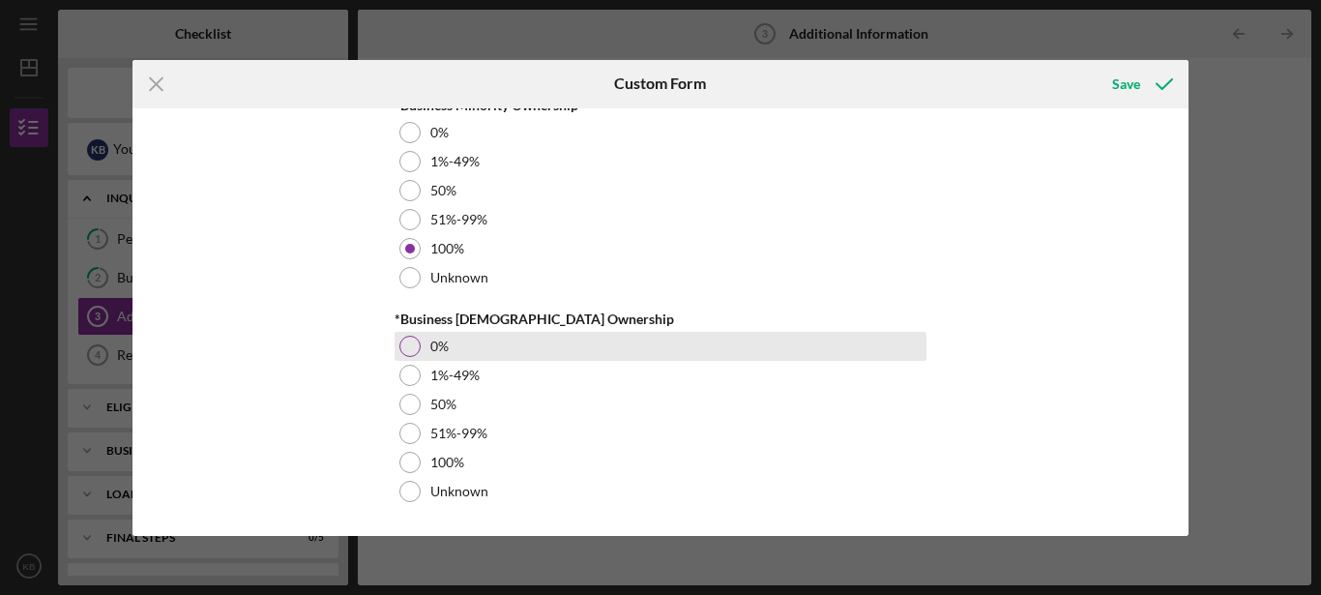
click at [611, 346] on div "0%" at bounding box center [661, 346] width 532 height 29
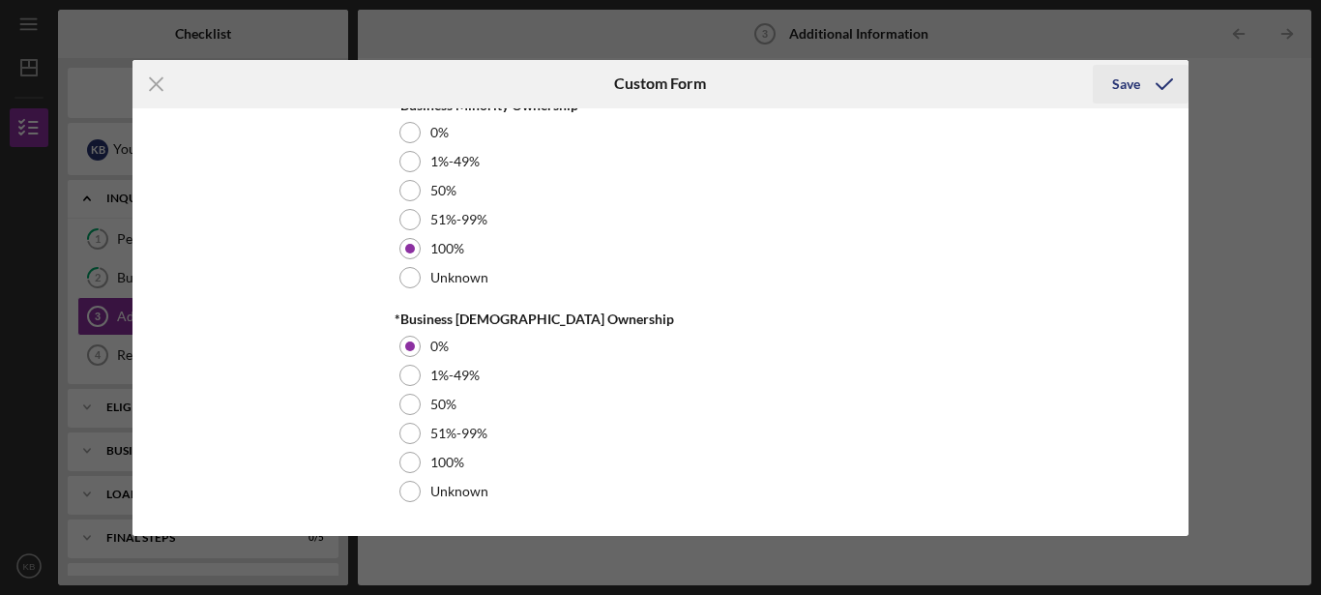
click at [1116, 80] on div "Save" at bounding box center [1126, 84] width 28 height 39
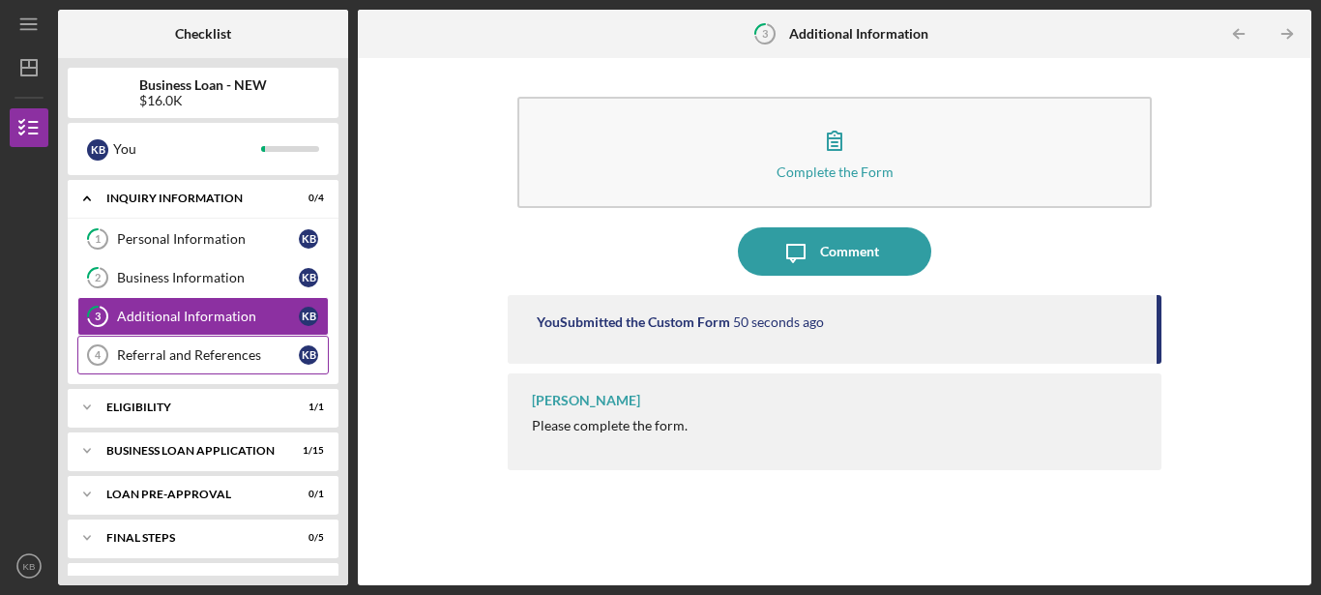
click at [176, 361] on div "Referral and References" at bounding box center [208, 354] width 182 height 15
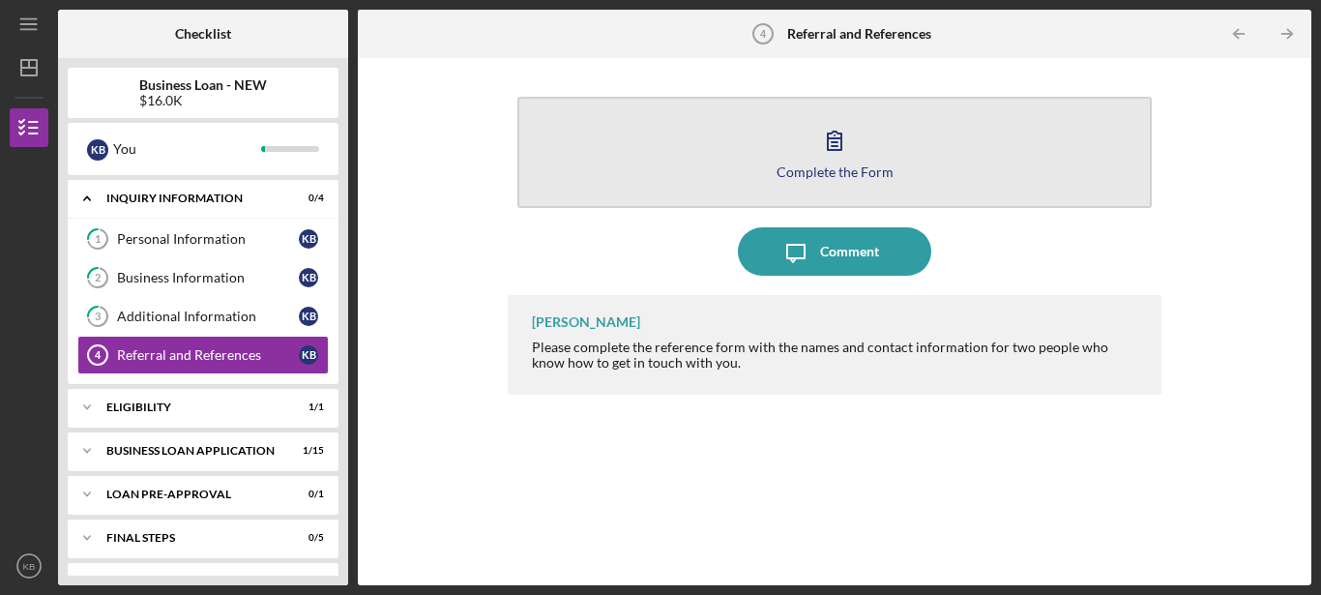
click at [777, 175] on button "Complete the Form Form" at bounding box center [834, 152] width 634 height 111
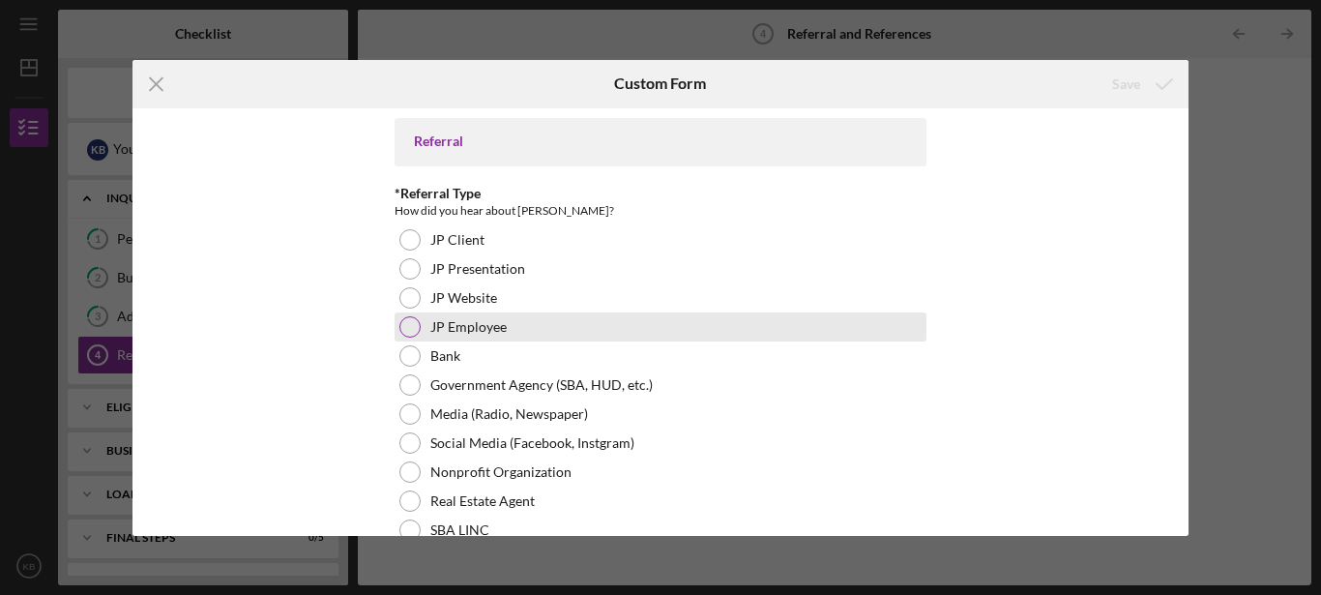
click at [556, 336] on div "JP Employee" at bounding box center [661, 326] width 532 height 29
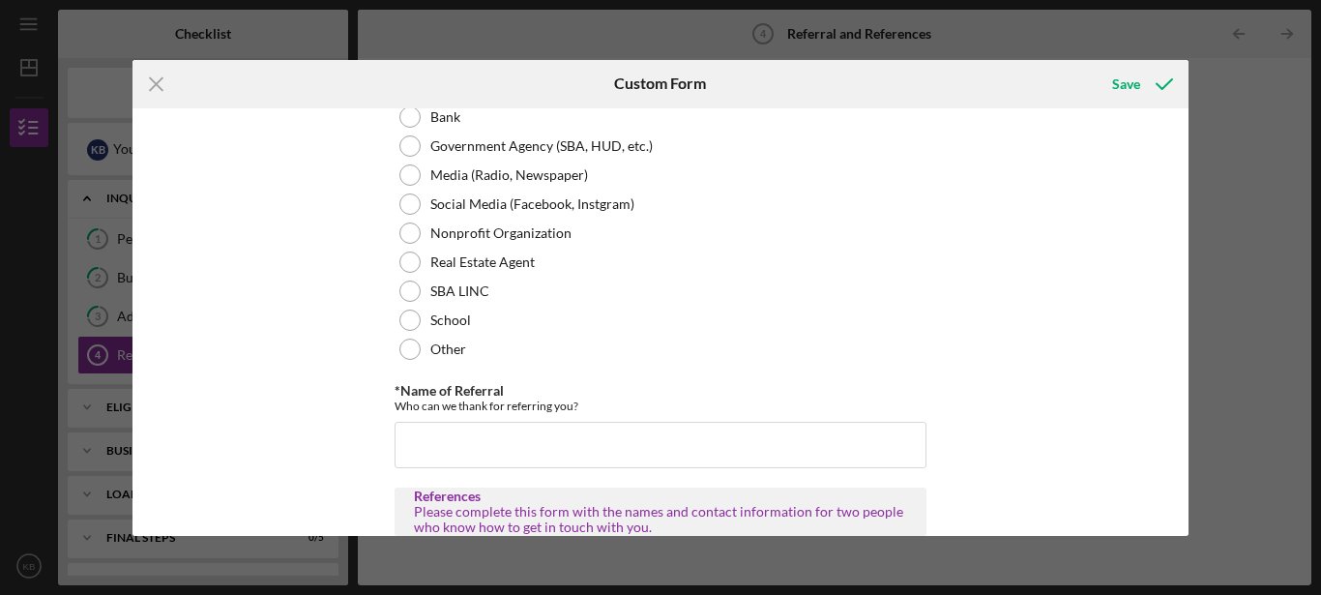
scroll to position [330, 0]
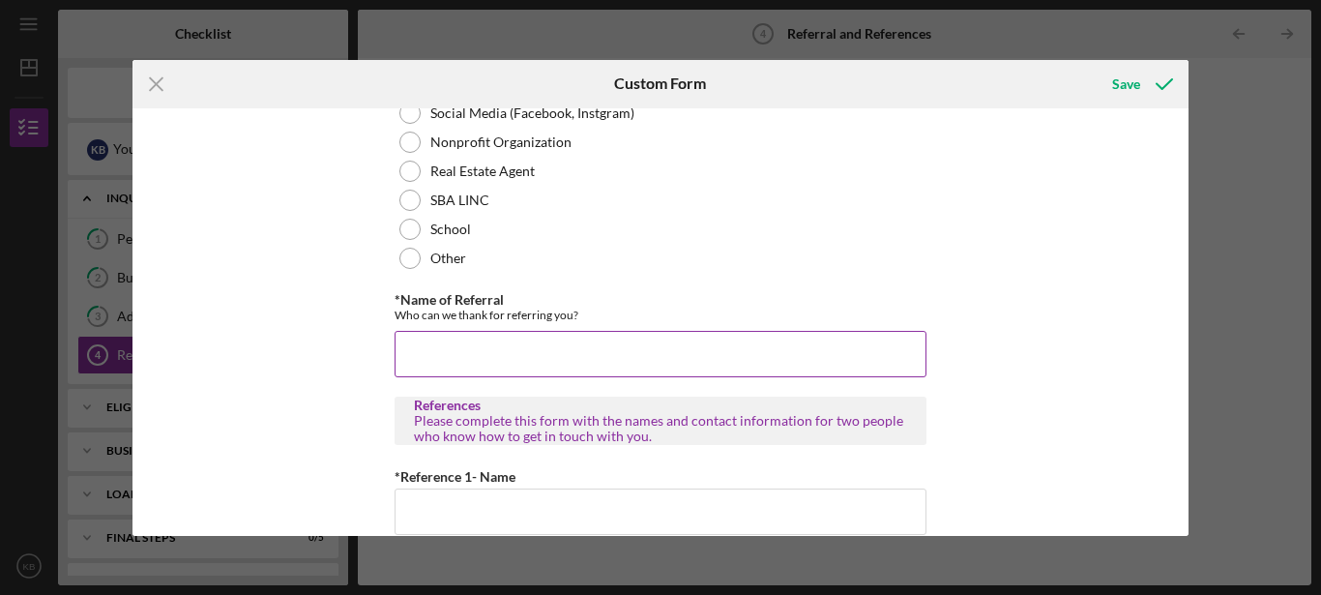
click at [845, 359] on input "*Name of Referral" at bounding box center [661, 354] width 532 height 46
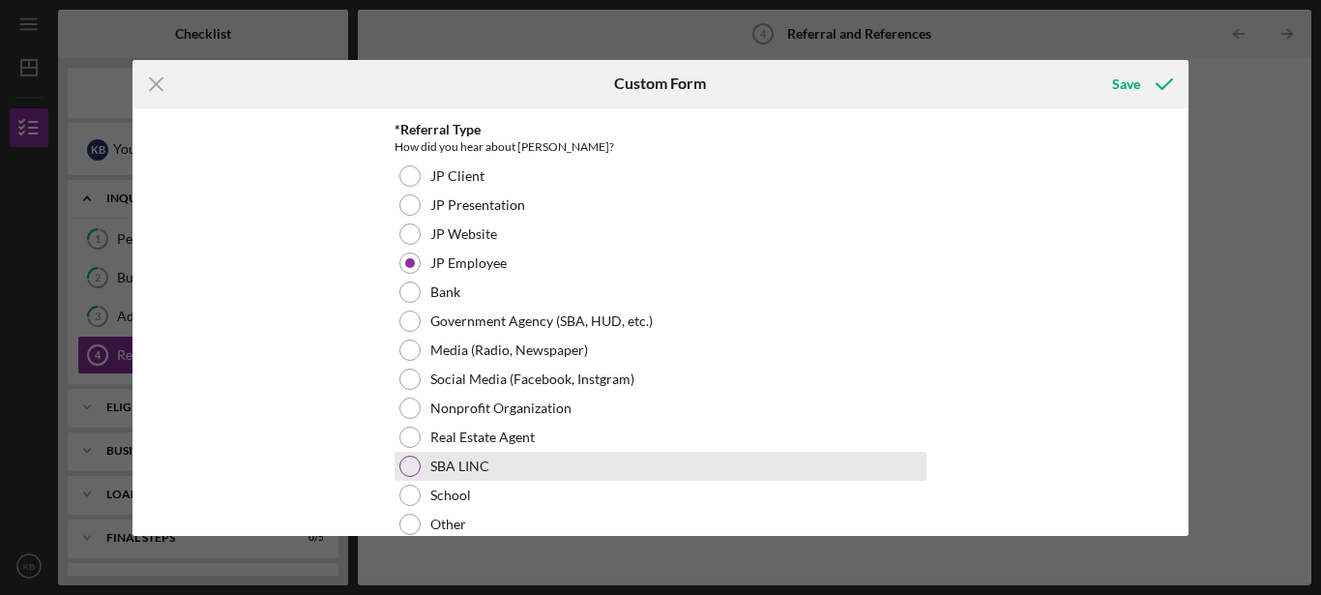
scroll to position [61, 0]
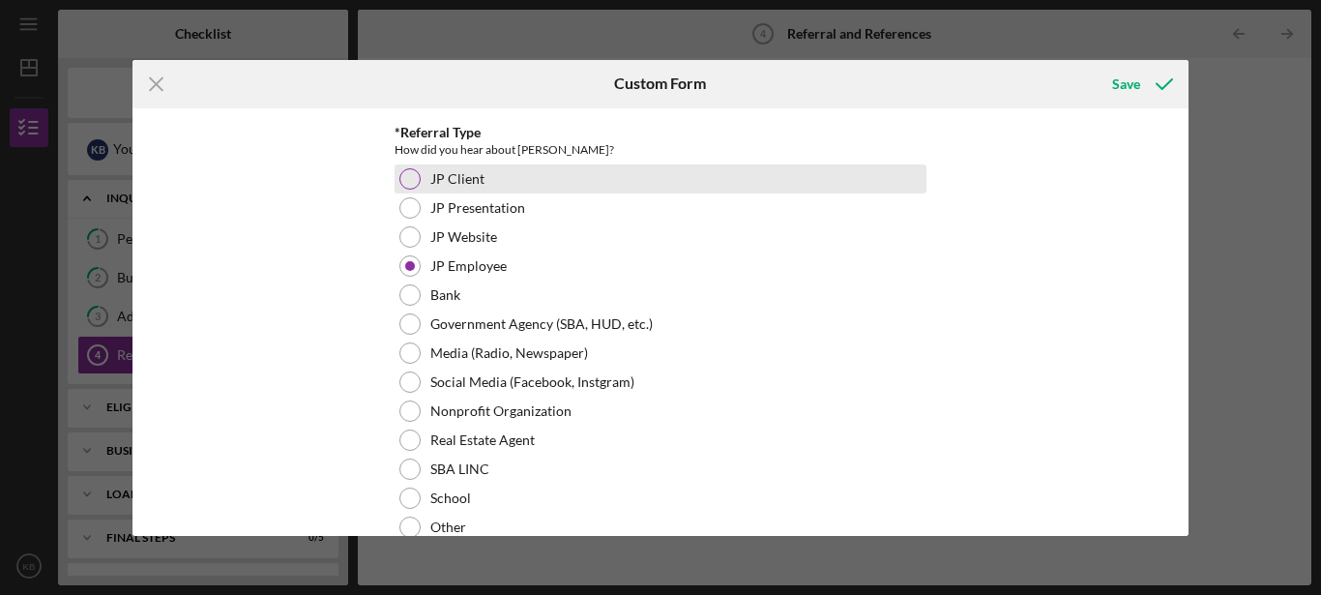
click at [421, 179] on div "JP Client" at bounding box center [661, 178] width 532 height 29
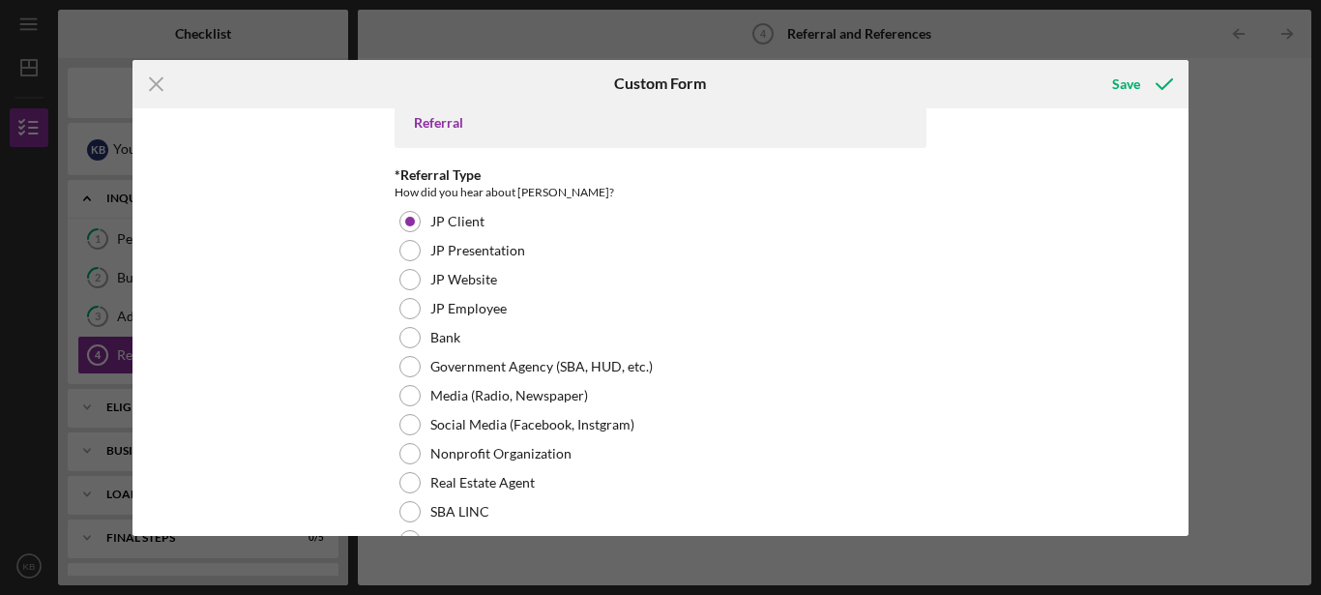
scroll to position [15, 0]
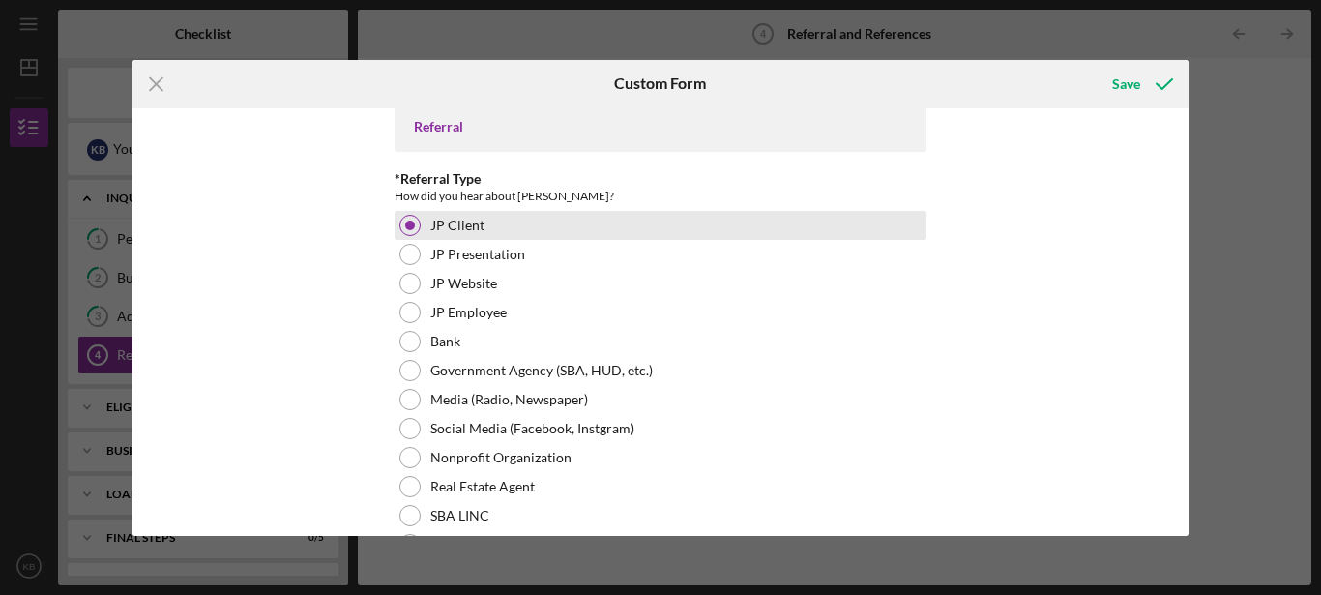
click at [425, 216] on div "JP Client" at bounding box center [661, 225] width 532 height 29
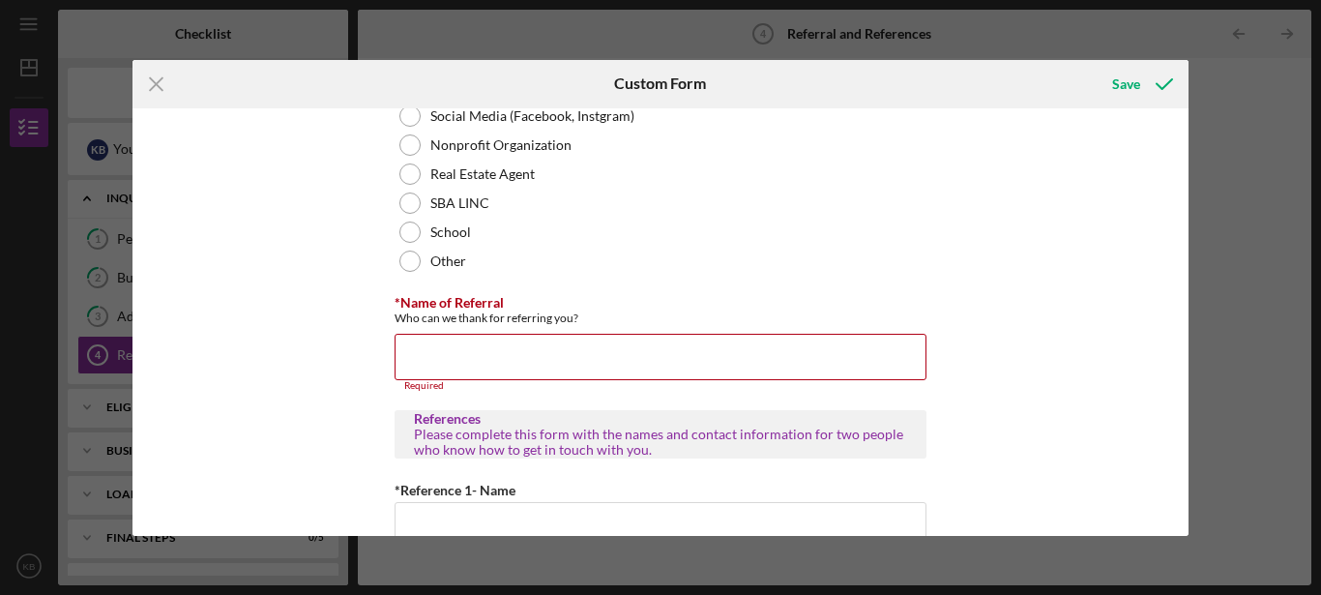
scroll to position [331, 0]
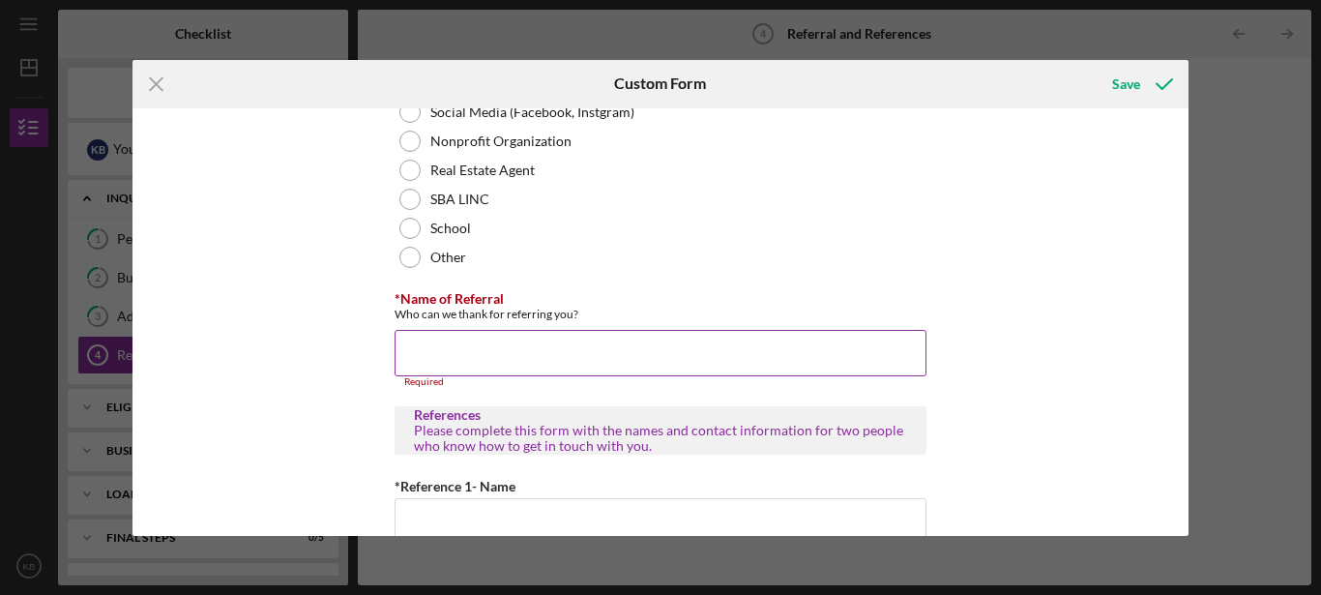
click at [671, 365] on input "*Name of Referral" at bounding box center [661, 353] width 532 height 46
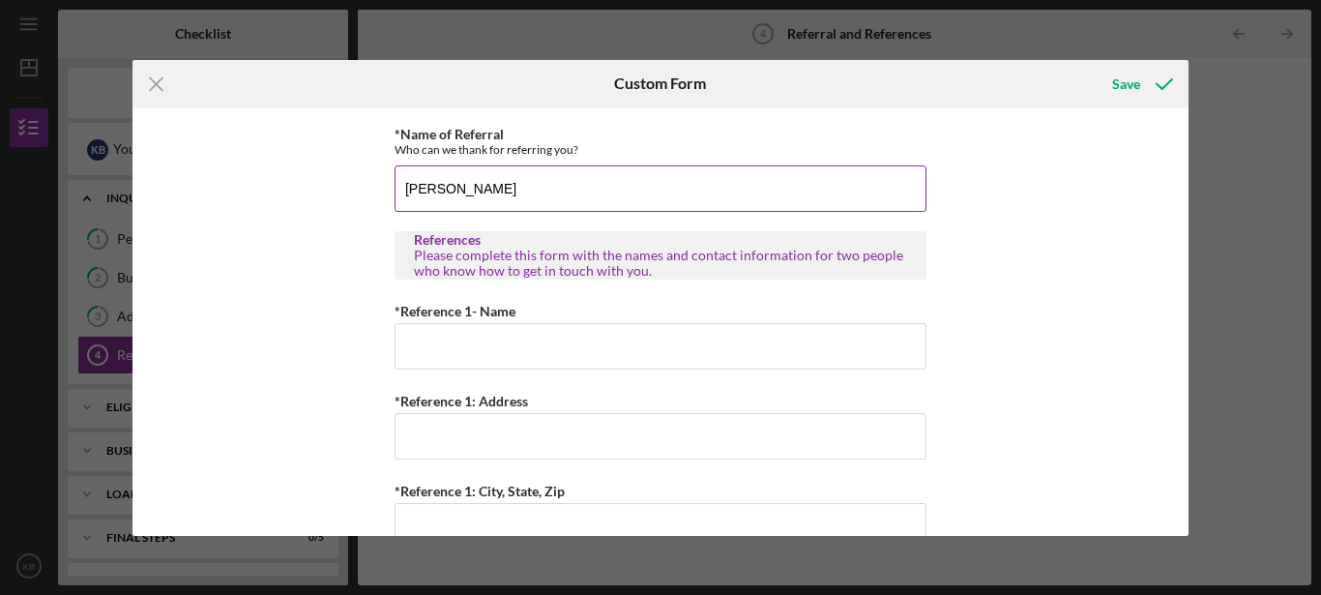
scroll to position [497, 0]
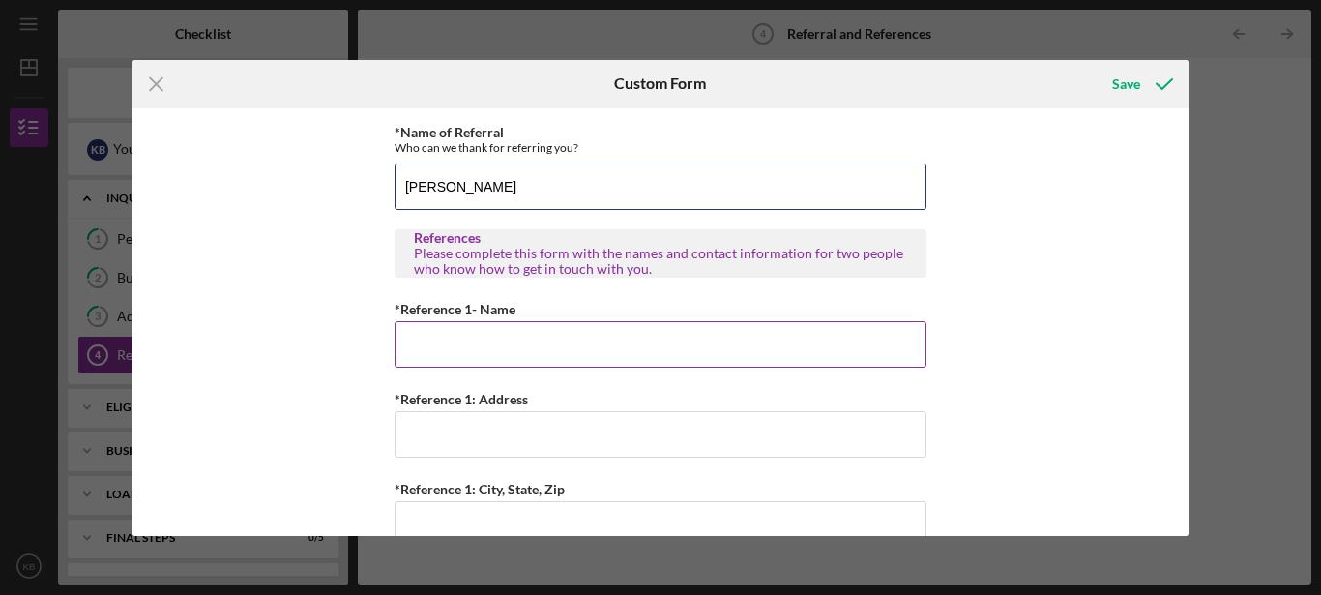
type input "[PERSON_NAME]"
click at [701, 340] on input "*Reference 1- Name" at bounding box center [661, 344] width 532 height 46
type input "[PERSON_NAME]"
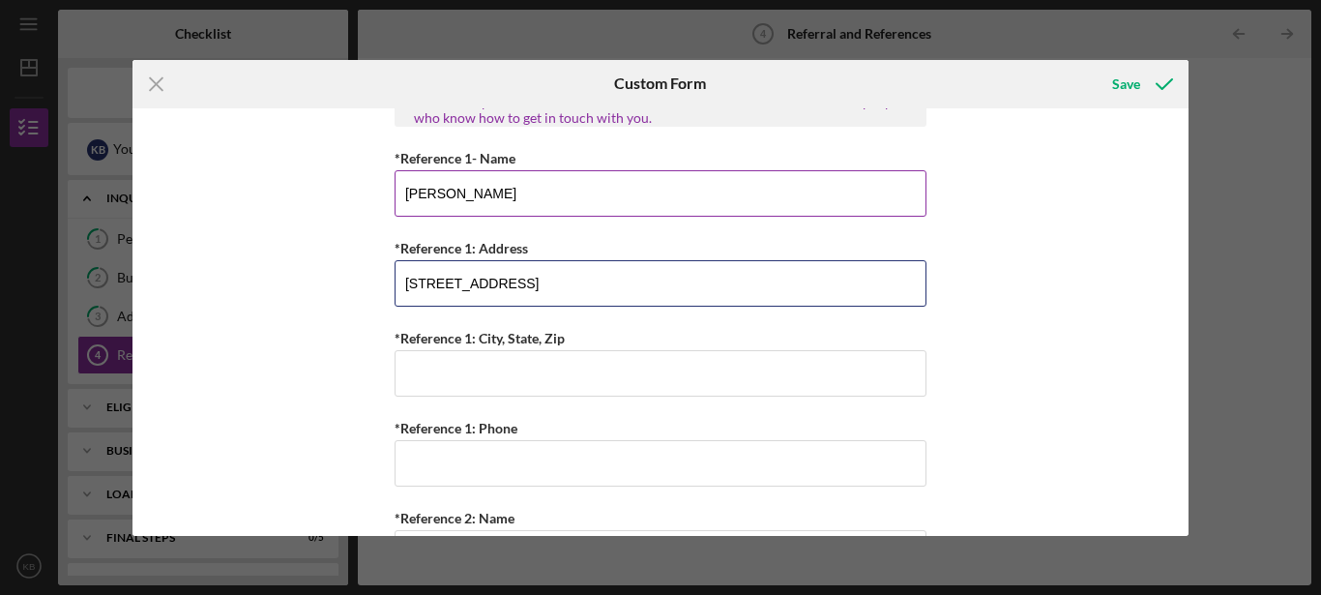
scroll to position [649, 0]
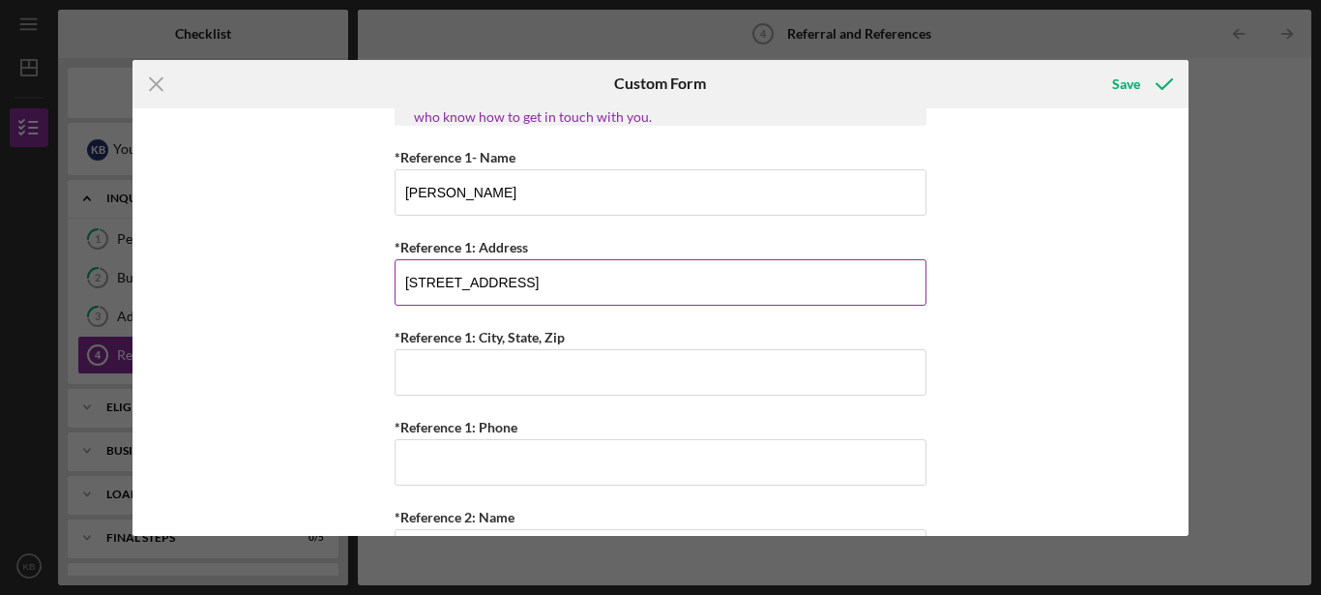
drag, startPoint x: 532, startPoint y: 280, endPoint x: 663, endPoint y: 290, distance: 131.9
click at [663, 290] on input "[STREET_ADDRESS]" at bounding box center [661, 282] width 532 height 46
type input "4191 CD Banks Apt C"
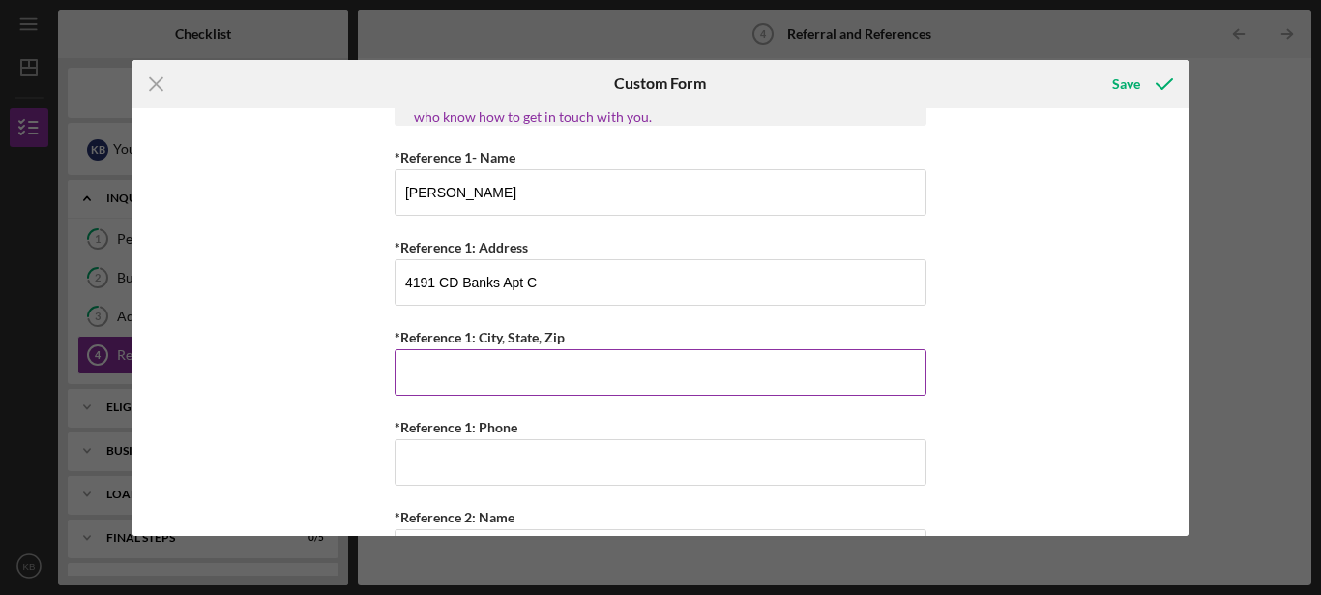
click at [479, 392] on input "*Reference 1: City, State, Zip" at bounding box center [661, 372] width 532 height 46
paste input "[GEOGRAPHIC_DATA]"
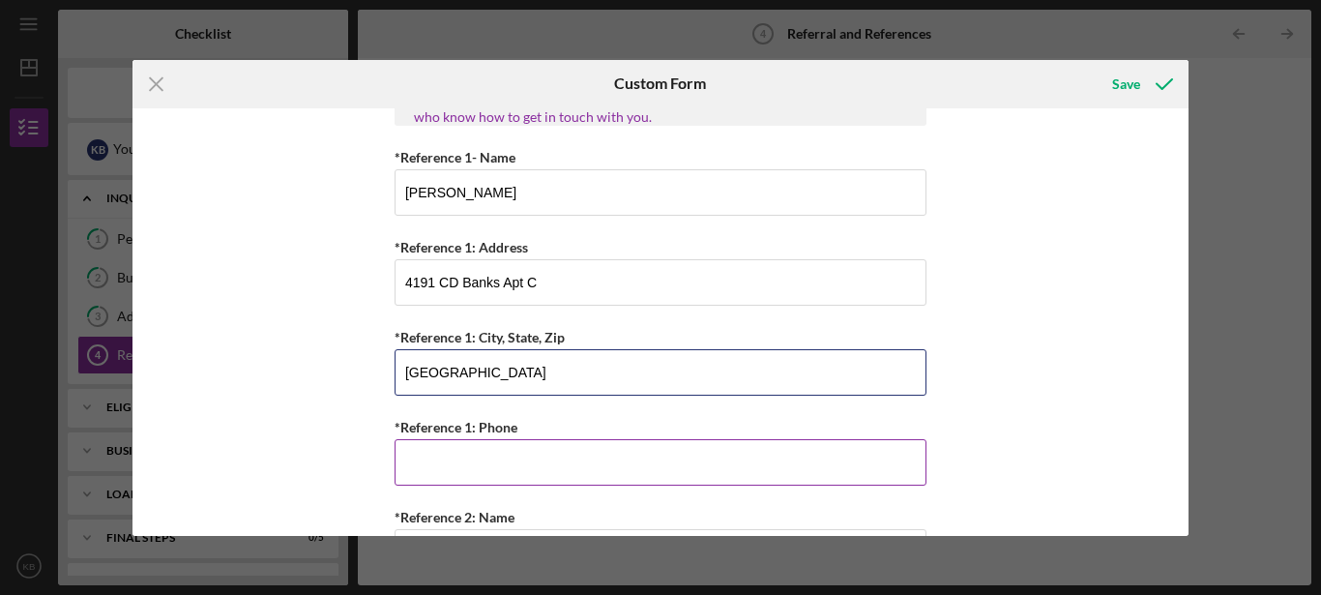
type input "[GEOGRAPHIC_DATA]"
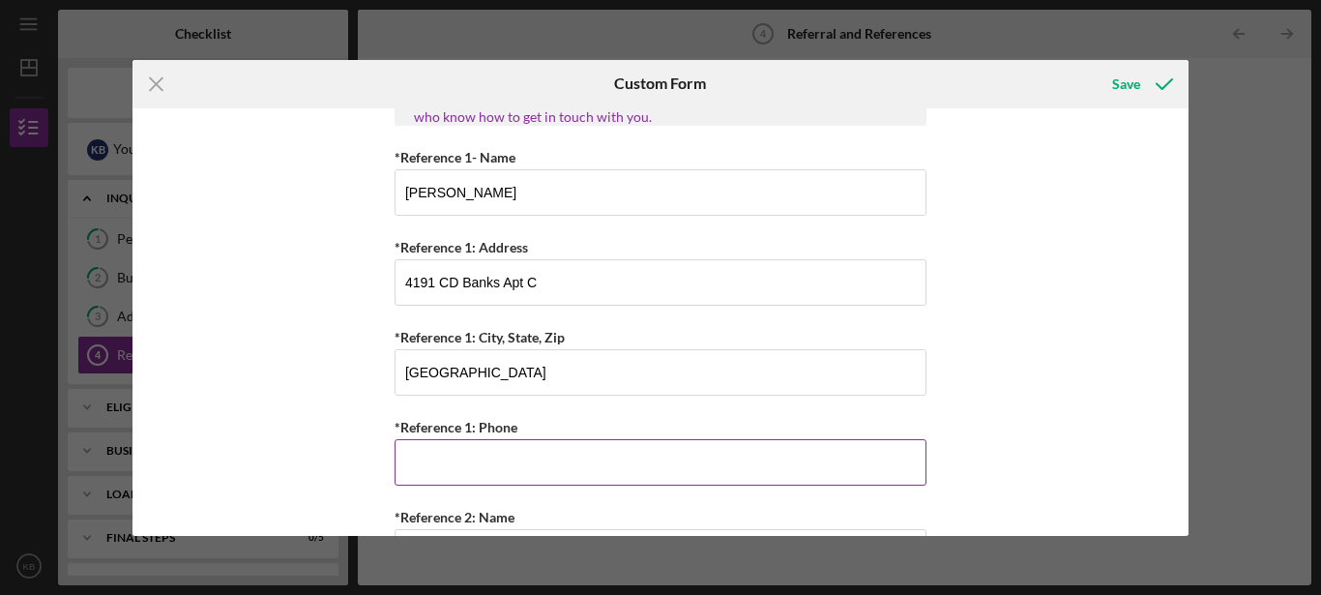
click at [461, 456] on input "*Reference 1: Phone" at bounding box center [661, 462] width 532 height 46
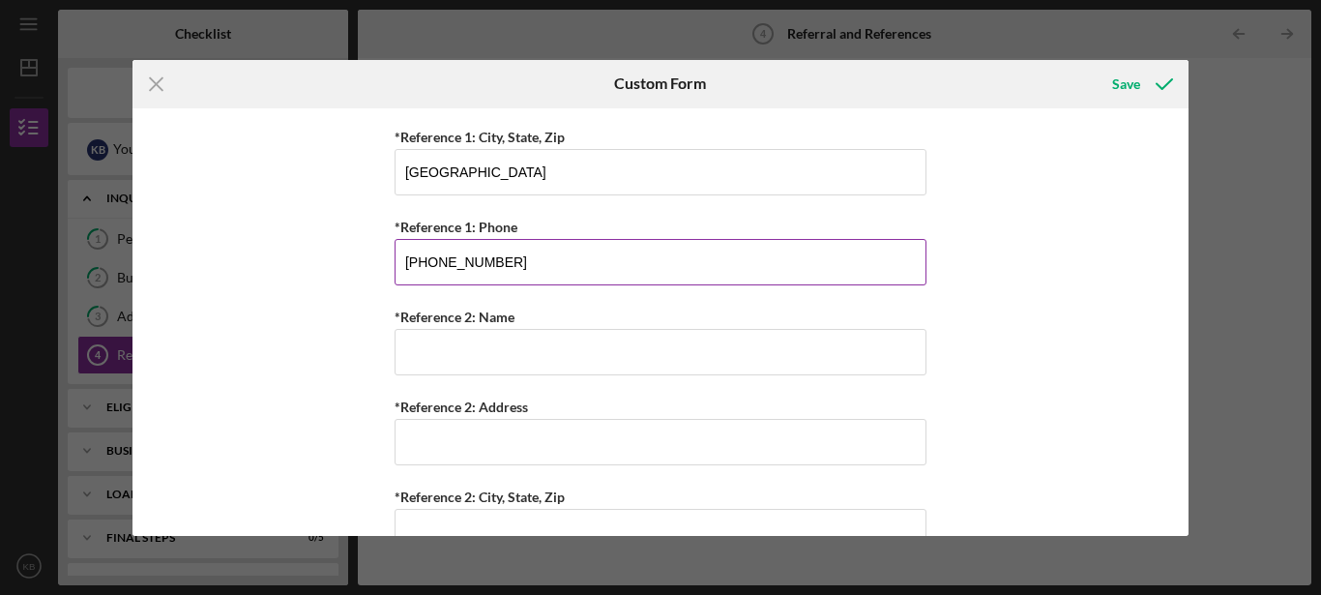
scroll to position [858, 0]
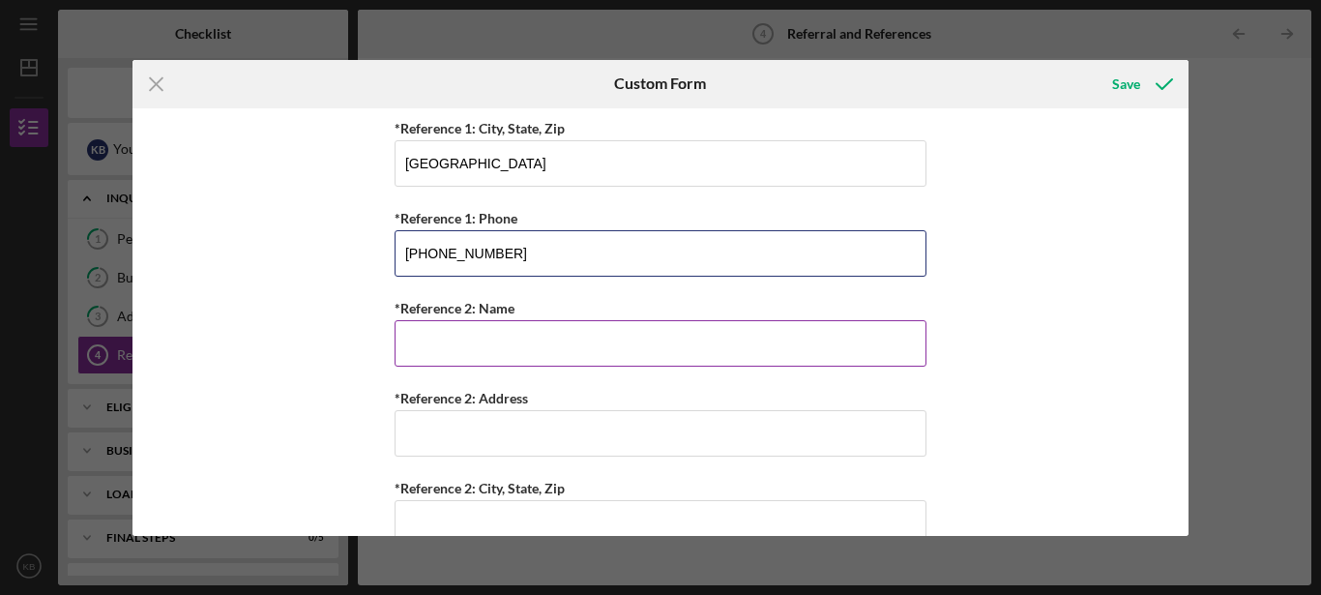
type input "[PHONE_NUMBER]"
click at [650, 366] on input "*Reference 2: Name" at bounding box center [661, 343] width 532 height 46
type input "[PERSON_NAME]"
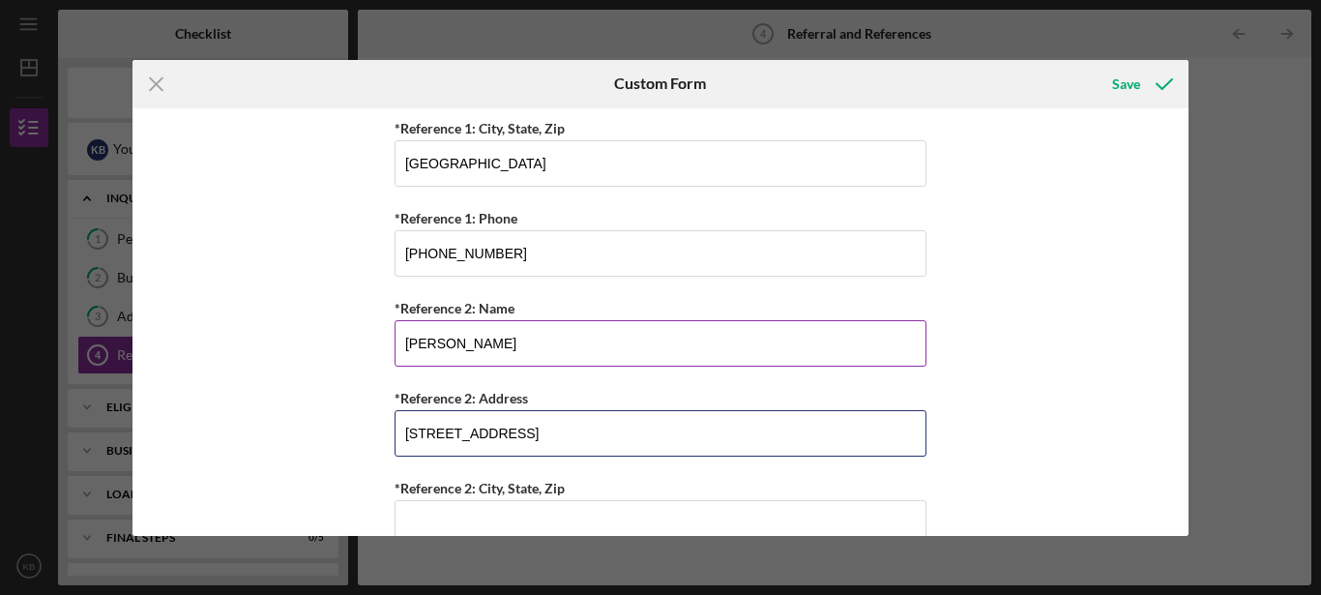
type input "[STREET_ADDRESS]"
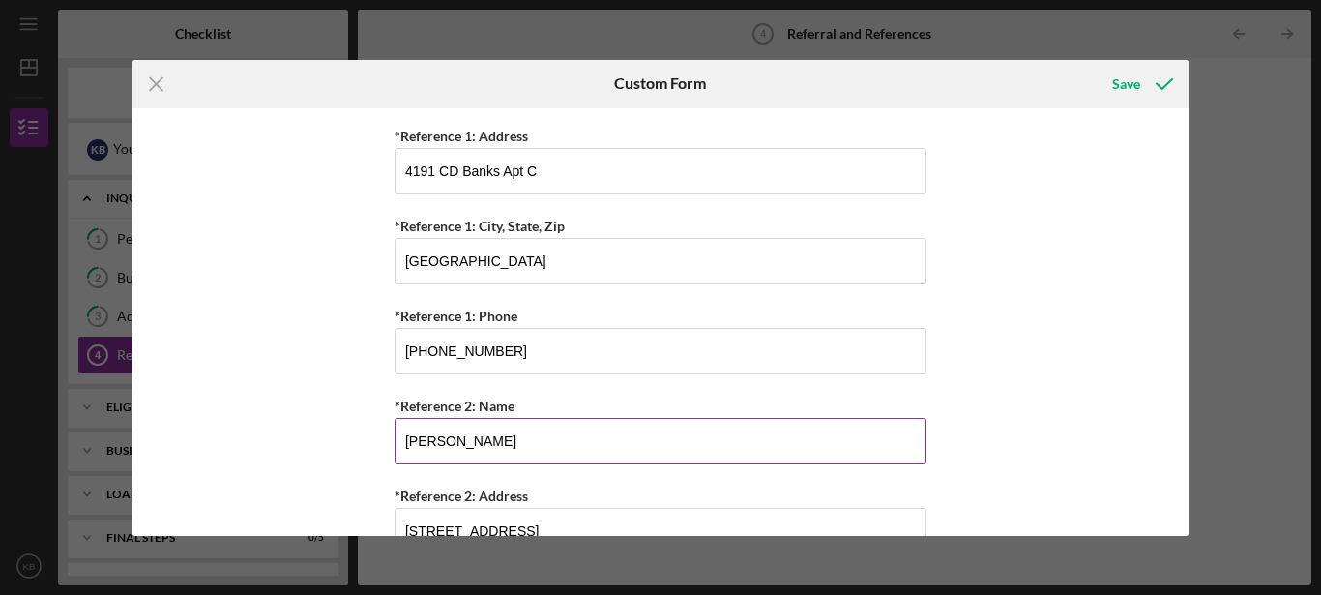
scroll to position [762, 0]
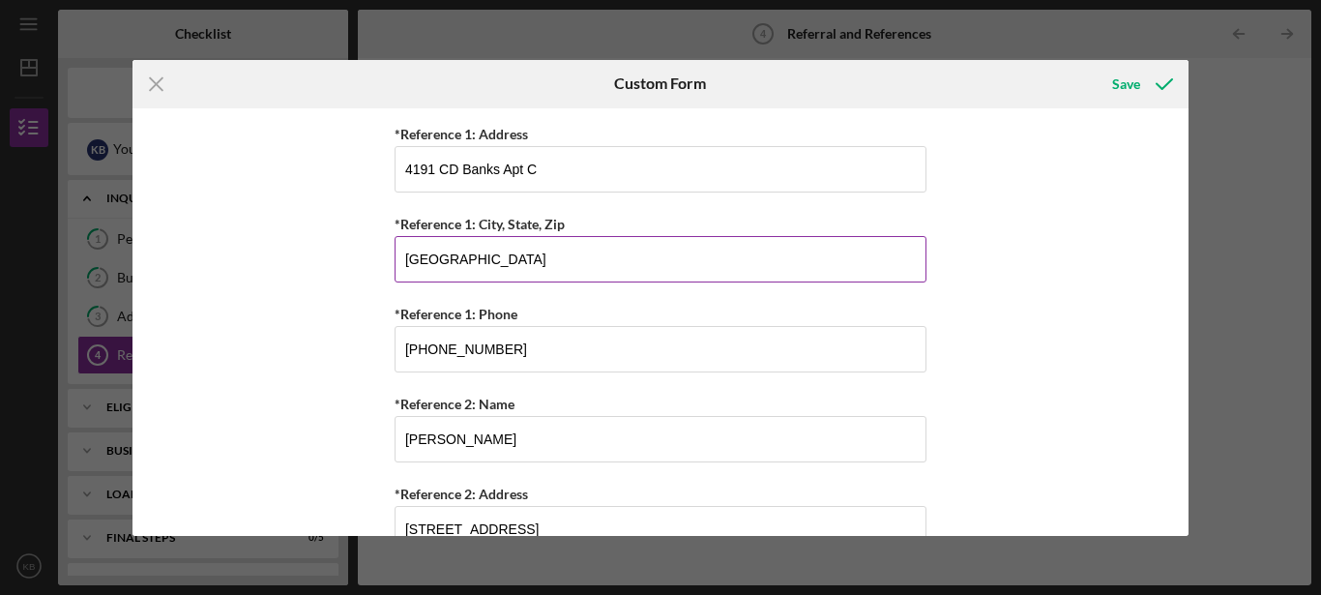
type input "[GEOGRAPHIC_DATA]"
click at [463, 272] on input "[GEOGRAPHIC_DATA]" at bounding box center [661, 259] width 532 height 46
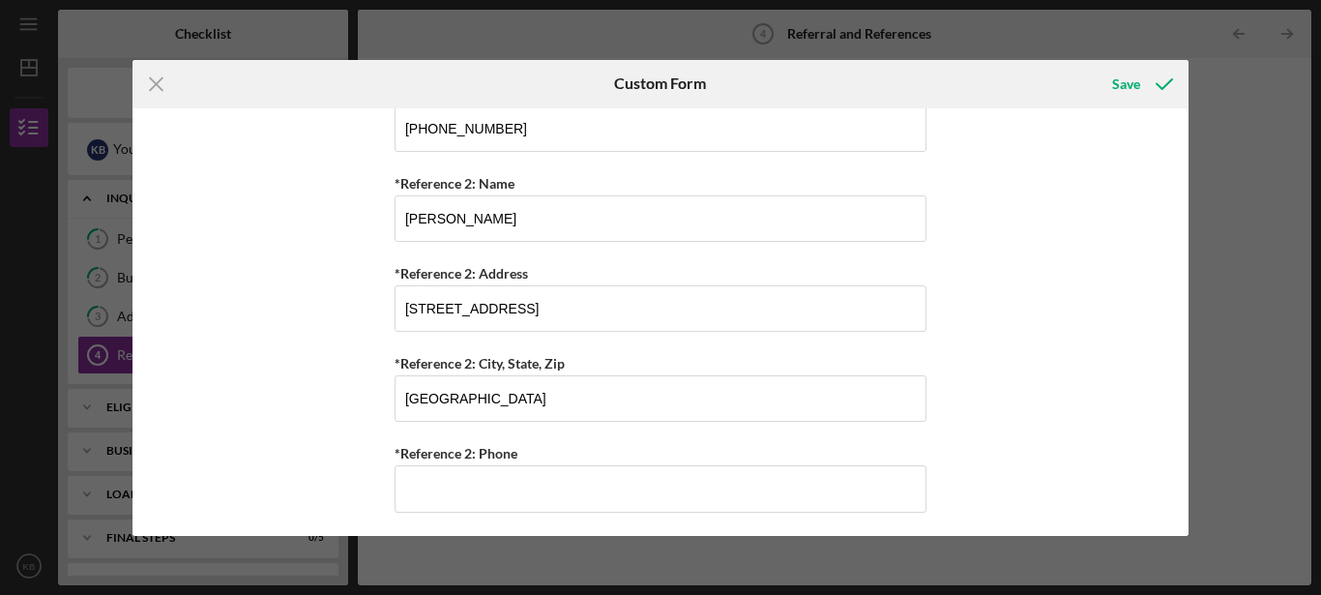
scroll to position [996, 0]
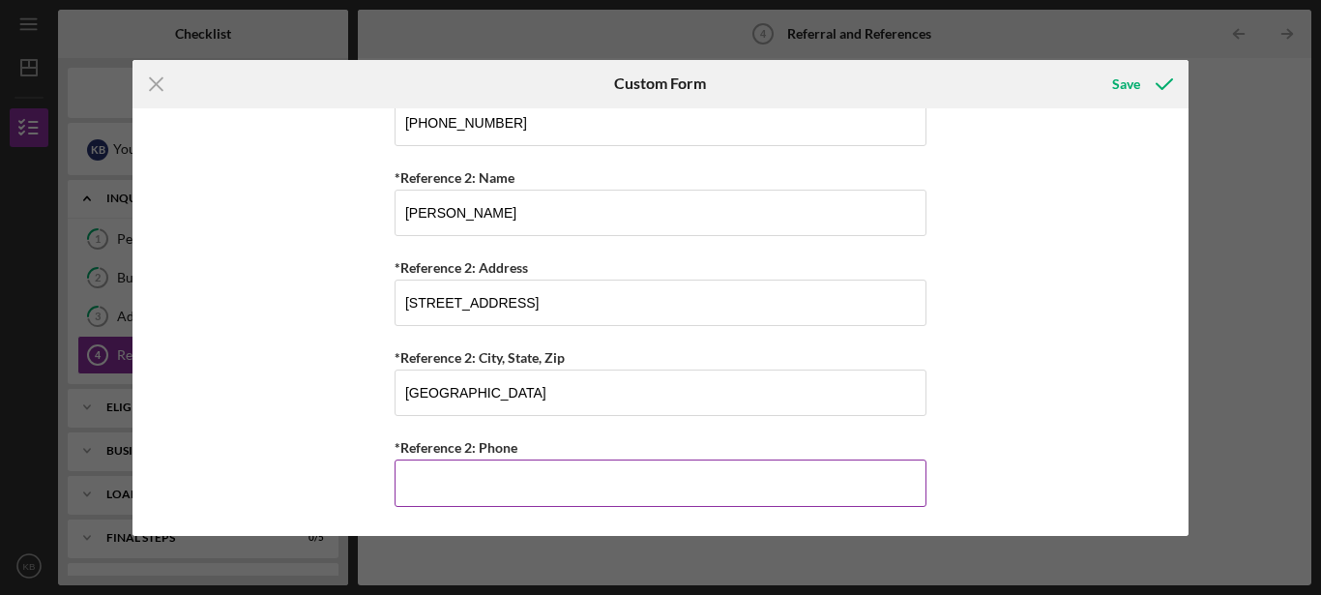
type input "[GEOGRAPHIC_DATA]"
click at [578, 485] on input "*Reference 2: Phone" at bounding box center [661, 482] width 532 height 46
type input "[PHONE_NUMBER]"
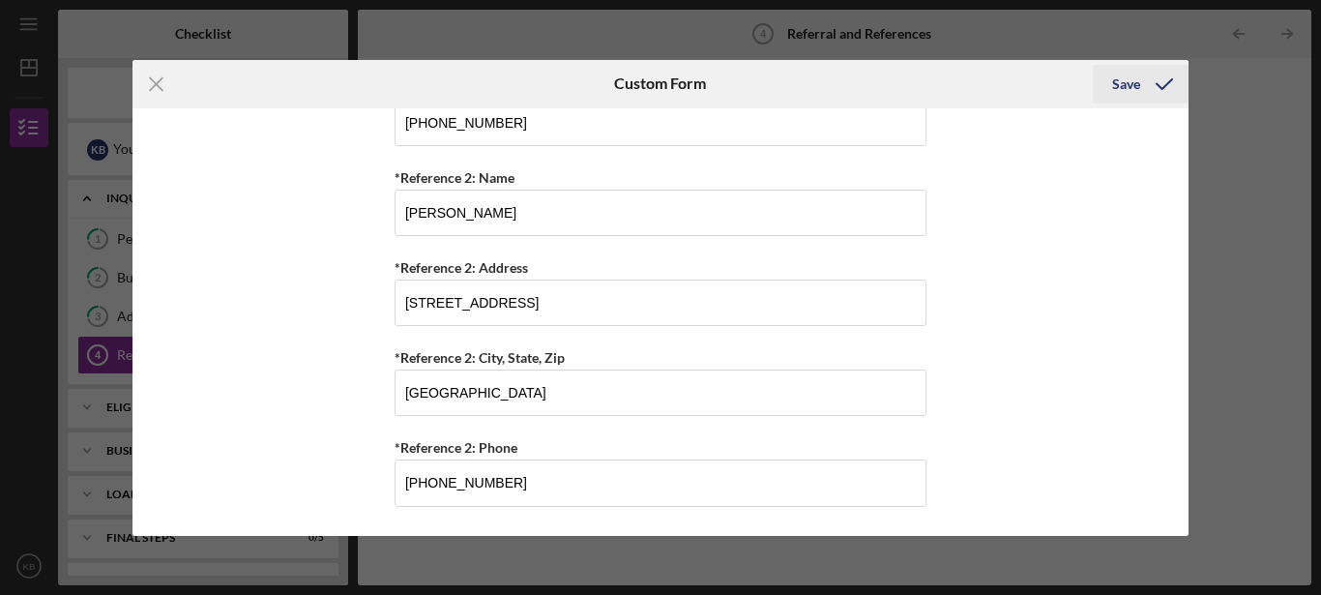
click at [1131, 91] on div "Save" at bounding box center [1126, 84] width 28 height 39
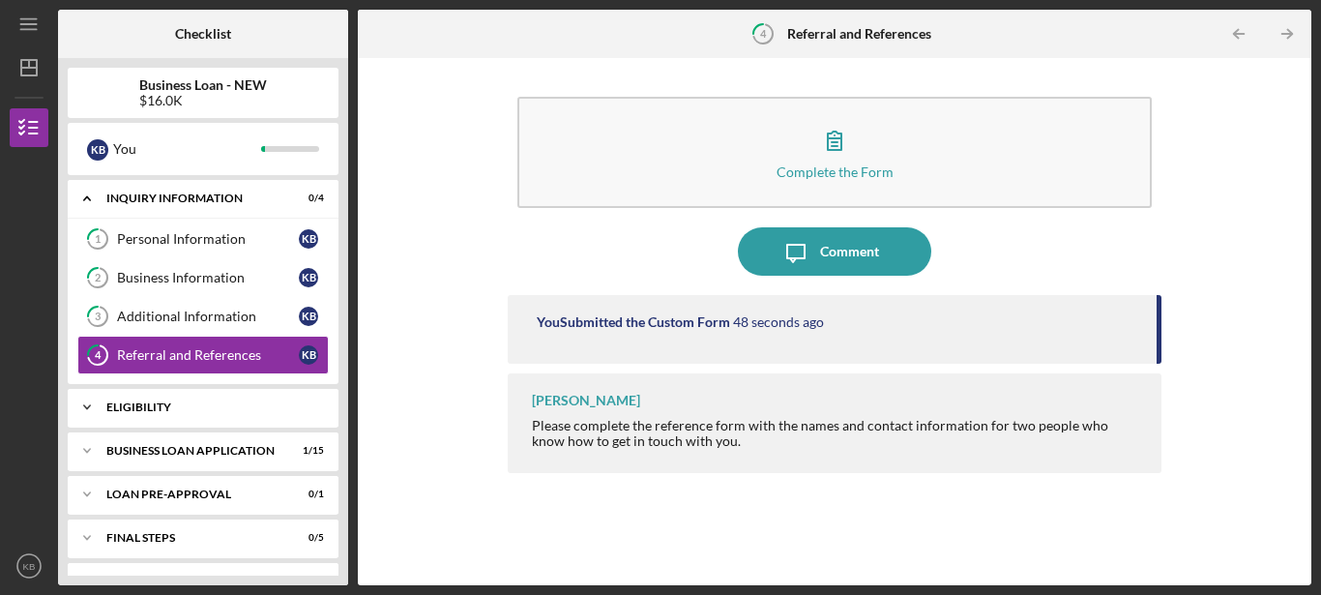
click at [193, 399] on div "Icon/Expander ELIGIBILITY 1 / 1" at bounding box center [203, 407] width 271 height 39
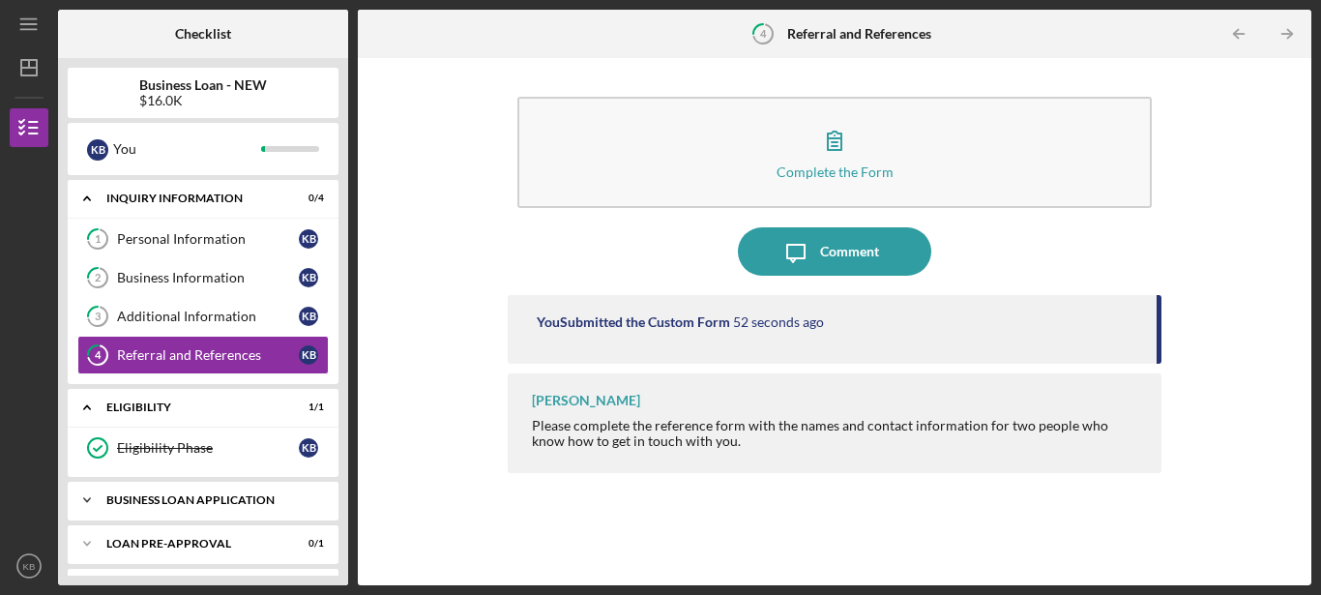
click at [203, 494] on div "Icon/Expander BUSINESS LOAN APPLICATION 1 / 15" at bounding box center [203, 500] width 271 height 39
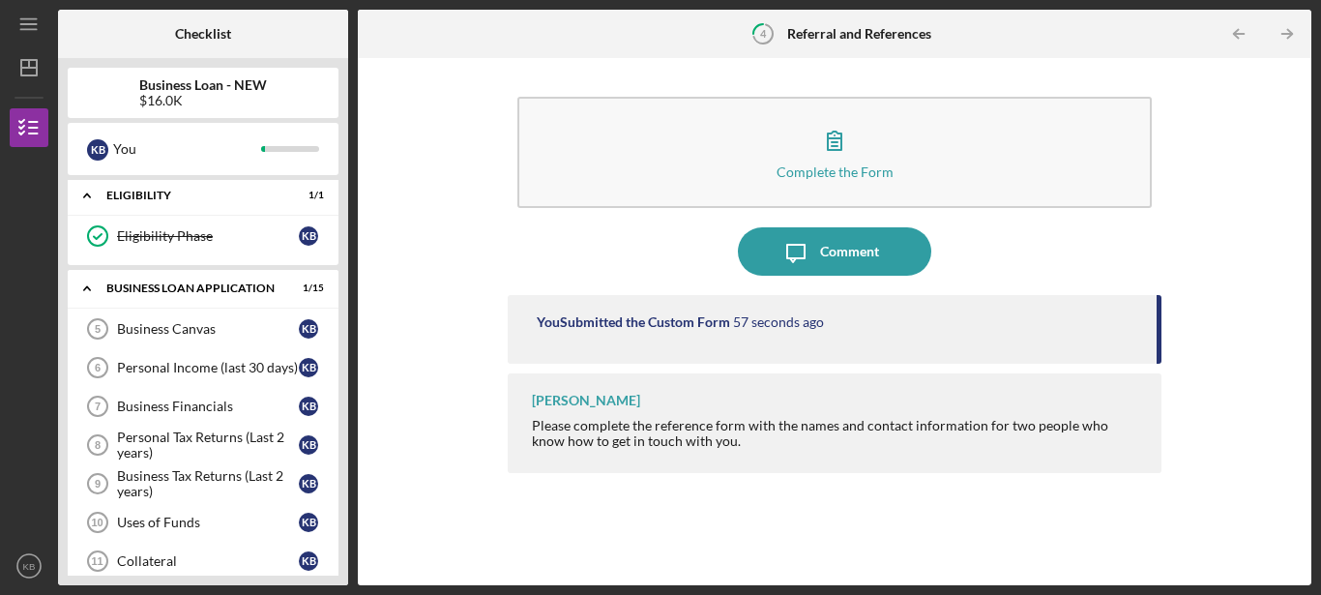
scroll to position [221, 0]
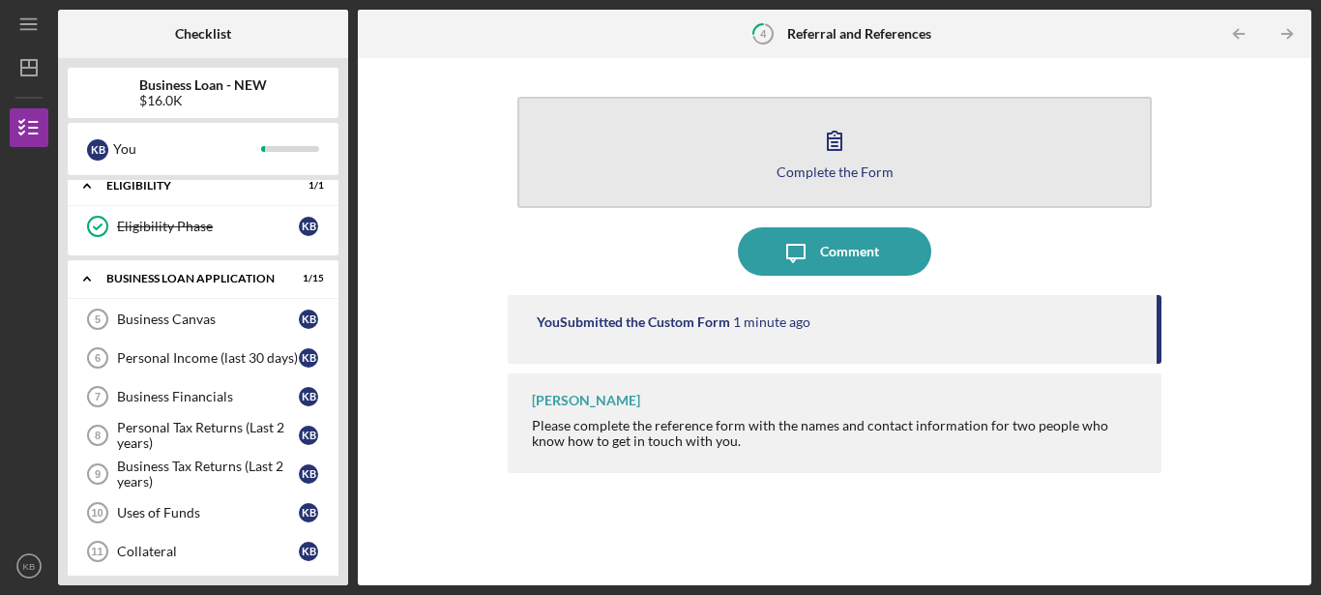
click at [836, 162] on icon "button" at bounding box center [834, 140] width 48 height 48
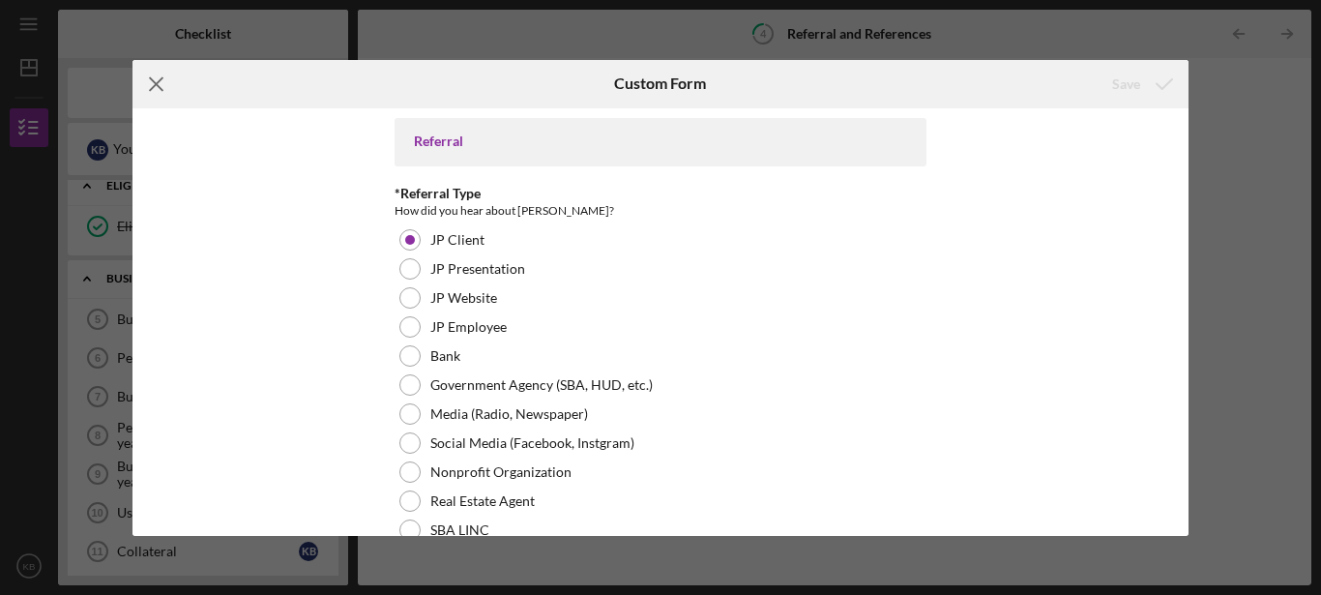
click at [162, 84] on icon "Icon/Menu Close" at bounding box center [156, 84] width 48 height 48
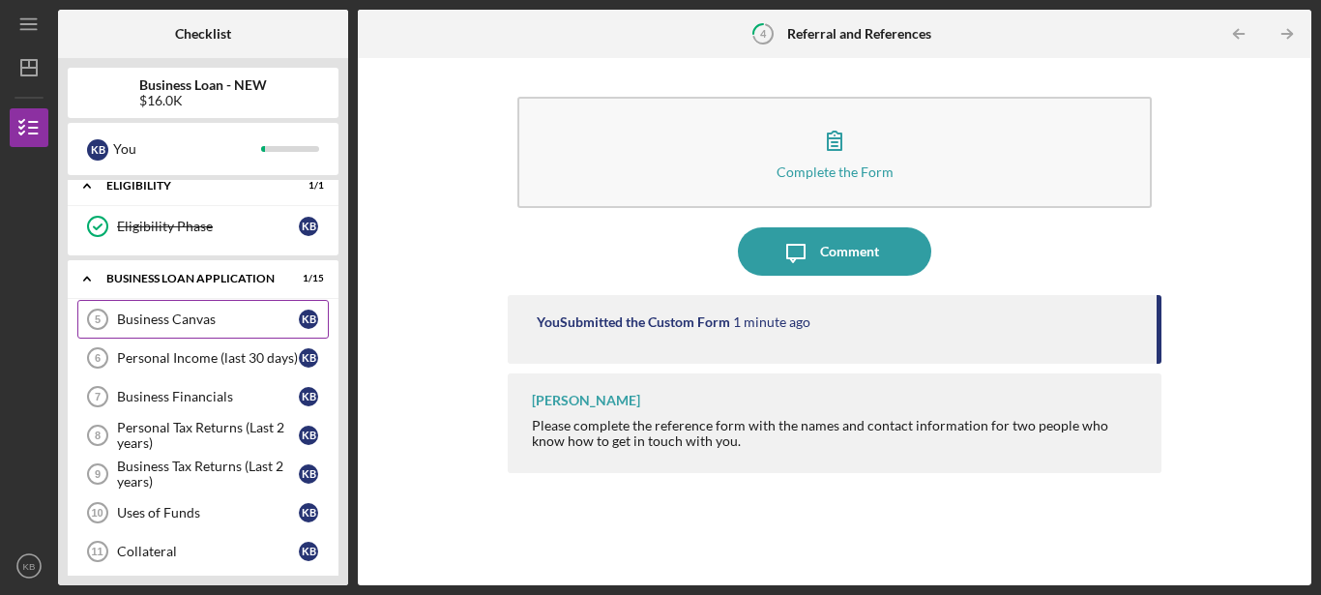
click at [191, 317] on div "Business Canvas" at bounding box center [208, 318] width 182 height 15
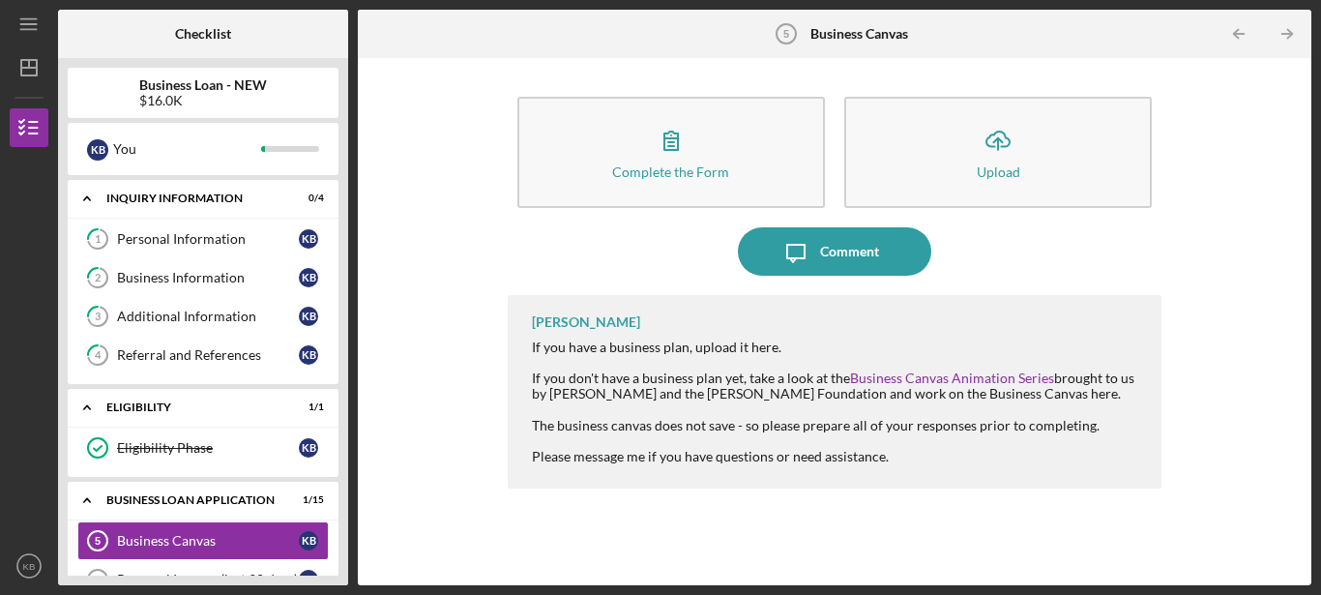
click at [23, 281] on div at bounding box center [29, 247] width 39 height 200
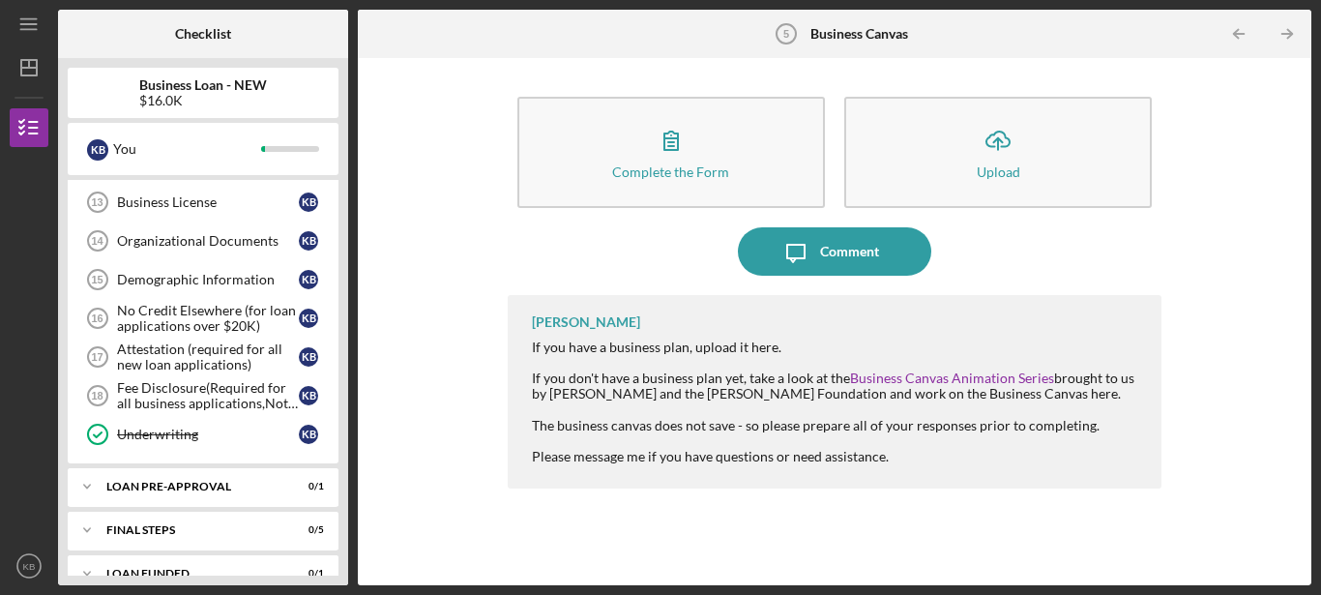
scroll to position [676, 0]
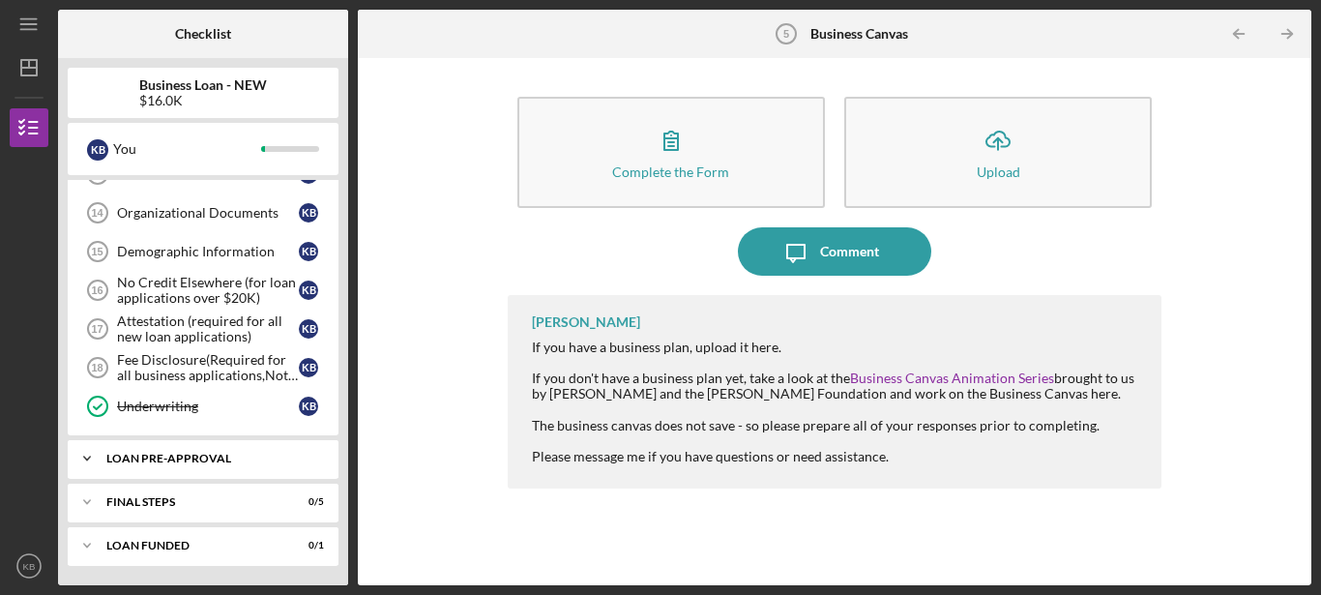
click at [182, 461] on div "LOAN PRE-APPROVAL" at bounding box center [210, 459] width 208 height 12
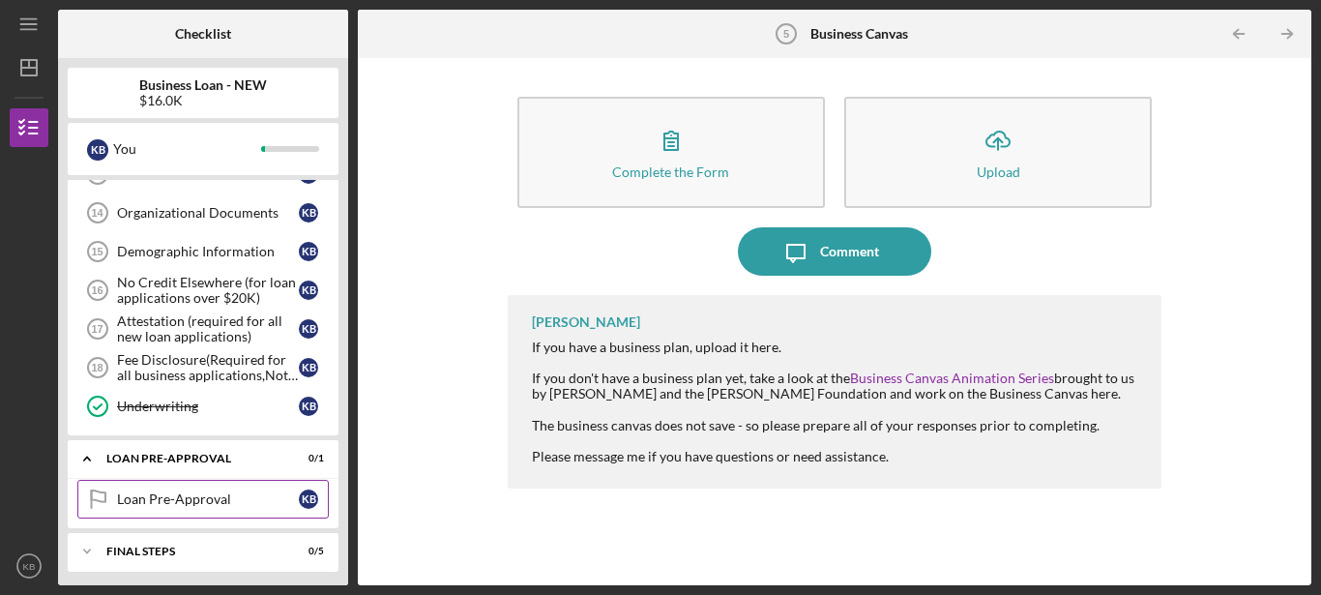
click at [161, 493] on div "Loan Pre-Approval" at bounding box center [208, 498] width 182 height 15
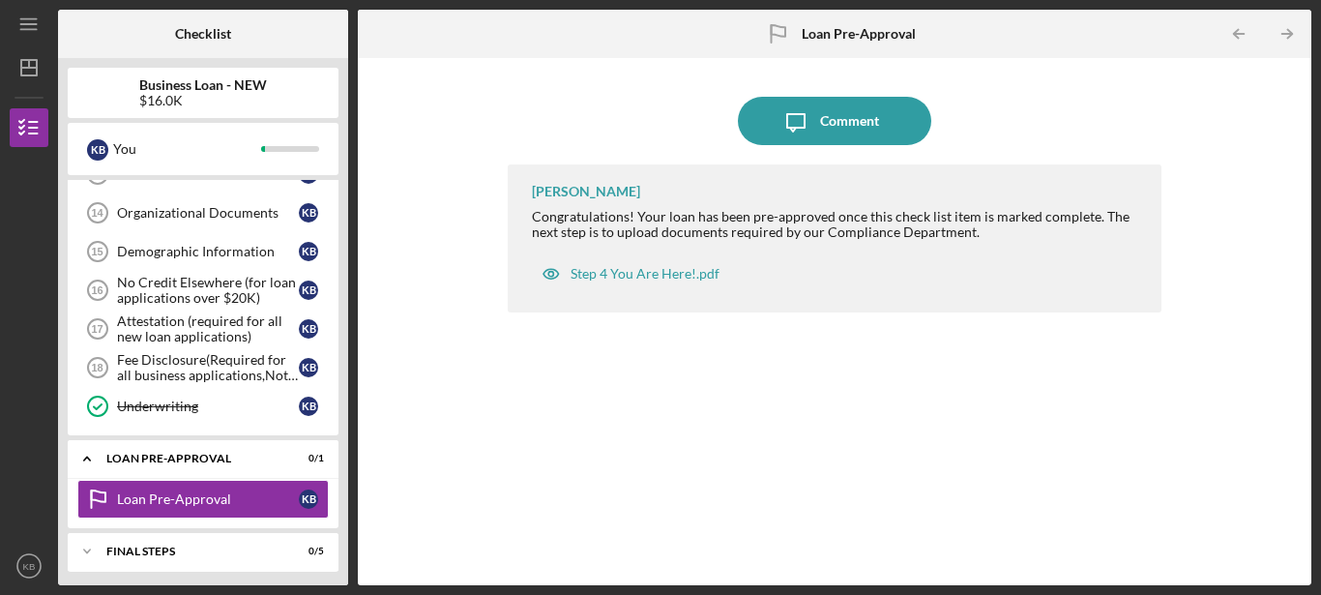
scroll to position [725, 0]
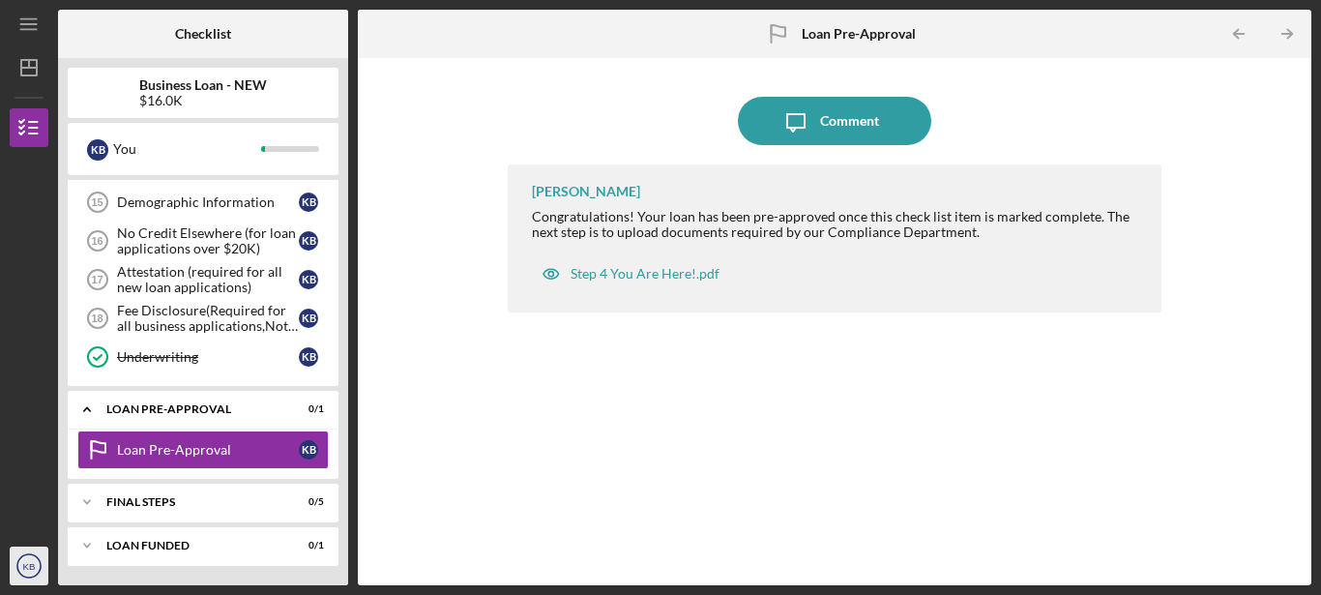
click at [30, 569] on text "KB" at bounding box center [29, 566] width 13 height 11
